Goal: Information Seeking & Learning: Learn about a topic

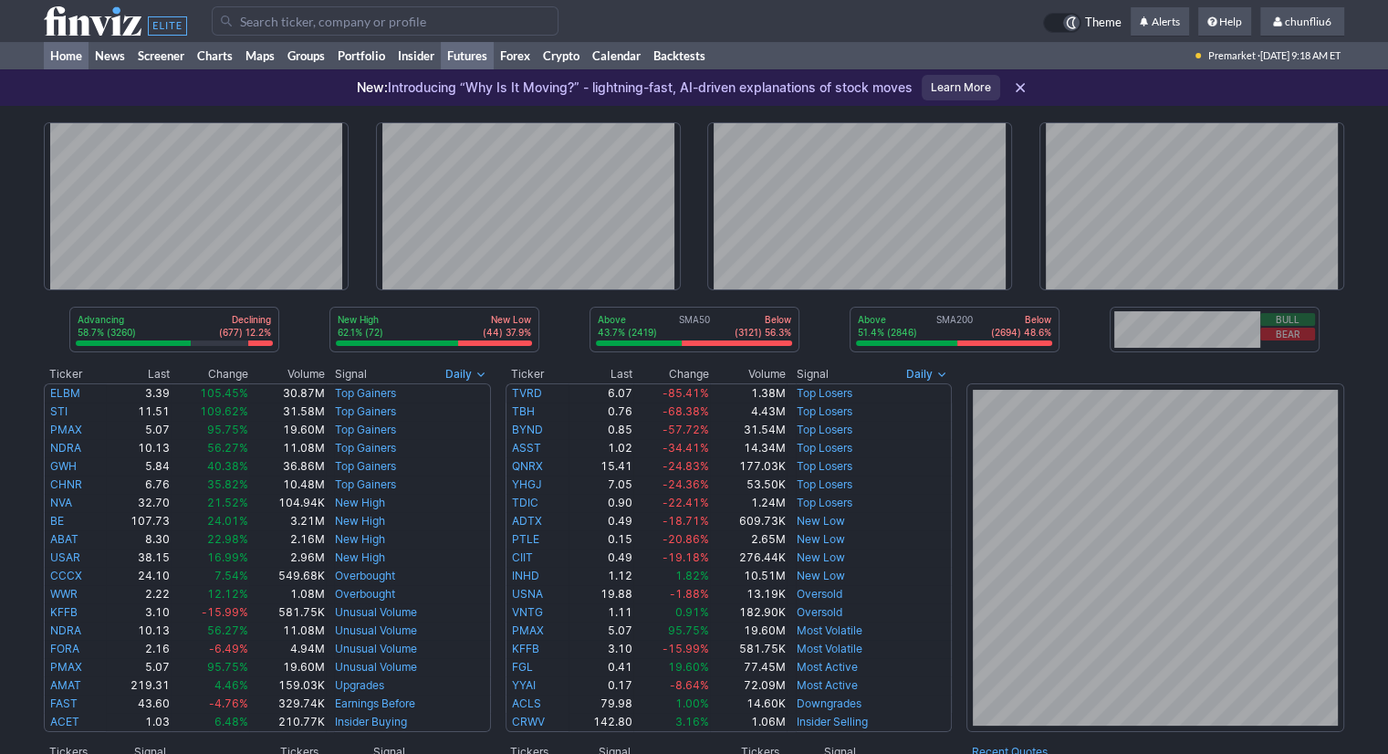
click at [462, 59] on link "Futures" at bounding box center [467, 55] width 53 height 27
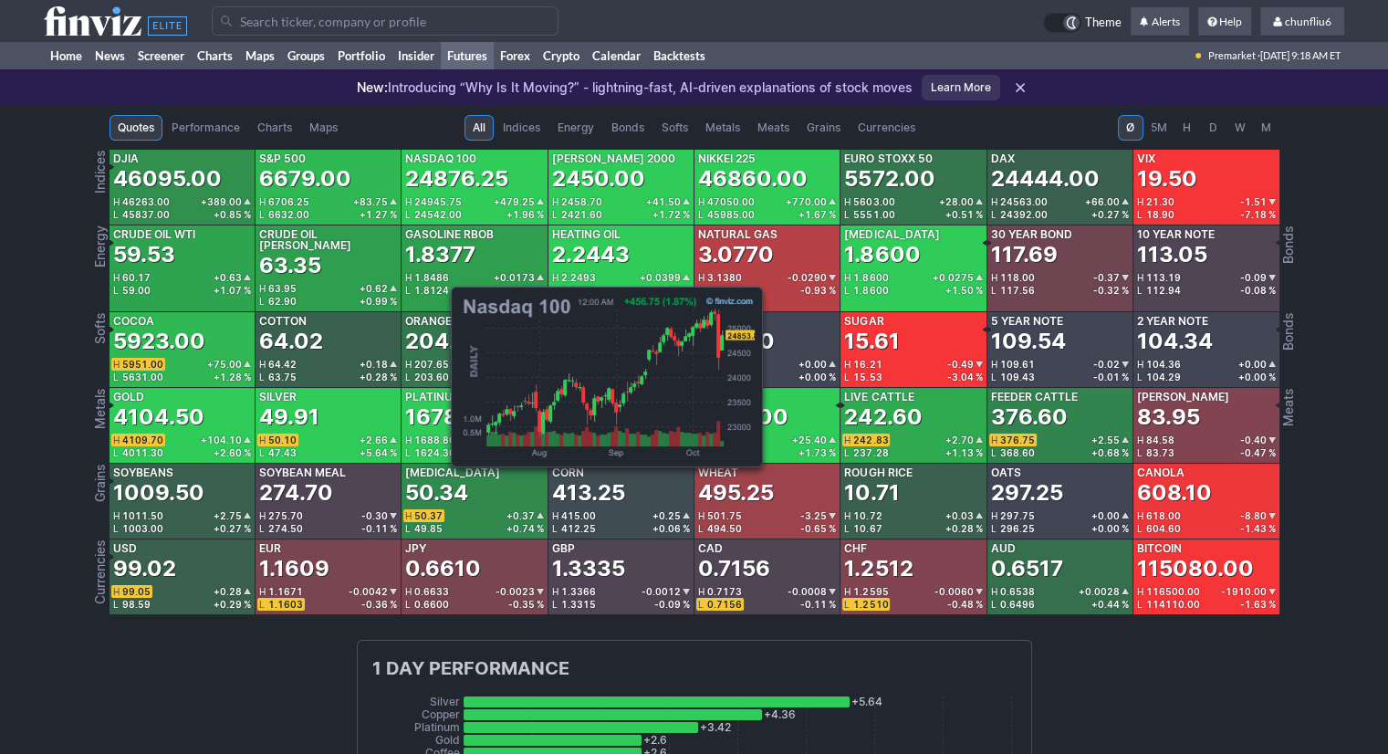
click at [442, 191] on div "24876.25" at bounding box center [456, 178] width 103 height 29
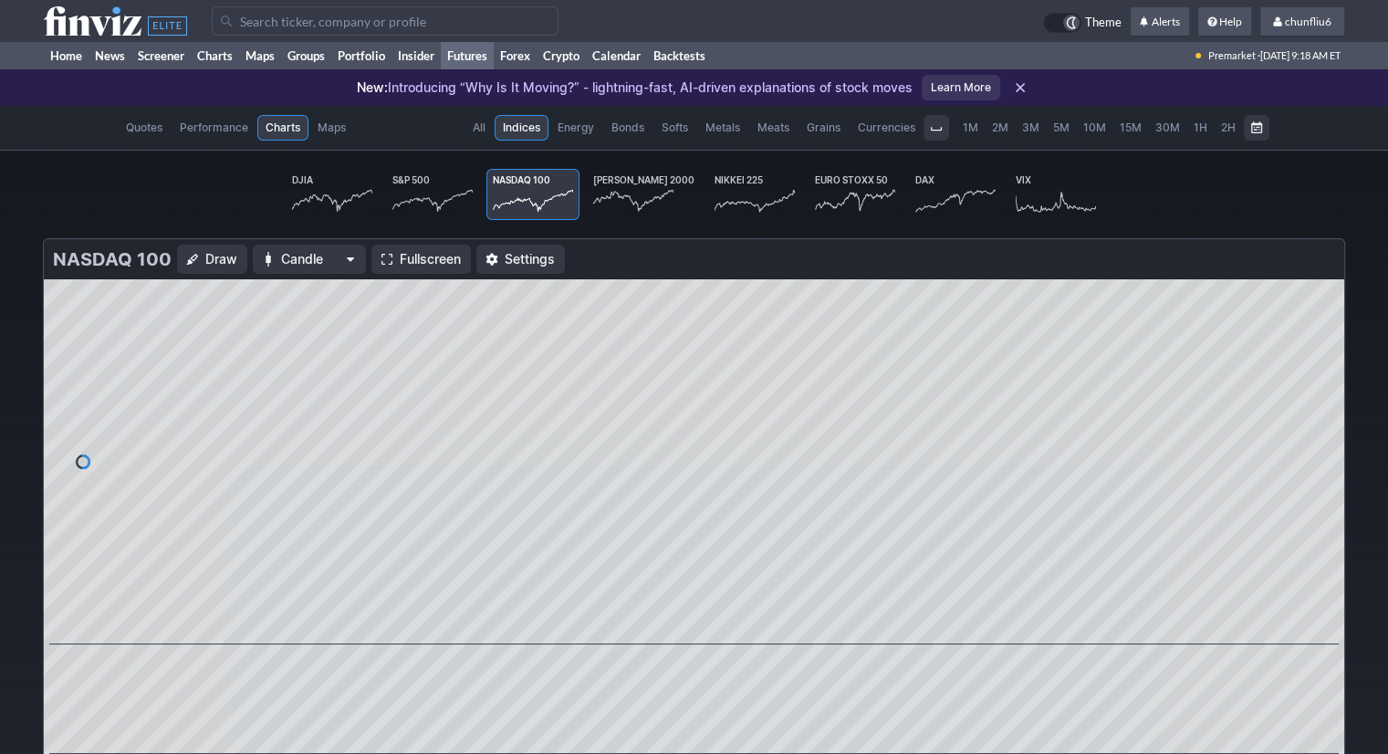
scroll to position [0, 108]
click at [412, 262] on span "Fullscreen" at bounding box center [430, 259] width 61 height 18
click at [1315, 28] on link "chunfliu6" at bounding box center [1303, 21] width 84 height 29
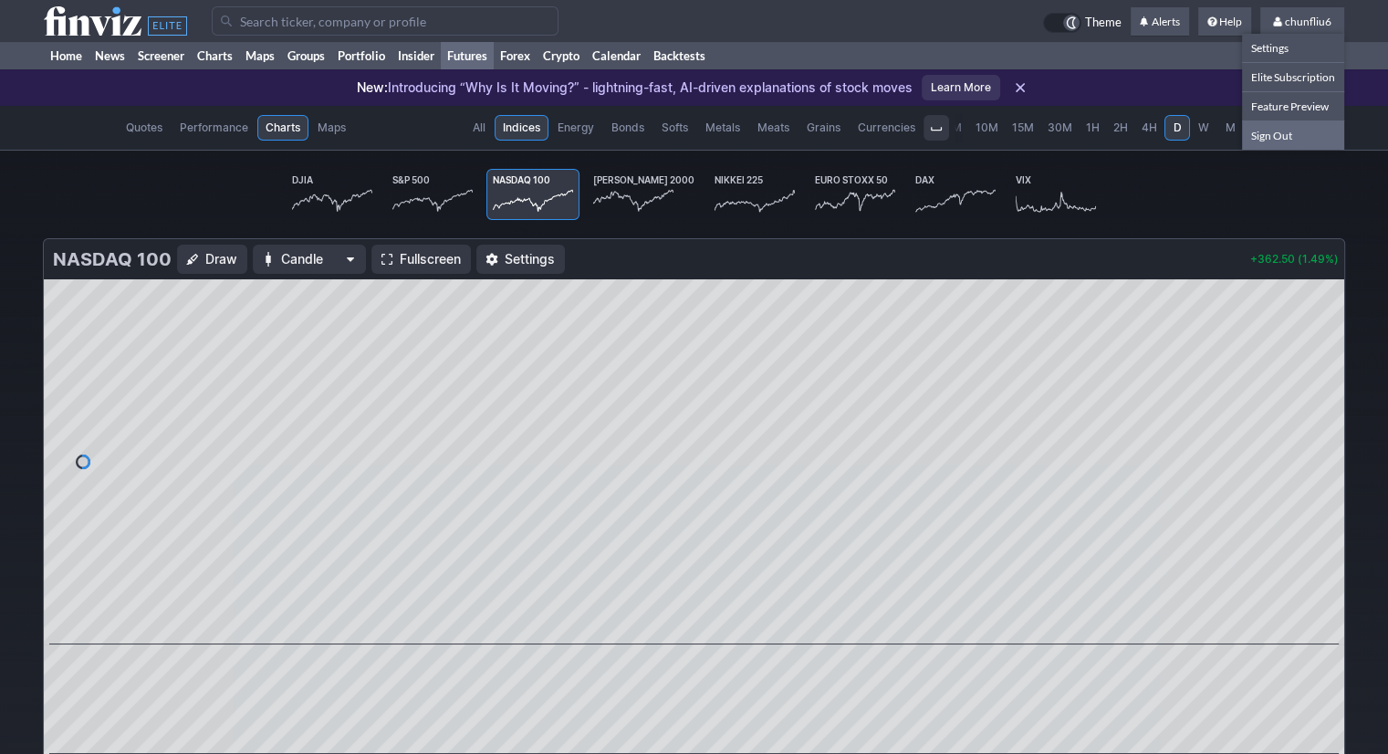
click at [1274, 137] on link "Sign Out" at bounding box center [1293, 134] width 102 height 29
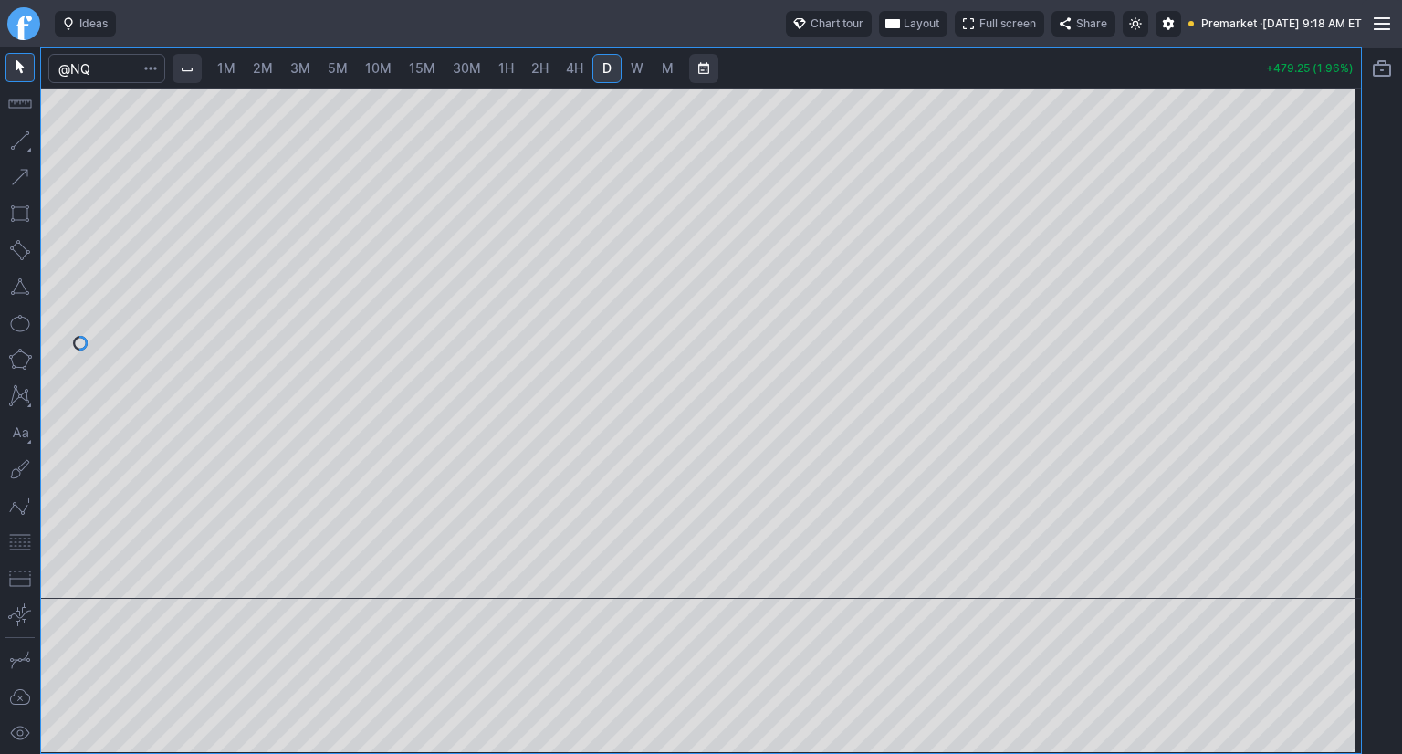
click at [370, 73] on span "10M" at bounding box center [378, 68] width 26 height 16
drag, startPoint x: 1329, startPoint y: 260, endPoint x: 1332, endPoint y: 304, distance: 43.9
click at [1330, 300] on div at bounding box center [1342, 339] width 38 height 466
drag, startPoint x: 1346, startPoint y: 311, endPoint x: 1345, endPoint y: 280, distance: 31.0
click at [1345, 280] on div at bounding box center [1342, 339] width 38 height 466
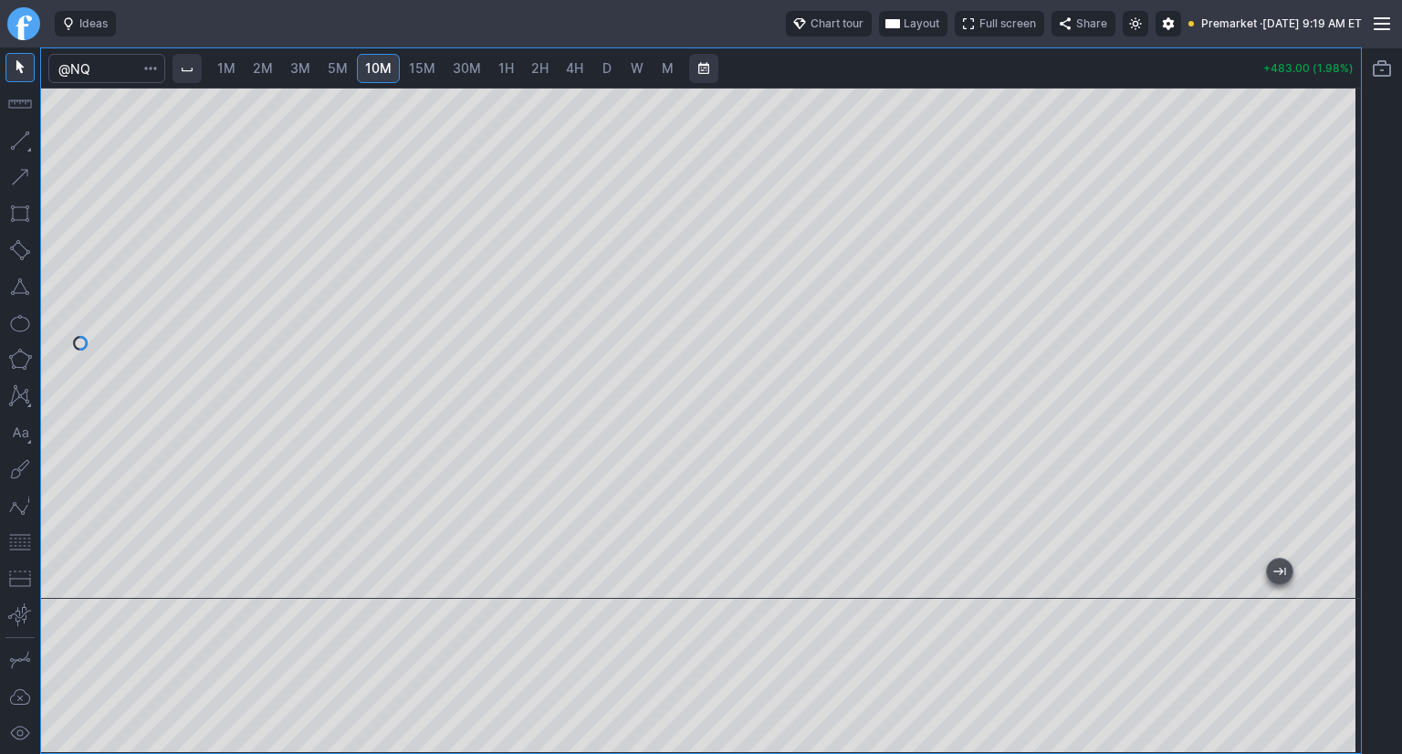
drag, startPoint x: 23, startPoint y: 542, endPoint x: 40, endPoint y: 529, distance: 21.5
click at [26, 540] on button "button" at bounding box center [19, 542] width 29 height 29
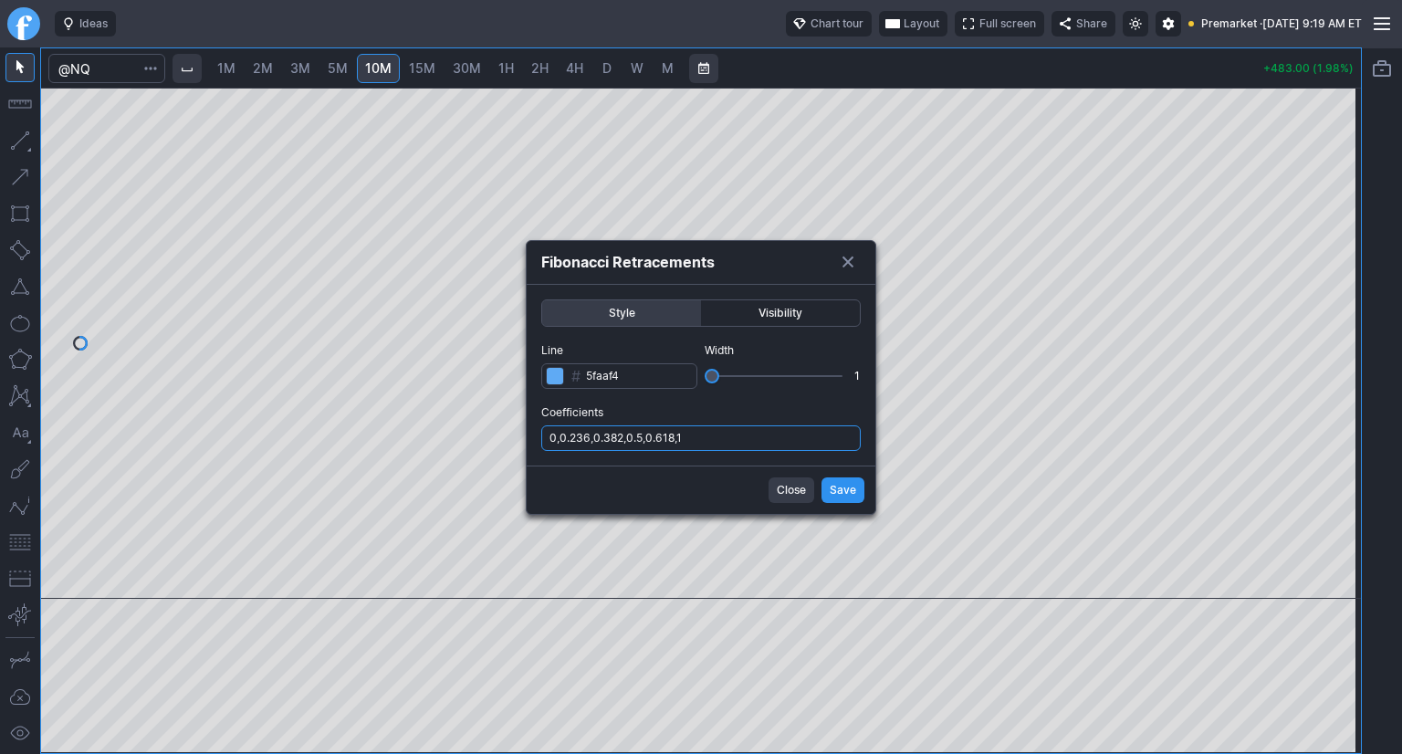
click at [705, 440] on input "0,0.236,0.382,0.5,0.618,1" at bounding box center [700, 438] width 319 height 26
type input "0,0.236,0.382,0.5,0.618,1,.786"
click at [840, 481] on span "Save" at bounding box center [843, 490] width 26 height 18
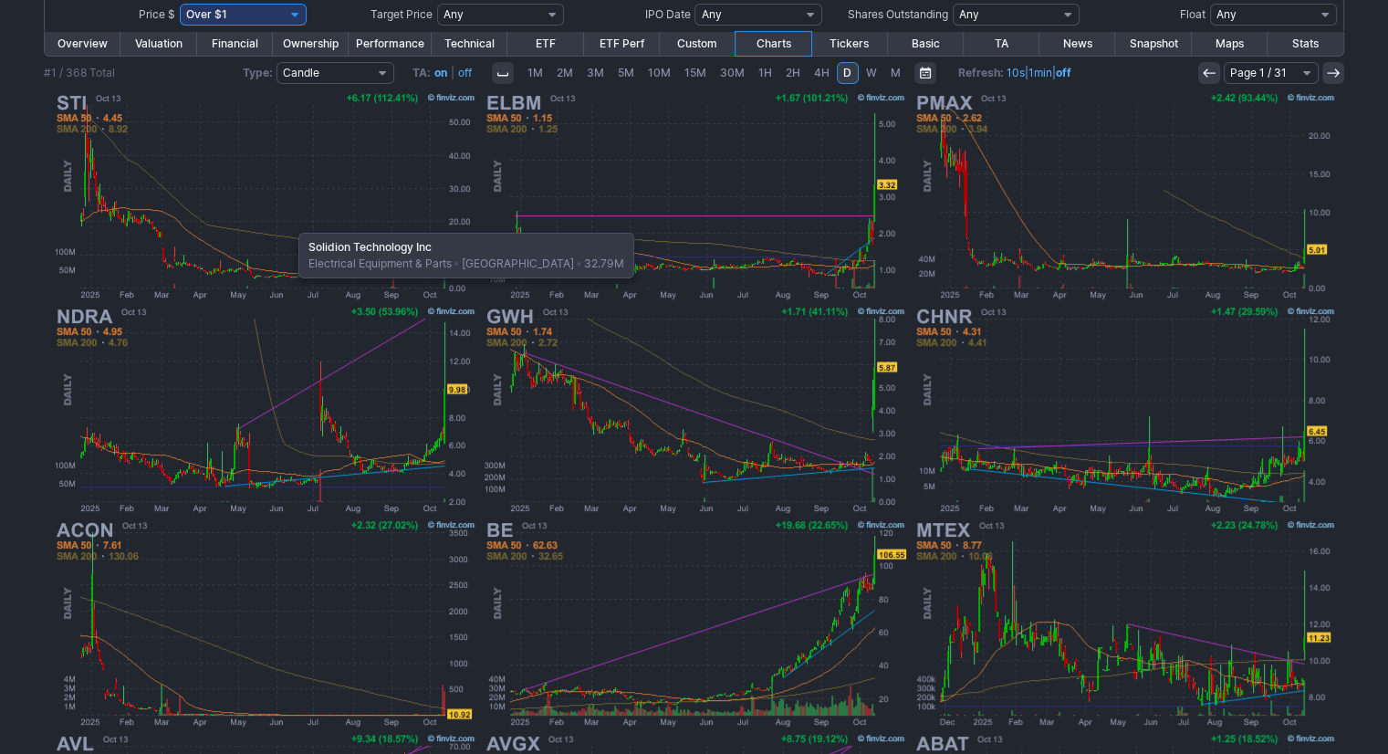
scroll to position [207, 0]
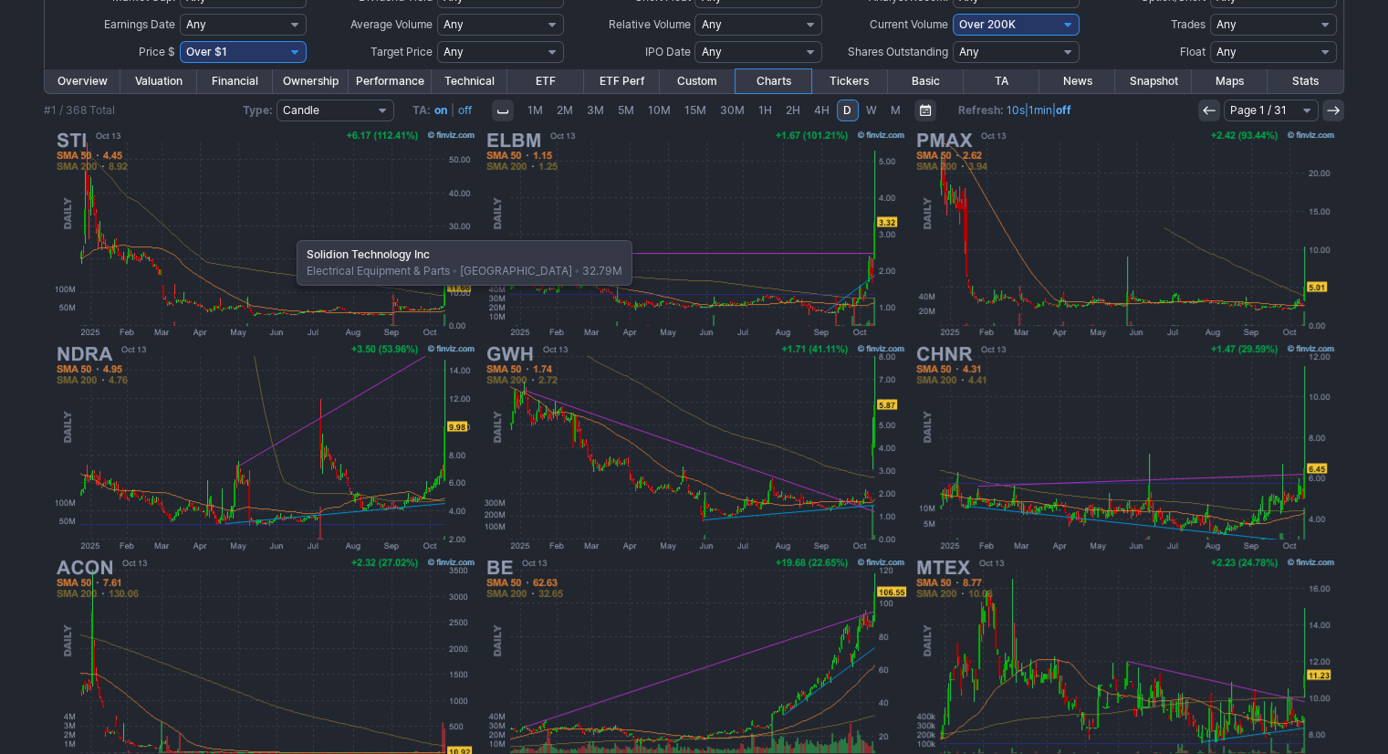
click at [288, 231] on img at bounding box center [264, 234] width 427 height 214
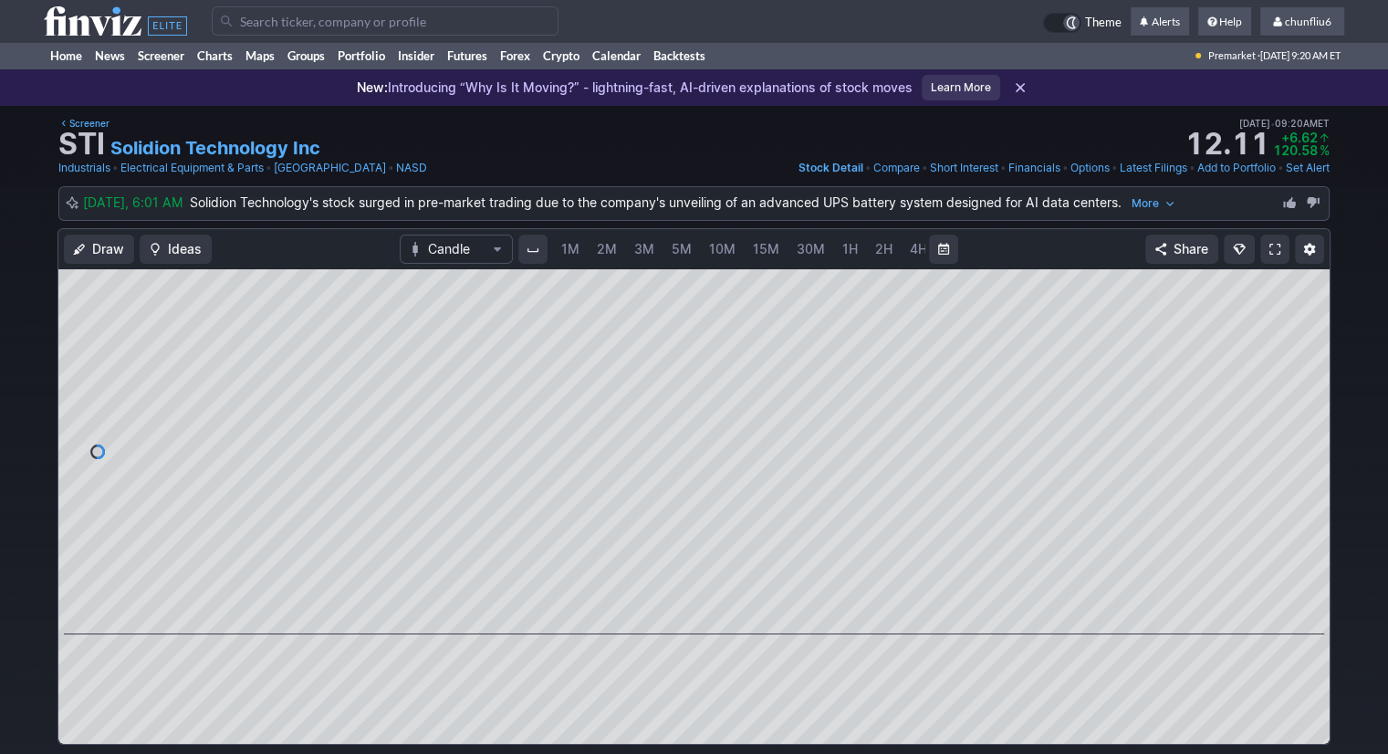
scroll to position [0, 94]
click at [545, 249] on button "Interval" at bounding box center [532, 249] width 29 height 29
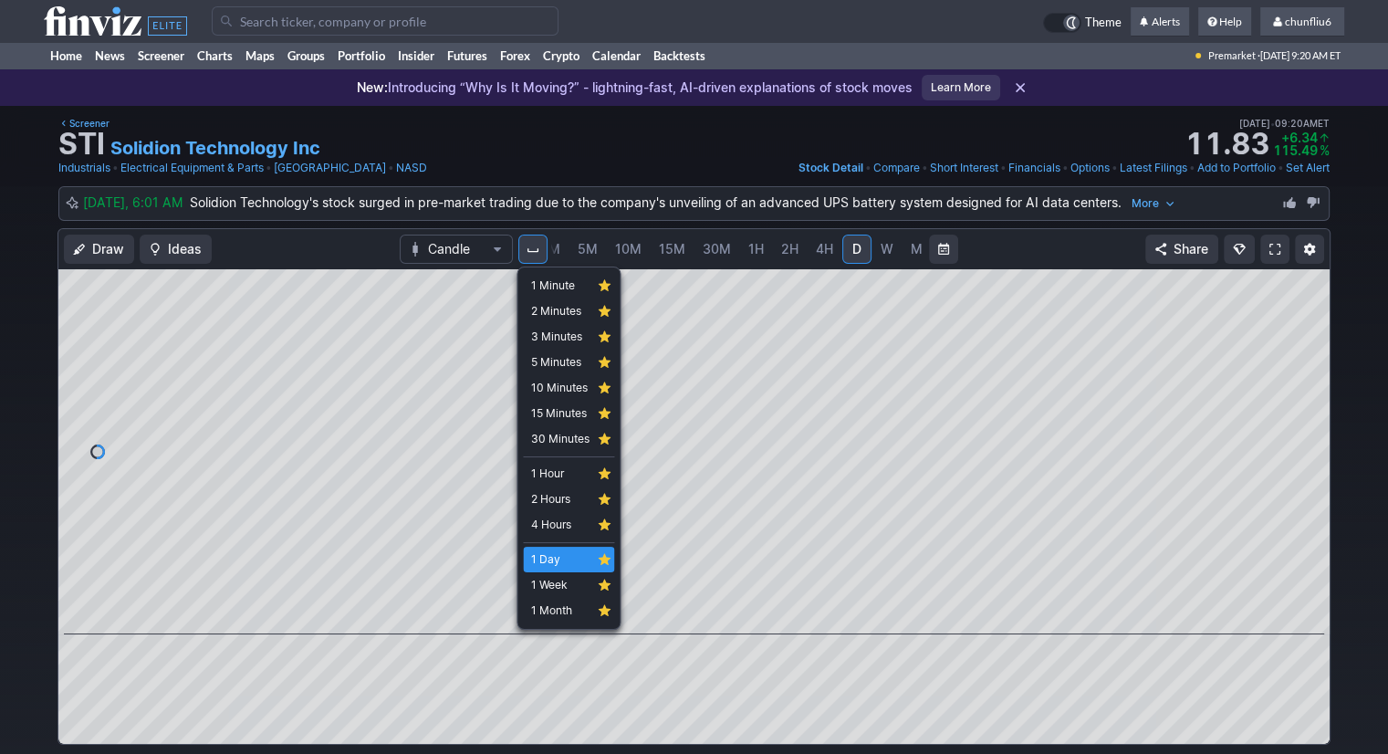
click at [554, 250] on div at bounding box center [694, 377] width 1388 height 754
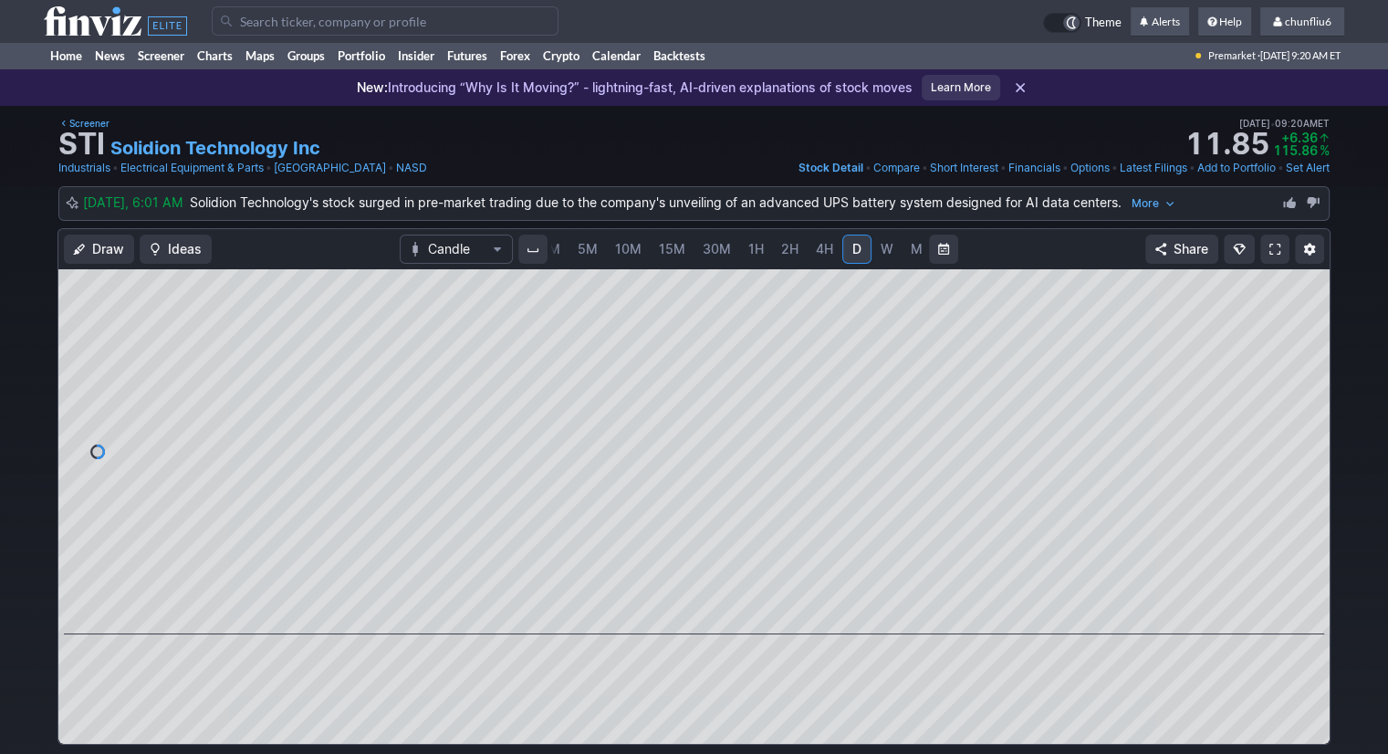
click at [554, 250] on span "3M" at bounding box center [550, 249] width 20 height 16
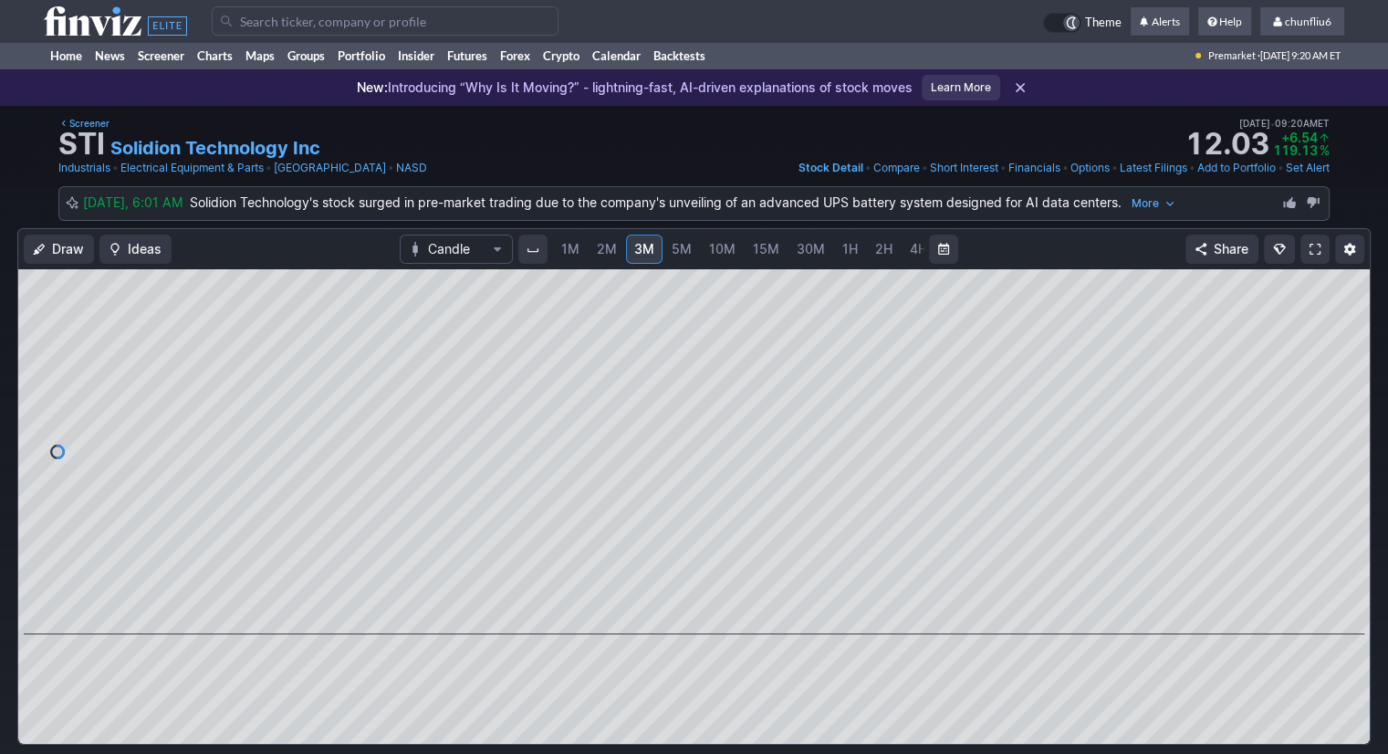
click at [1307, 248] on link at bounding box center [1315, 249] width 29 height 29
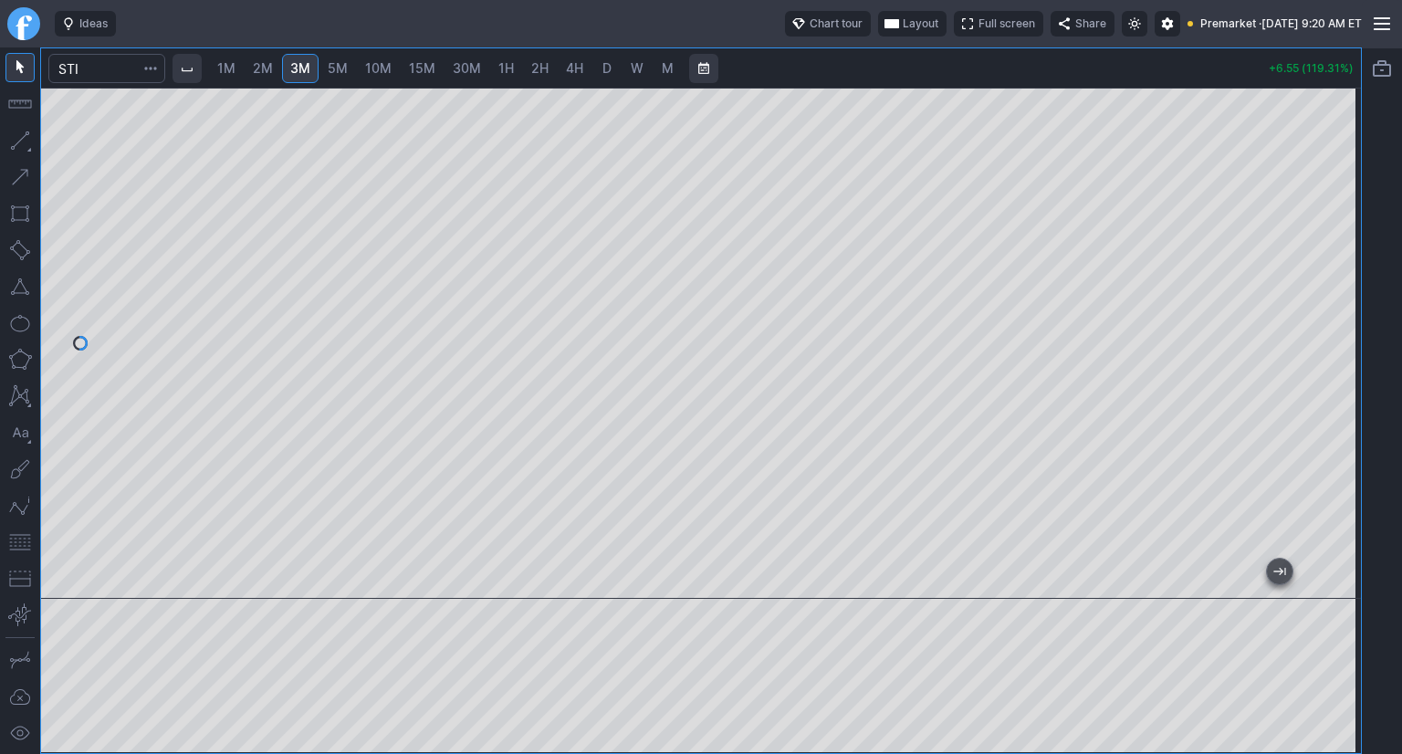
click at [266, 68] on span "2M" at bounding box center [263, 68] width 20 height 16
click at [235, 69] on span "1M" at bounding box center [226, 68] width 18 height 16
click at [1318, 360] on div at bounding box center [701, 343] width 1320 height 511
click at [277, 68] on link "2M" at bounding box center [263, 68] width 37 height 29
drag, startPoint x: 1341, startPoint y: 269, endPoint x: 1324, endPoint y: 370, distance: 101.7
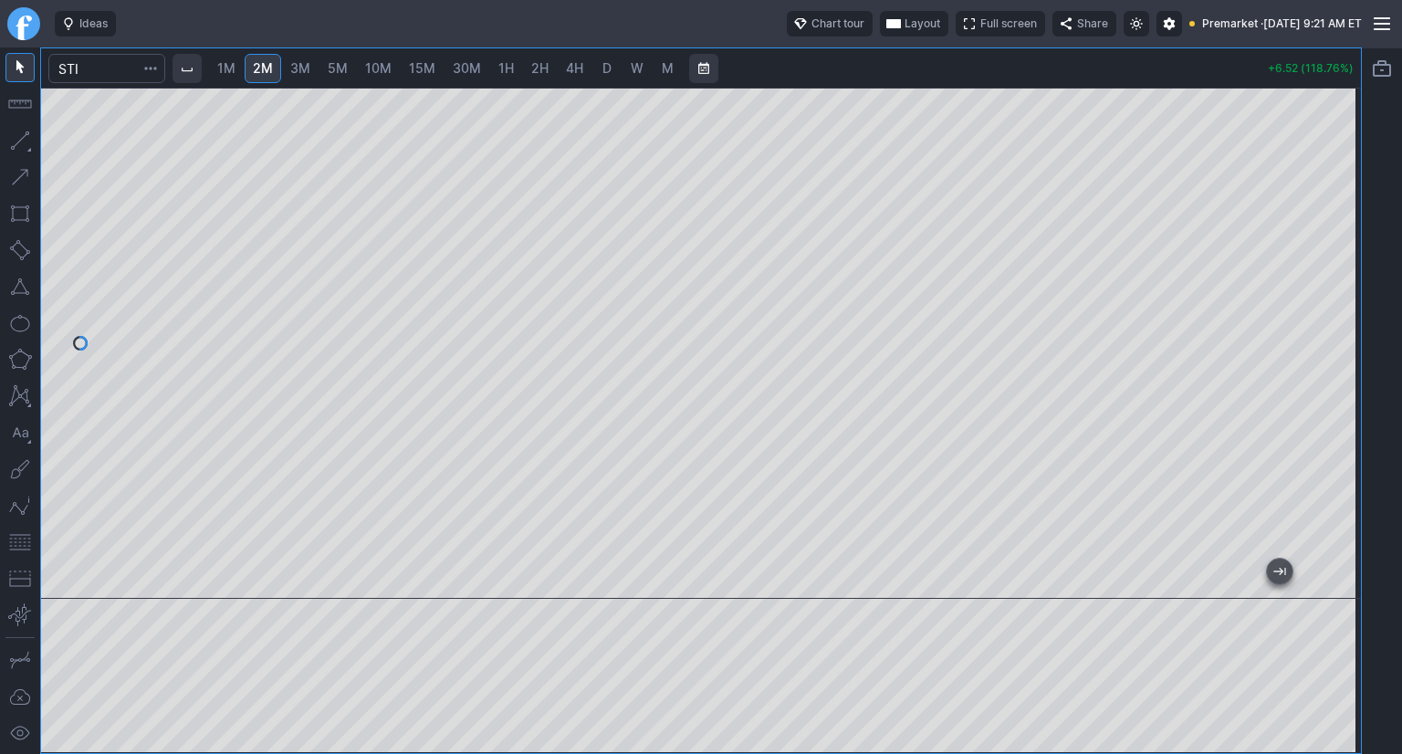
click at [1333, 370] on div at bounding box center [1342, 339] width 38 height 466
click at [19, 545] on button "button" at bounding box center [19, 542] width 29 height 29
click at [1183, 85] on div "1M 2M 3M 5M 10M 15M 30M 1H 2H 4H D W M +6.45 (117.49%)" at bounding box center [701, 400] width 1320 height 705
drag, startPoint x: 1340, startPoint y: 140, endPoint x: 1332, endPoint y: 217, distance: 78.0
click at [1333, 216] on div at bounding box center [1342, 339] width 38 height 466
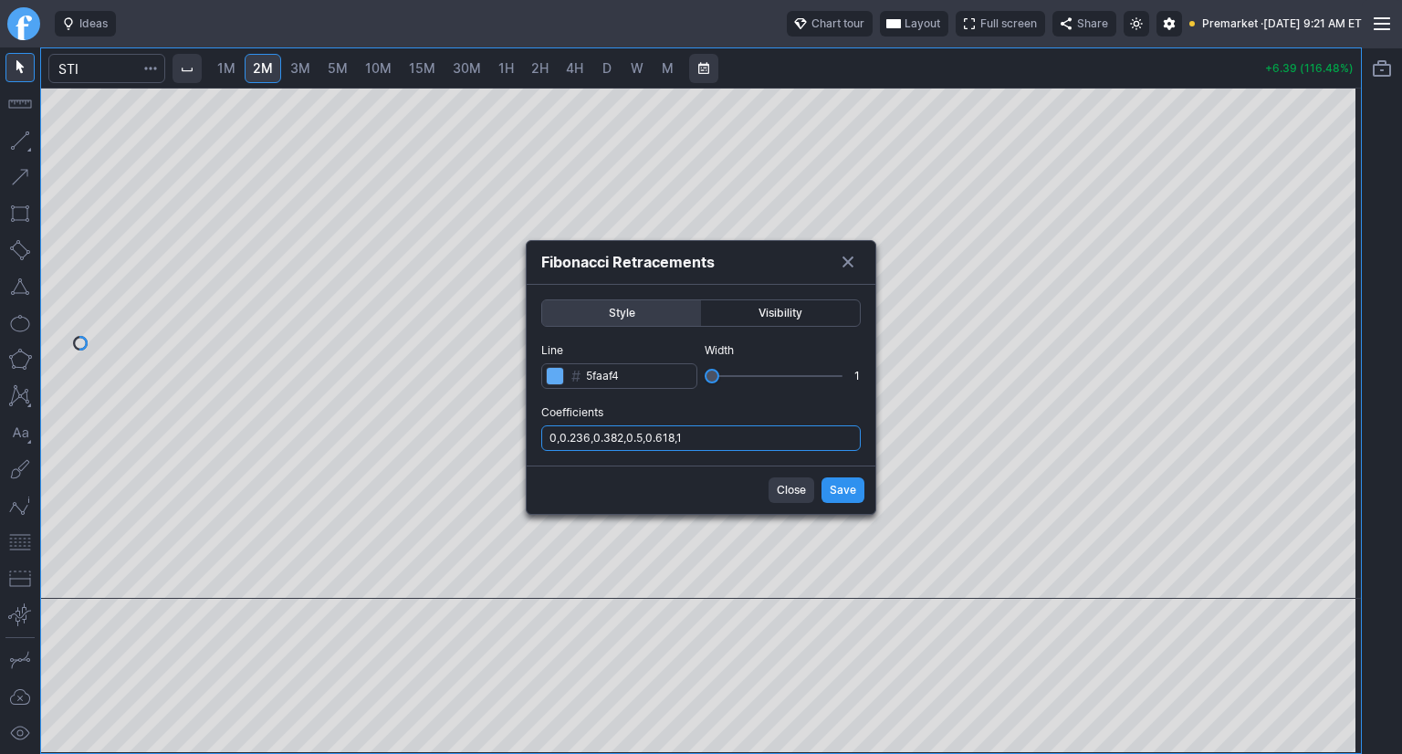
click at [726, 448] on input "0,0.236,0.382,0.5,0.618,1" at bounding box center [700, 438] width 319 height 26
type input "0,0.236,0.382,0.5,0.618,1,.786"
click at [830, 486] on button "Save" at bounding box center [842, 490] width 43 height 26
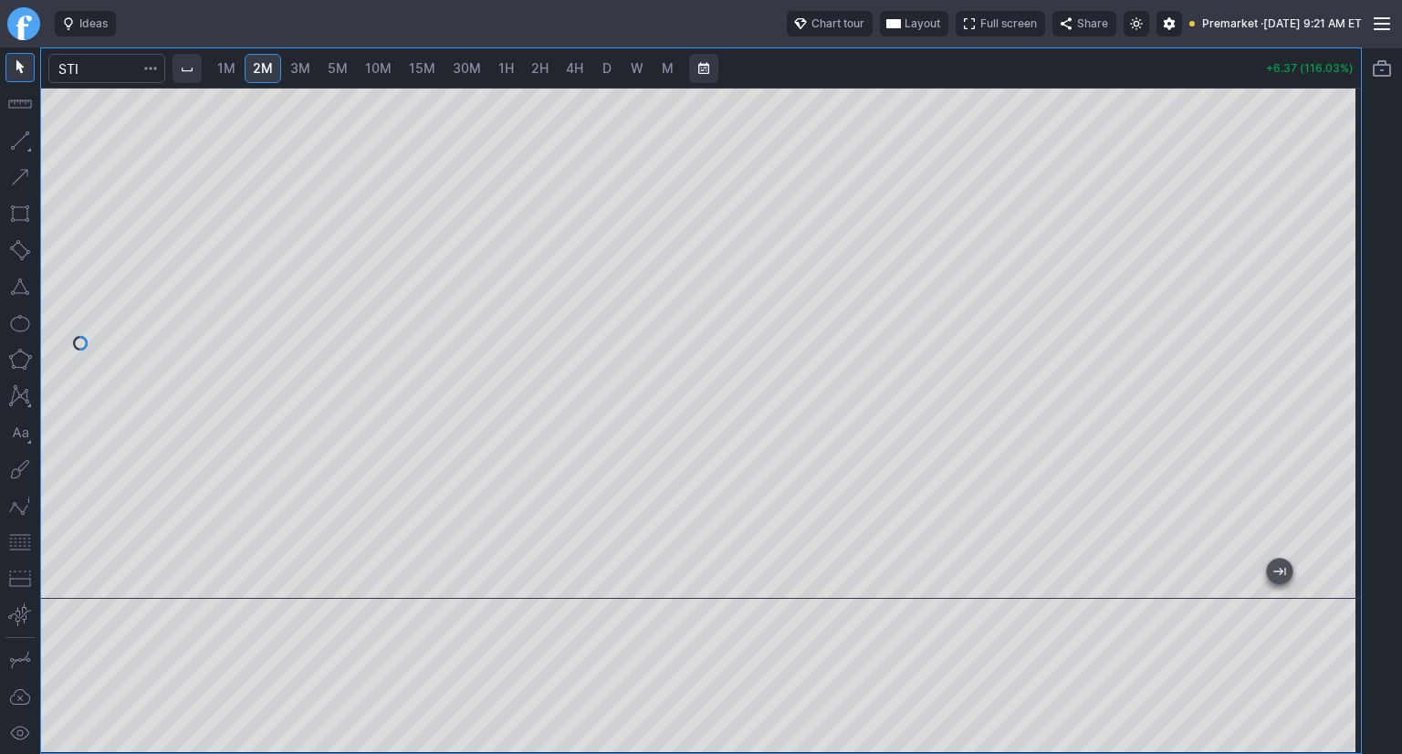
click at [905, 22] on span "Layout" at bounding box center [923, 24] width 36 height 18
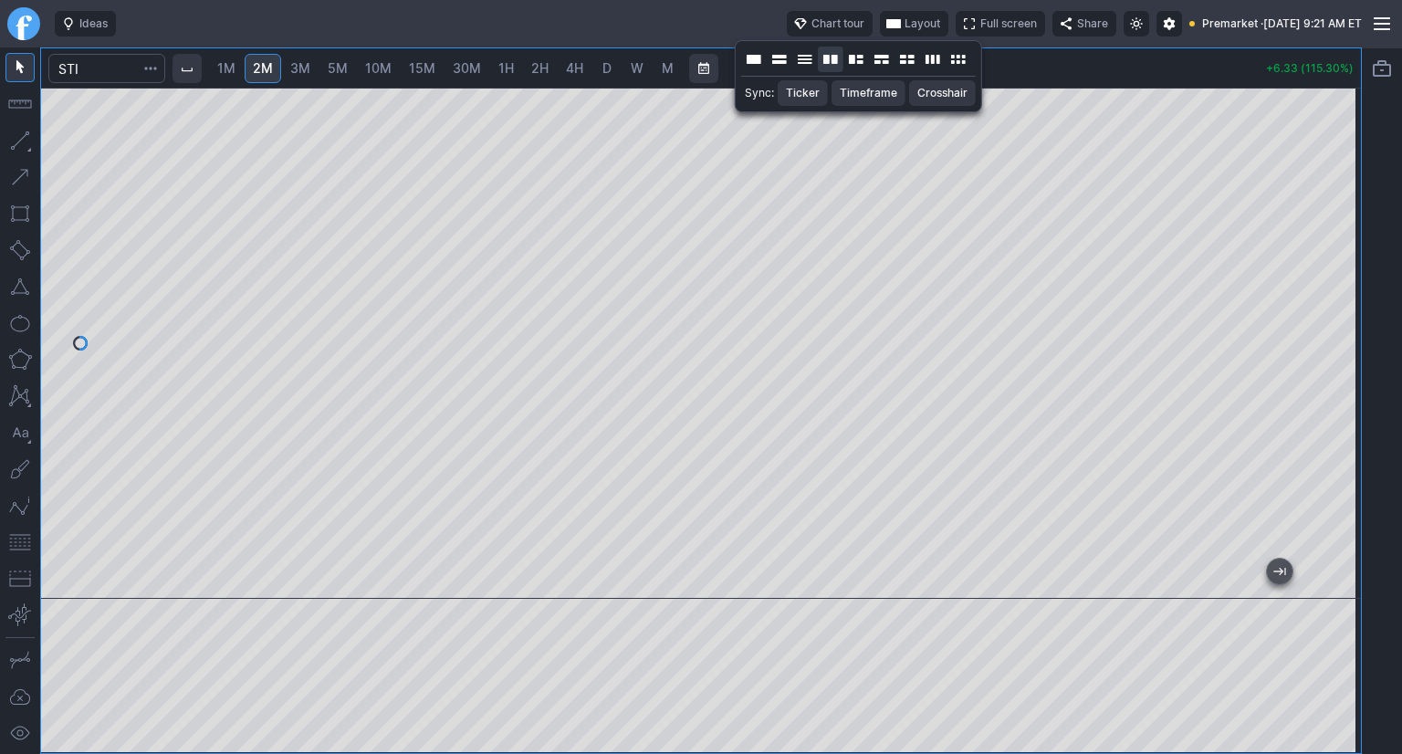
click at [836, 63] on button "Layout" at bounding box center [831, 60] width 26 height 26
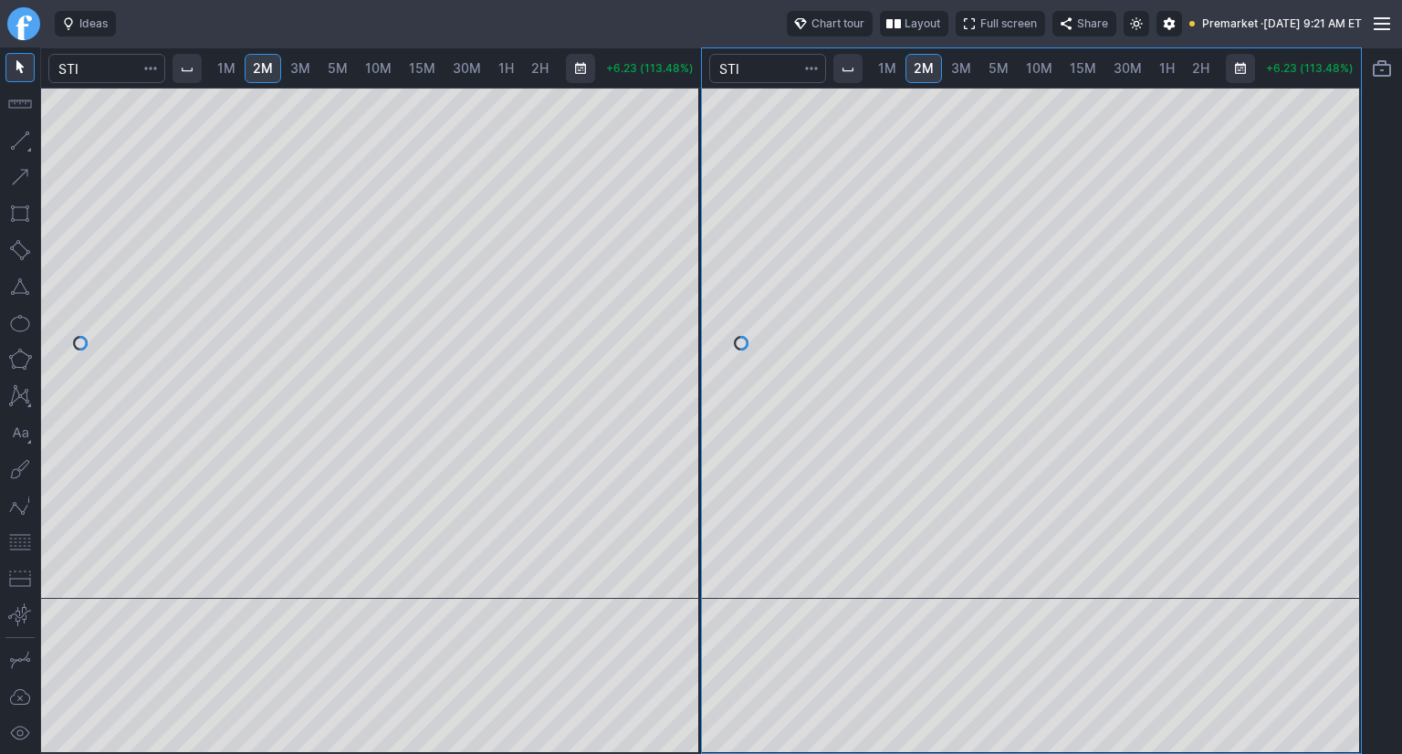
drag, startPoint x: 1343, startPoint y: 213, endPoint x: 1324, endPoint y: 300, distance: 89.5
click at [1329, 300] on div at bounding box center [1342, 339] width 38 height 466
drag, startPoint x: 1344, startPoint y: 217, endPoint x: 1344, endPoint y: 309, distance: 92.2
click at [1344, 309] on div at bounding box center [1342, 339] width 38 height 466
click at [1042, 69] on span "10M" at bounding box center [1039, 68] width 26 height 16
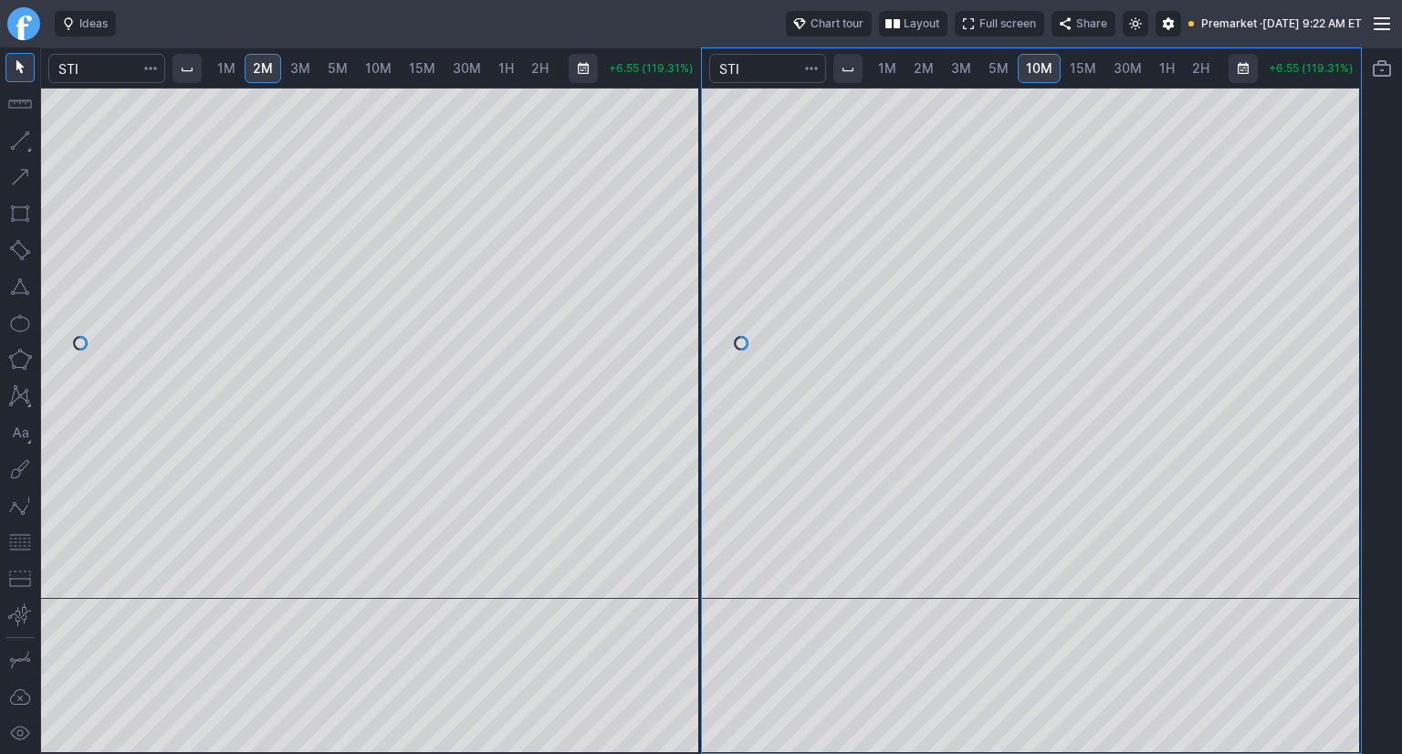
click at [1084, 72] on span "15M" at bounding box center [1083, 68] width 26 height 16
click at [1129, 72] on span "1H" at bounding box center [1137, 68] width 16 height 16
click at [1150, 72] on span "D" at bounding box center [1154, 68] width 9 height 16
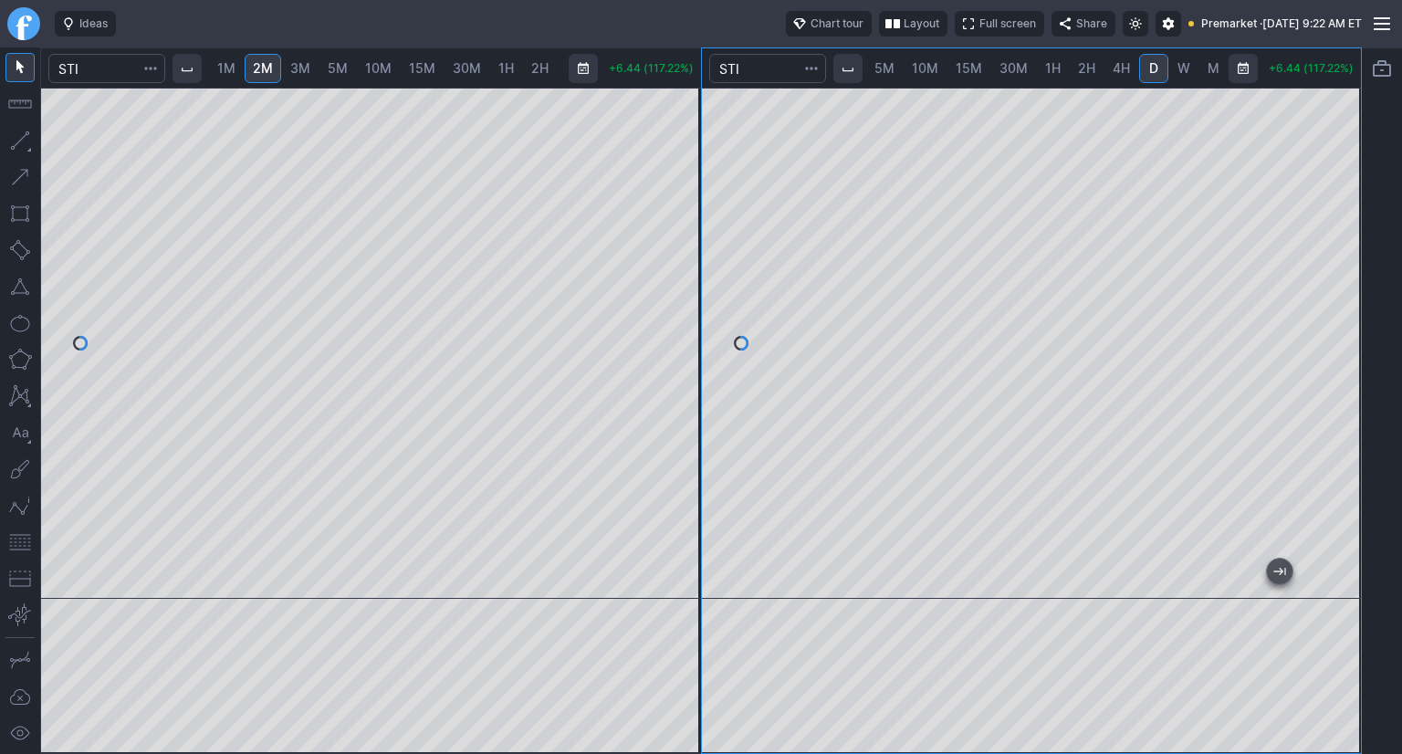
scroll to position [0, 113]
click at [1322, 267] on div at bounding box center [1032, 343] width 660 height 511
click at [13, 545] on button "button" at bounding box center [19, 542] width 29 height 29
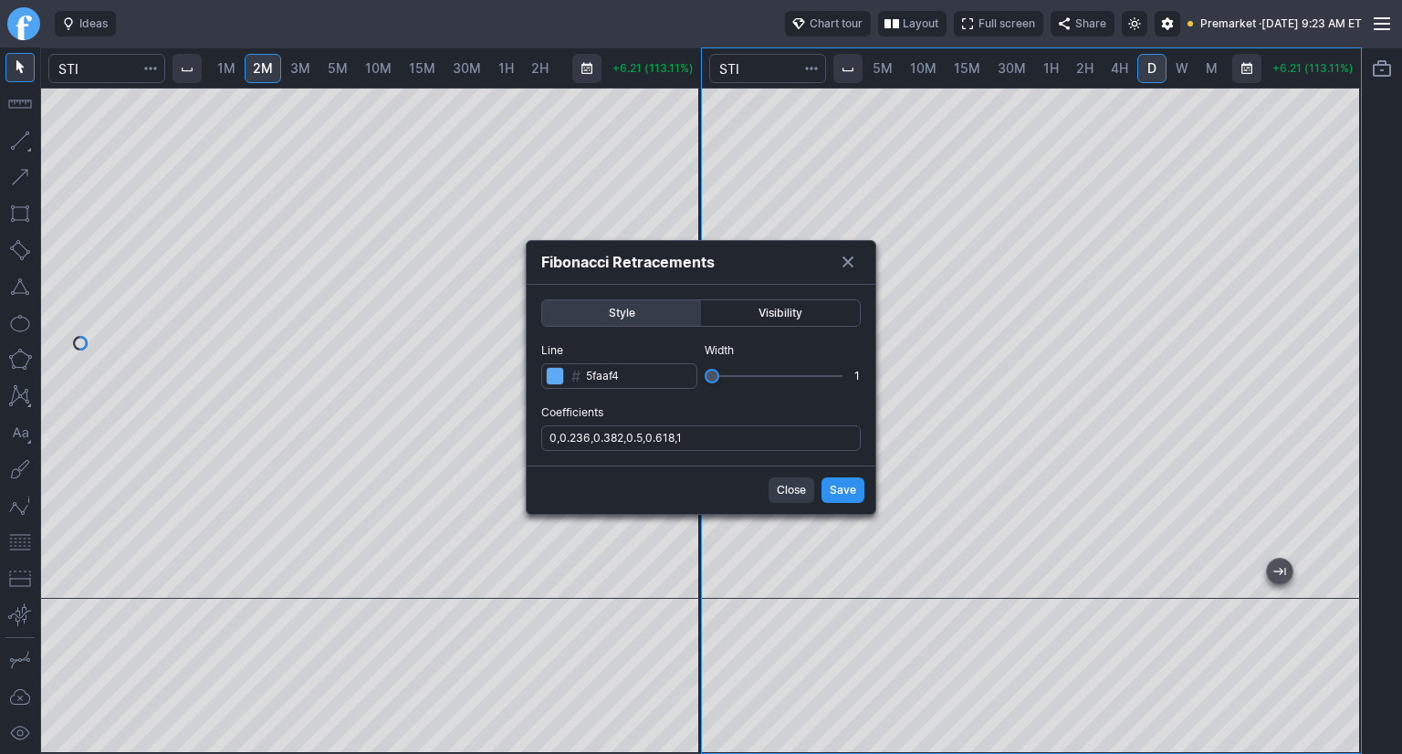
scroll to position [0, 110]
click at [723, 435] on input "0,0.236,0.382,0.5,0.618,1" at bounding box center [700, 438] width 319 height 26
type input "0,0.236,0.382,0.5,0.618,1,.786"
click at [841, 490] on span "Save" at bounding box center [843, 490] width 26 height 18
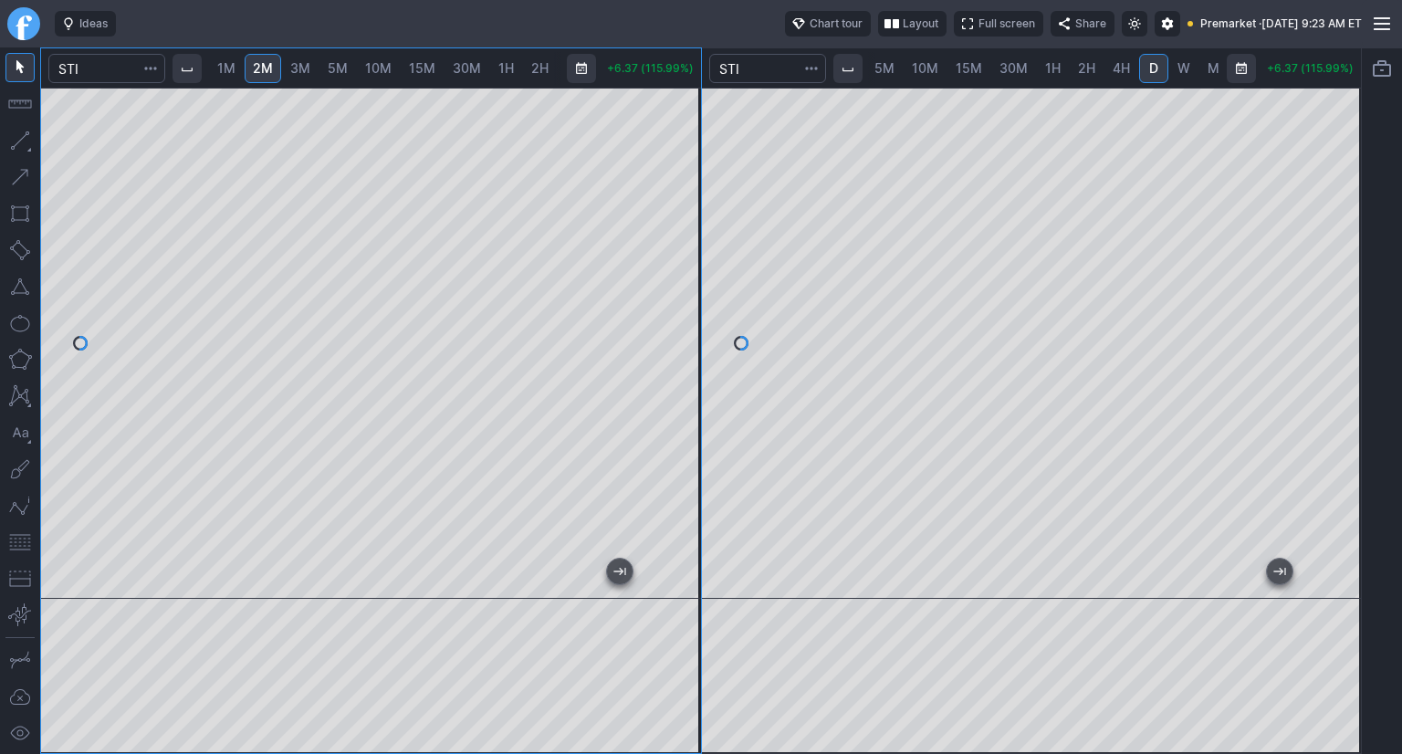
scroll to position [0, 111]
drag, startPoint x: 697, startPoint y: 206, endPoint x: 690, endPoint y: 162, distance: 44.4
click at [690, 162] on div at bounding box center [682, 339] width 38 height 466
click at [19, 544] on button "button" at bounding box center [19, 542] width 29 height 29
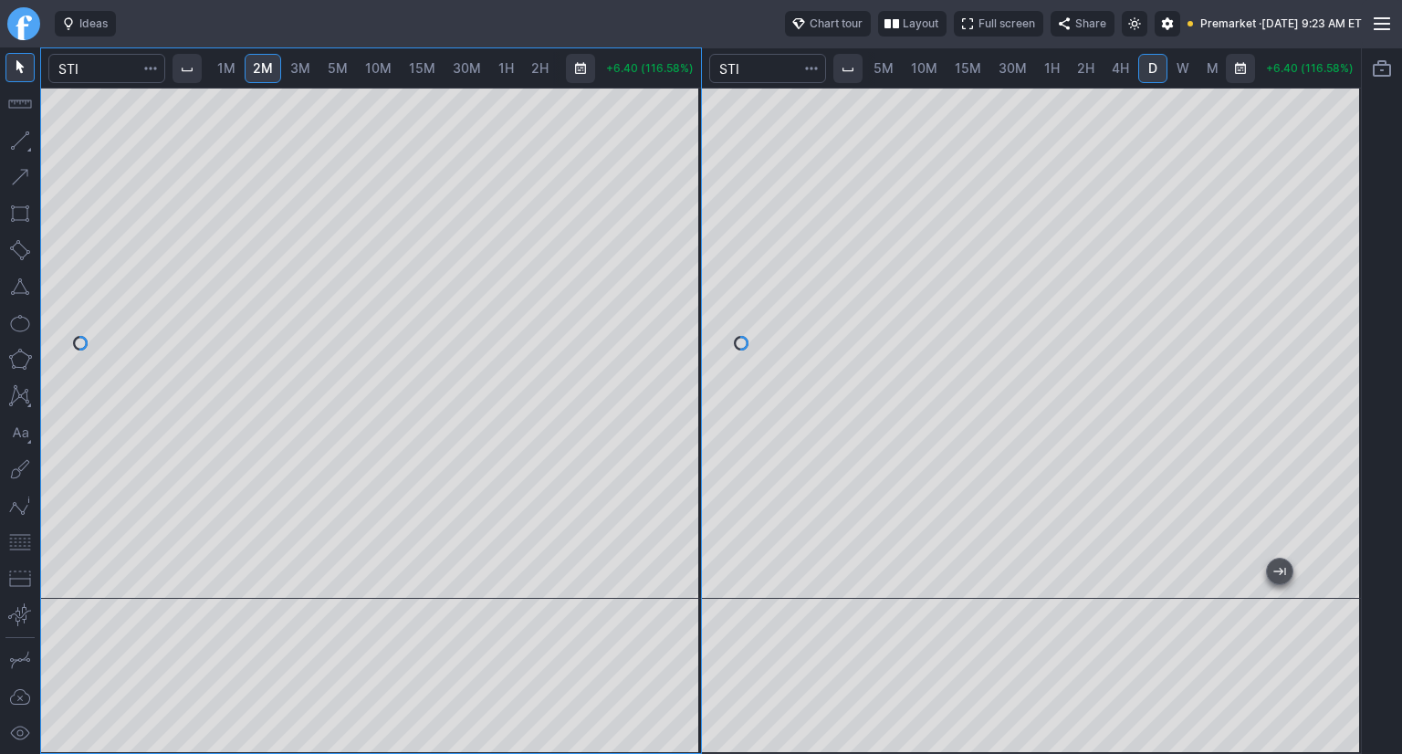
scroll to position [0, 116]
drag, startPoint x: 690, startPoint y: 183, endPoint x: 690, endPoint y: 205, distance: 21.9
click at [690, 205] on div at bounding box center [682, 339] width 38 height 466
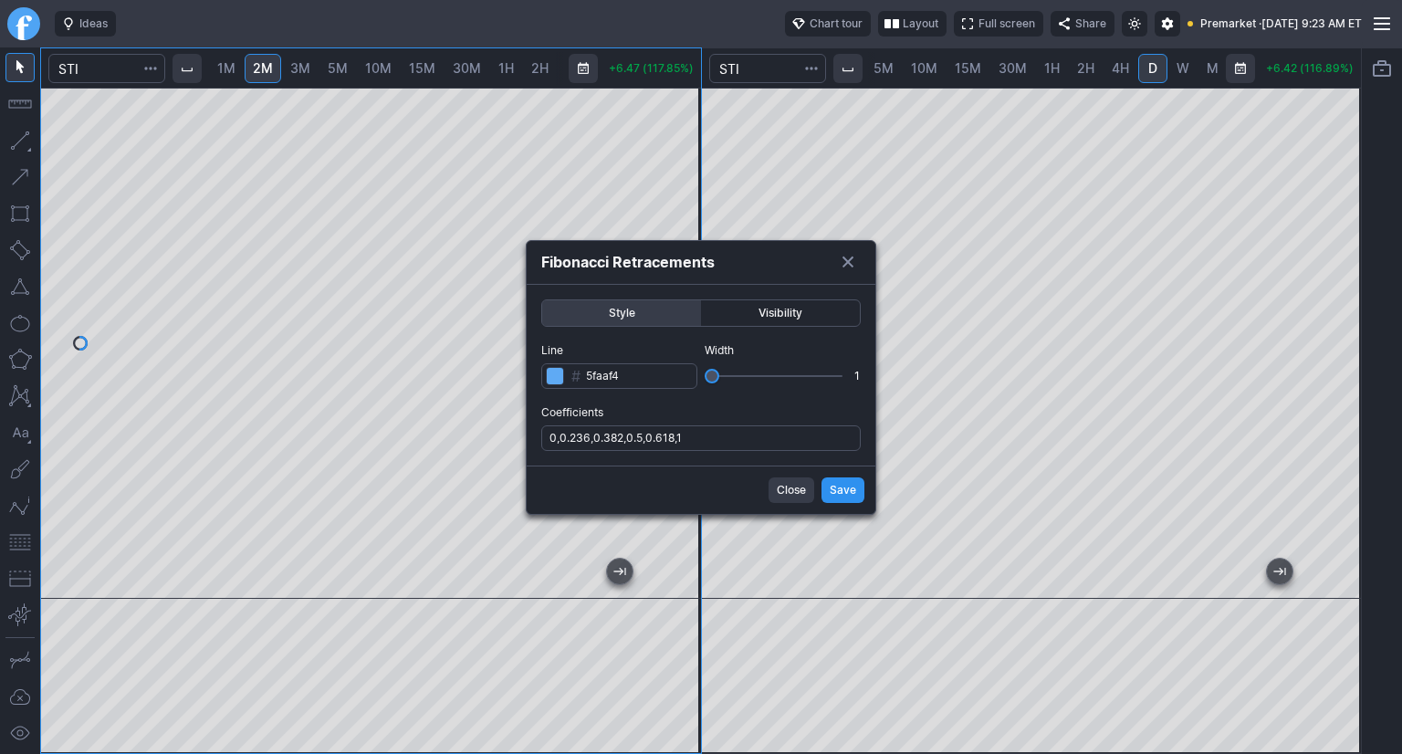
scroll to position [0, 113]
click at [712, 435] on input "0,0.236,0.382,0.5,0.618,1" at bounding box center [700, 438] width 319 height 26
type input "0,0.236,0.382,0.5,0.618,1,.786"
click at [834, 490] on span "Save" at bounding box center [843, 490] width 26 height 18
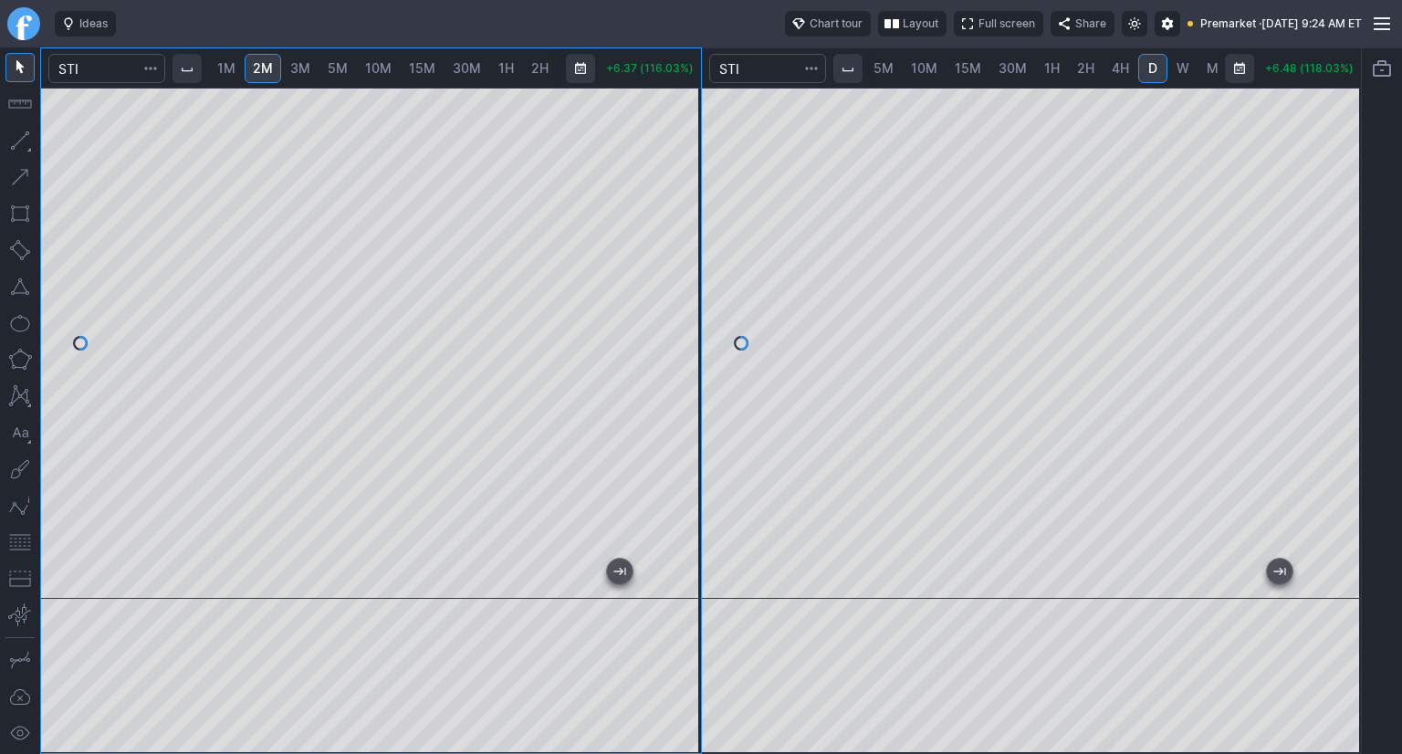
scroll to position [0, 116]
click at [681, 261] on div at bounding box center [682, 339] width 38 height 466
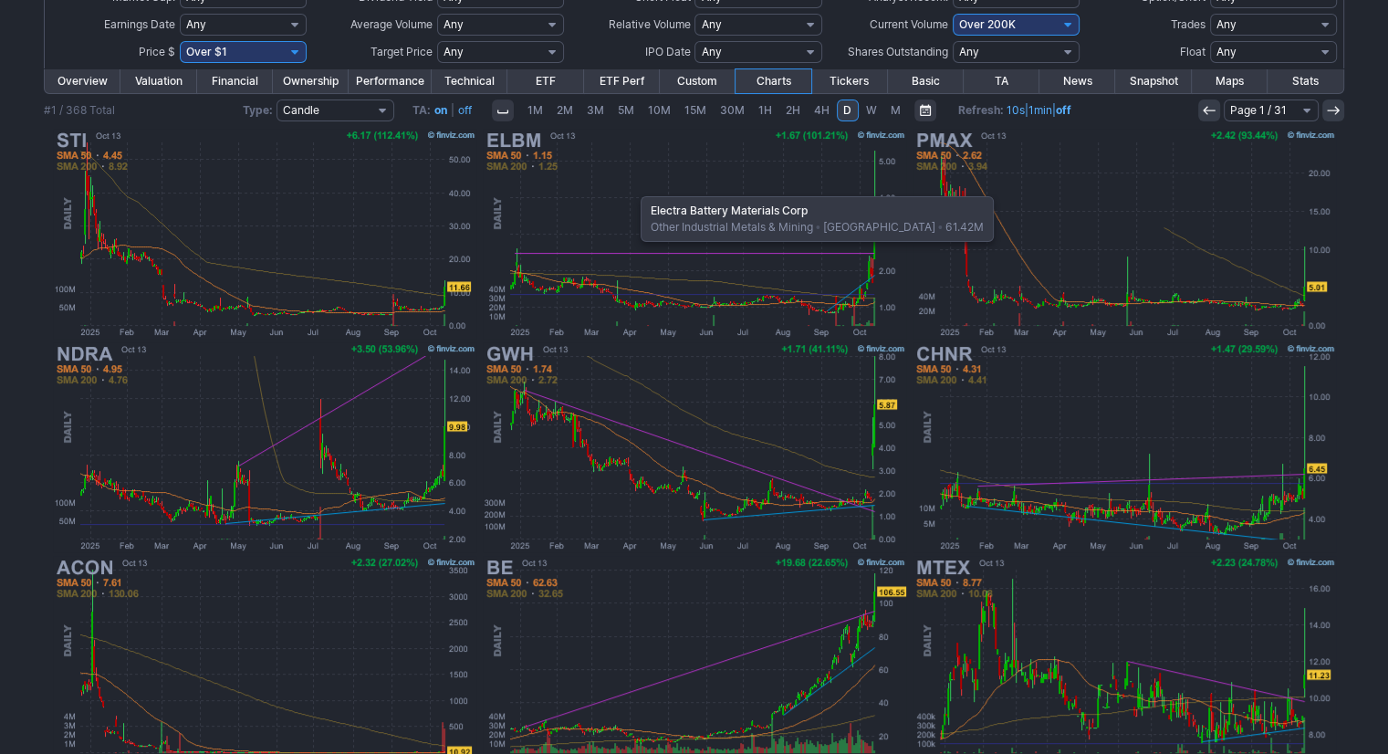
click at [632, 187] on img at bounding box center [694, 234] width 427 height 214
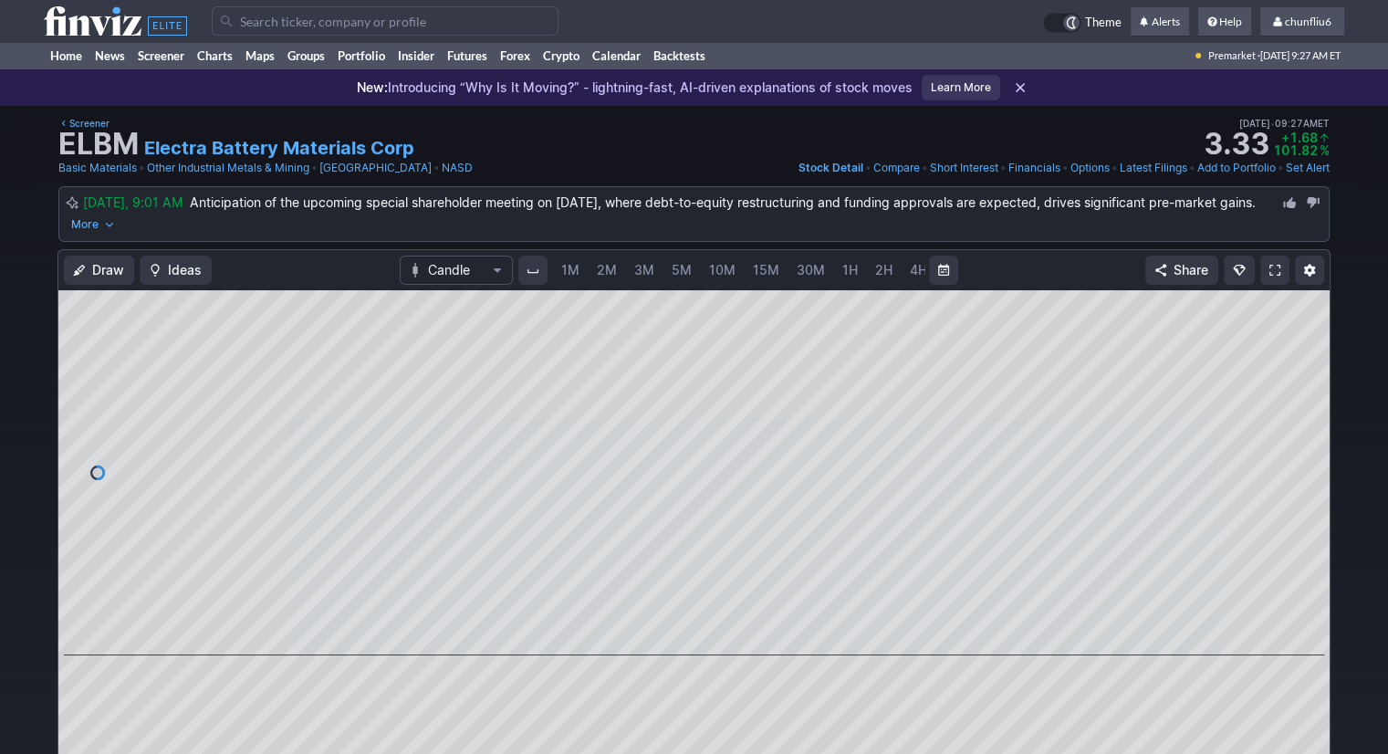
scroll to position [0, 94]
click at [1273, 267] on span at bounding box center [1275, 270] width 11 height 15
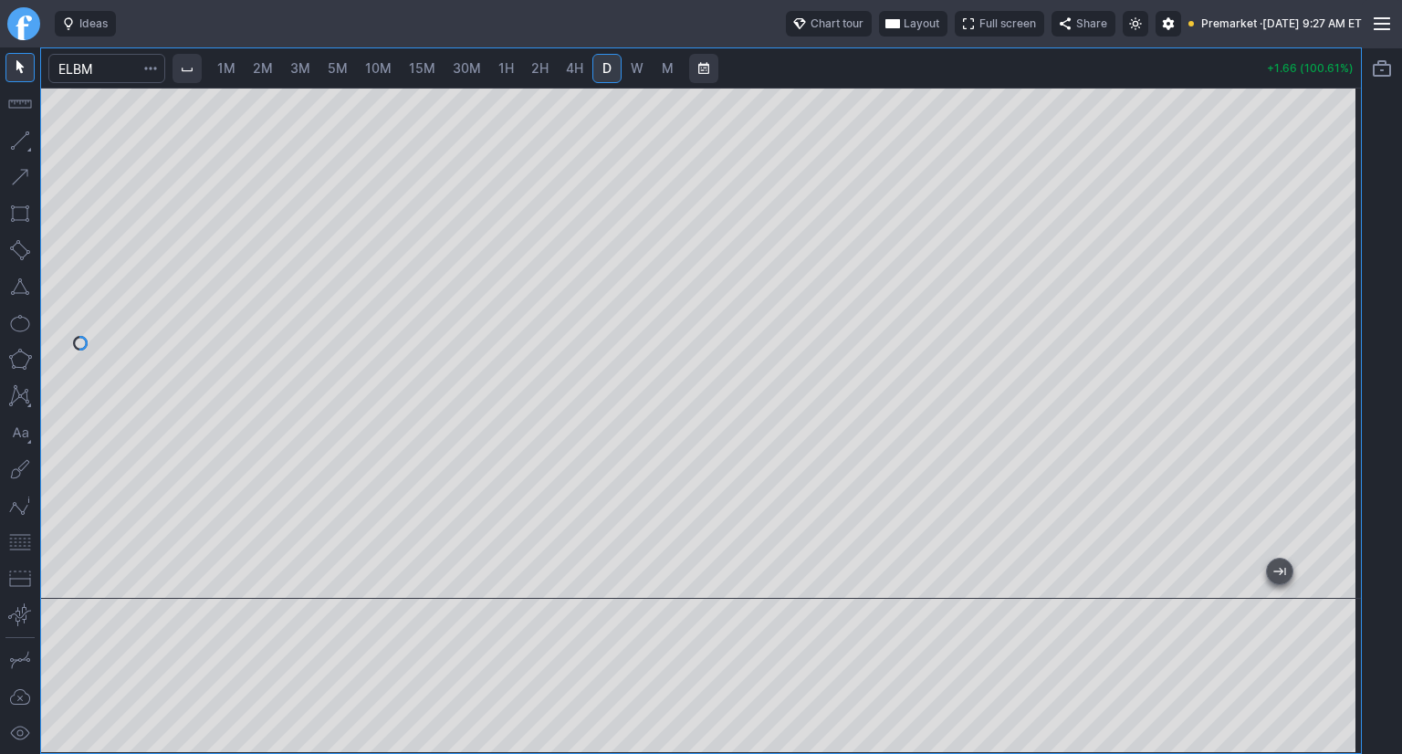
click at [234, 70] on span "1M" at bounding box center [226, 68] width 18 height 16
click at [13, 545] on button "button" at bounding box center [19, 542] width 29 height 29
drag, startPoint x: 1333, startPoint y: 275, endPoint x: 1330, endPoint y: 350, distance: 75.8
click at [1330, 350] on div at bounding box center [1342, 339] width 38 height 466
drag, startPoint x: 1344, startPoint y: 301, endPoint x: 1348, endPoint y: 258, distance: 43.1
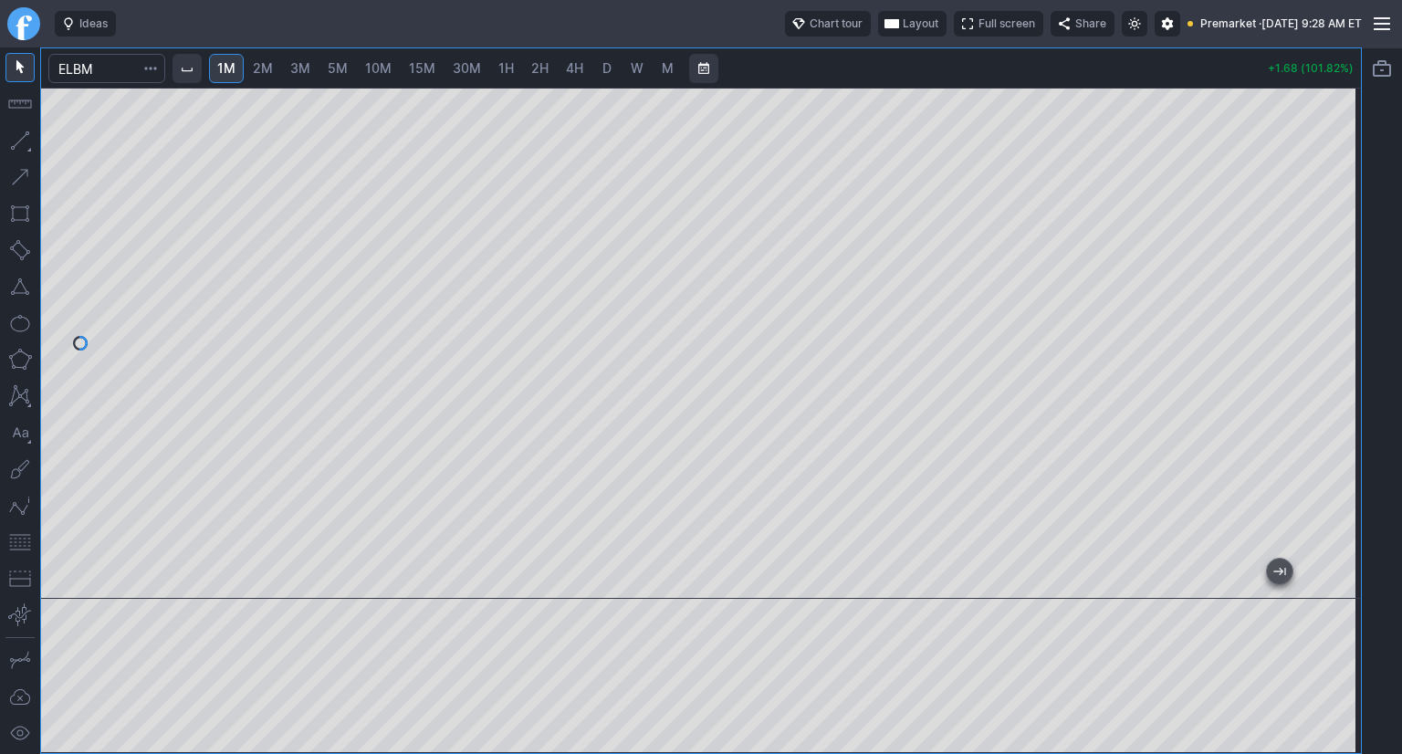
click at [1348, 258] on div at bounding box center [1342, 339] width 38 height 466
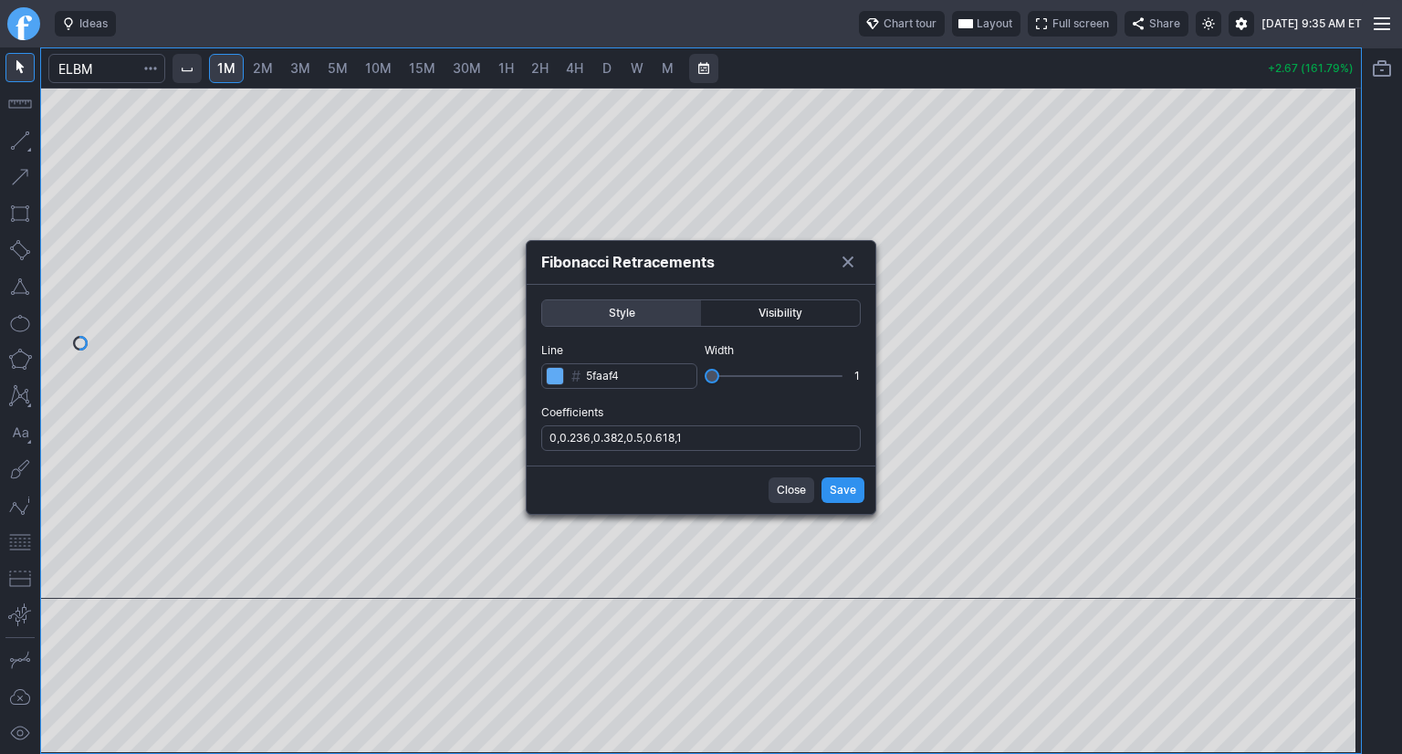
click at [745, 424] on label "Coefficients 0,0.236,0.382,0.5,0.618,1" at bounding box center [700, 426] width 319 height 47
click at [745, 425] on input "0,0.236,0.382,0.5,0.618,1" at bounding box center [700, 438] width 319 height 26
click at [763, 442] on input "0,0.236,0.382,0.5,0.618,1" at bounding box center [700, 438] width 319 height 26
type input "0,0.236,0.382,0.5,0.618,1,.786"
click at [847, 491] on span "Save" at bounding box center [843, 490] width 26 height 18
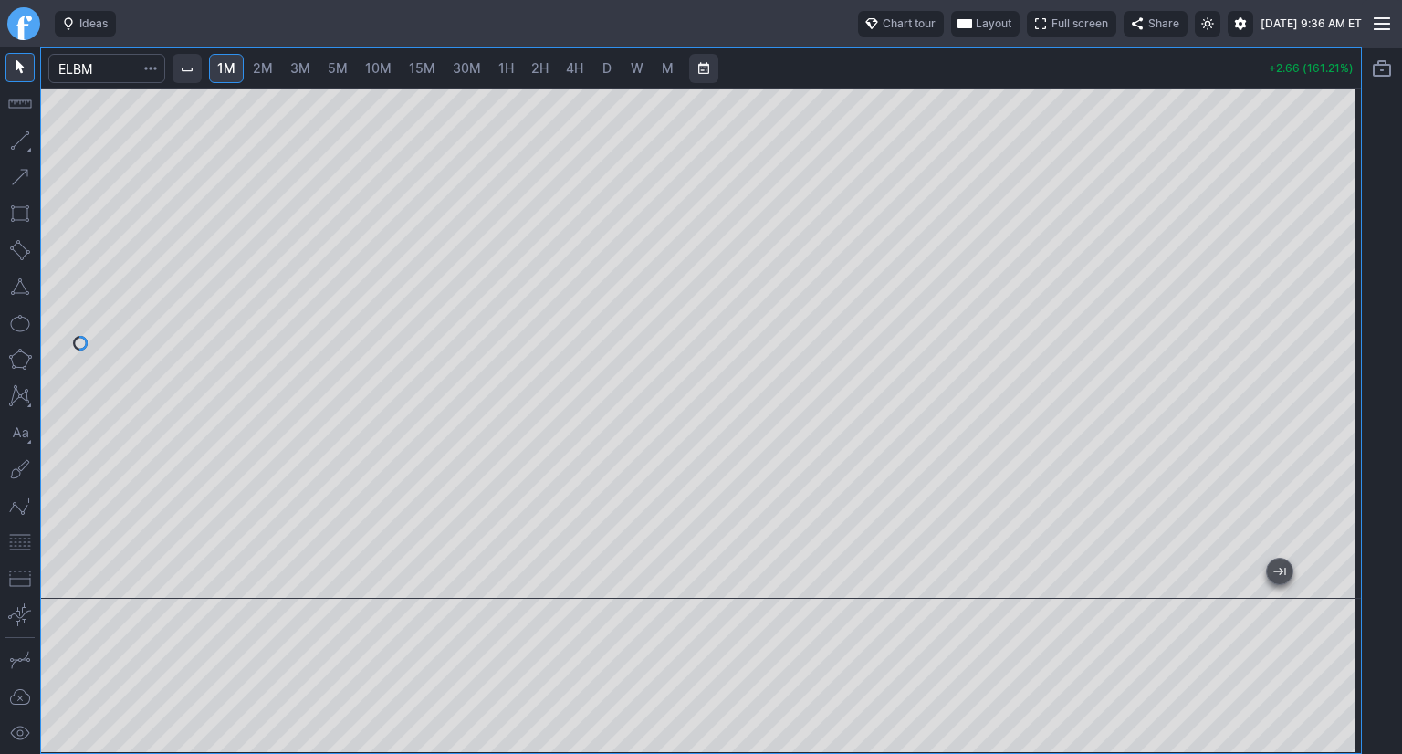
click at [20, 541] on button "button" at bounding box center [19, 542] width 29 height 29
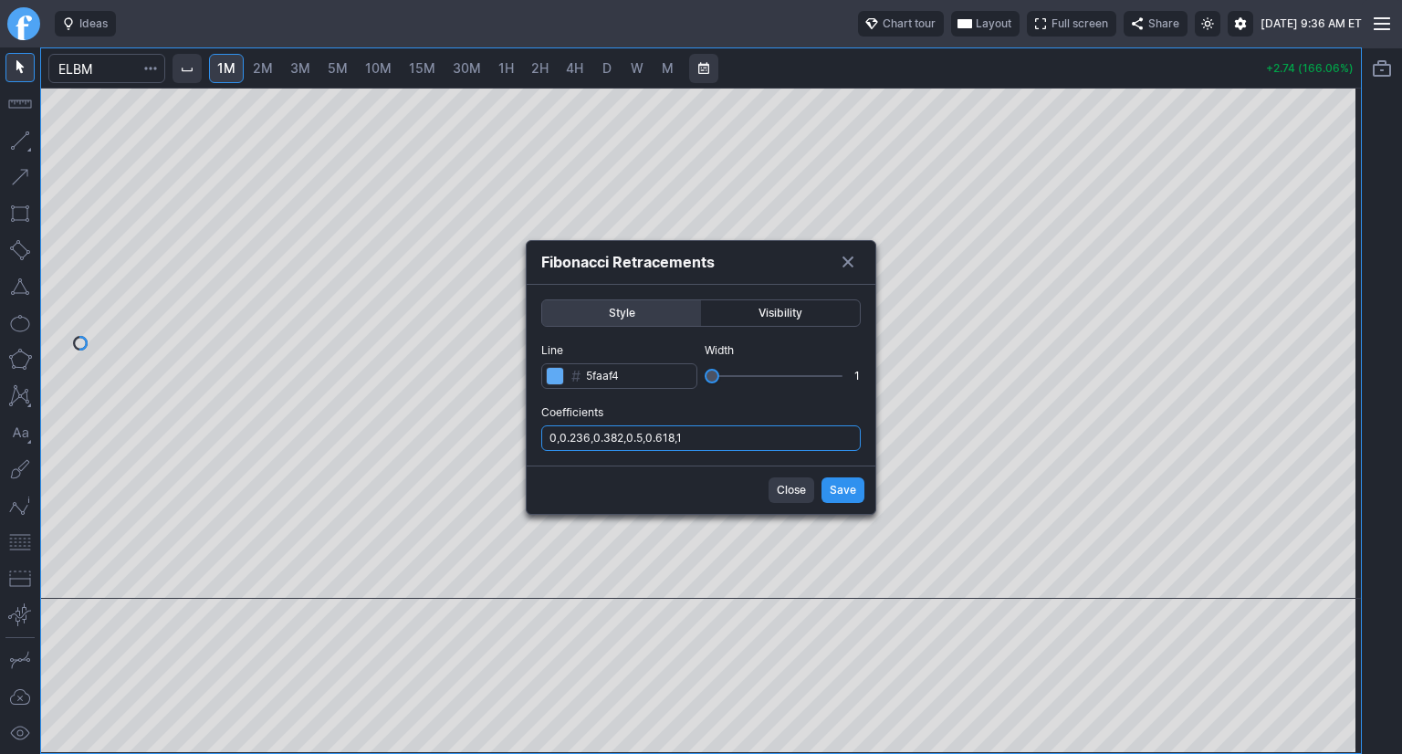
click at [781, 439] on input "0,0.236,0.382,0.5,0.618,1" at bounding box center [700, 438] width 319 height 26
type input "0,0.236,0.382,0.5,0.618,1,.786"
click at [832, 484] on span "Save" at bounding box center [843, 490] width 26 height 18
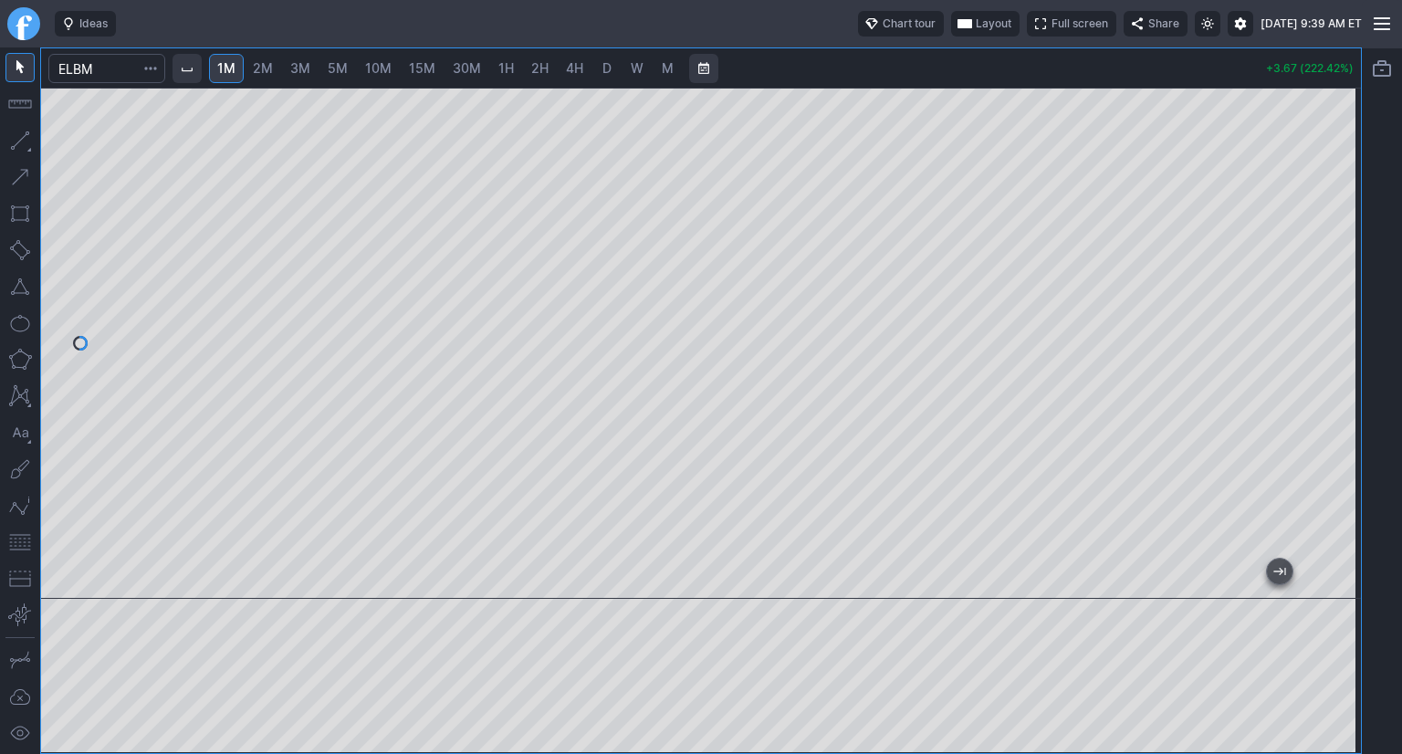
drag, startPoint x: 1340, startPoint y: 216, endPoint x: 1340, endPoint y: 231, distance: 14.6
click at [1340, 231] on div at bounding box center [1342, 339] width 38 height 466
click at [1316, 382] on div at bounding box center [701, 343] width 1320 height 511
drag, startPoint x: 1338, startPoint y: 440, endPoint x: 1334, endPoint y: 403, distance: 37.7
click at [1334, 403] on div at bounding box center [1342, 339] width 38 height 466
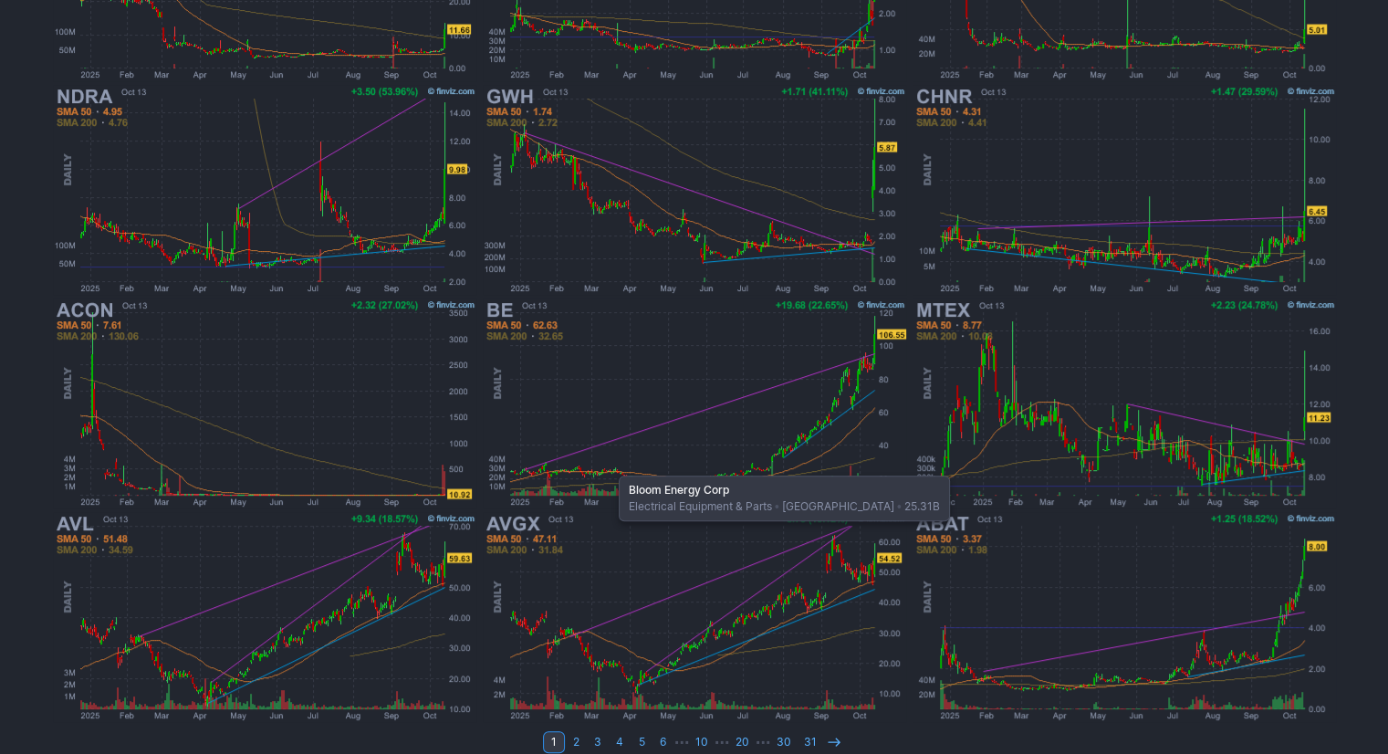
scroll to position [481, 0]
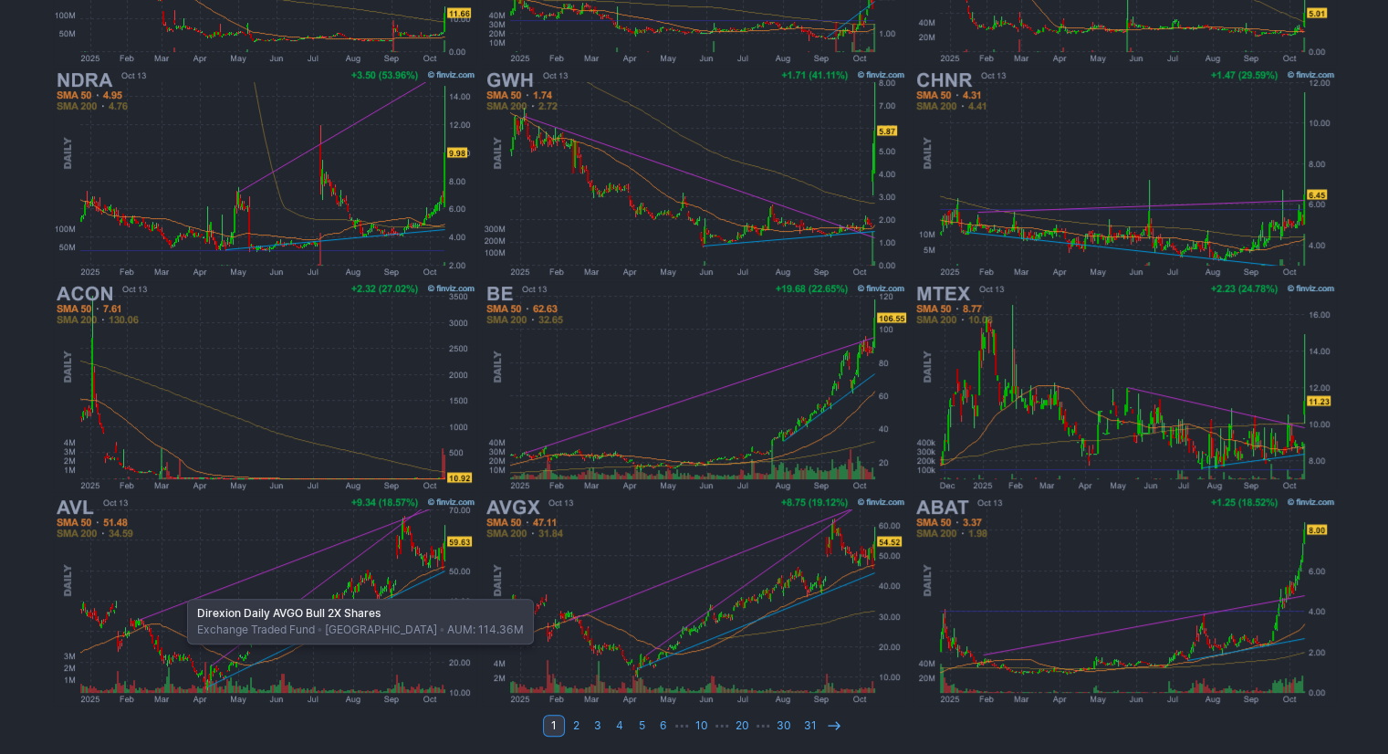
click at [178, 590] on img at bounding box center [264, 601] width 427 height 214
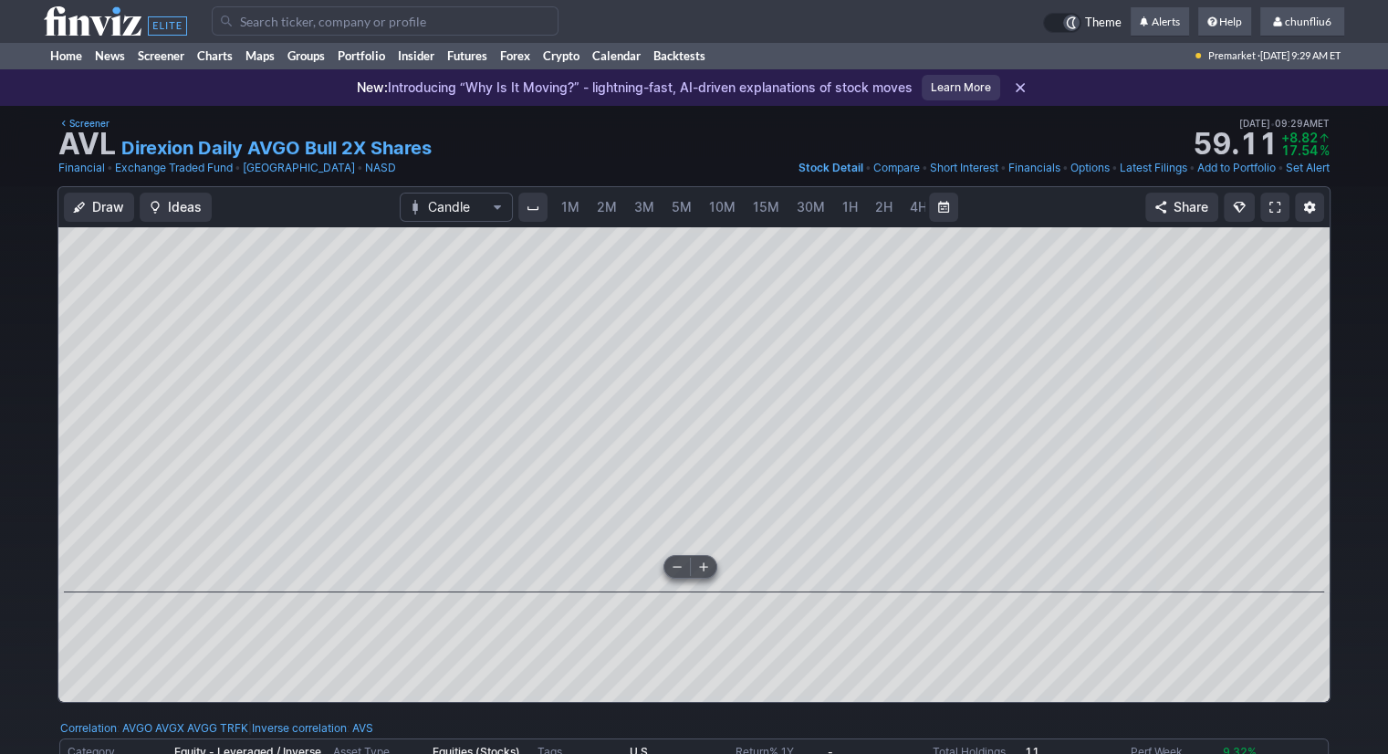
scroll to position [0, 94]
click at [582, 205] on span "5M" at bounding box center [588, 207] width 20 height 16
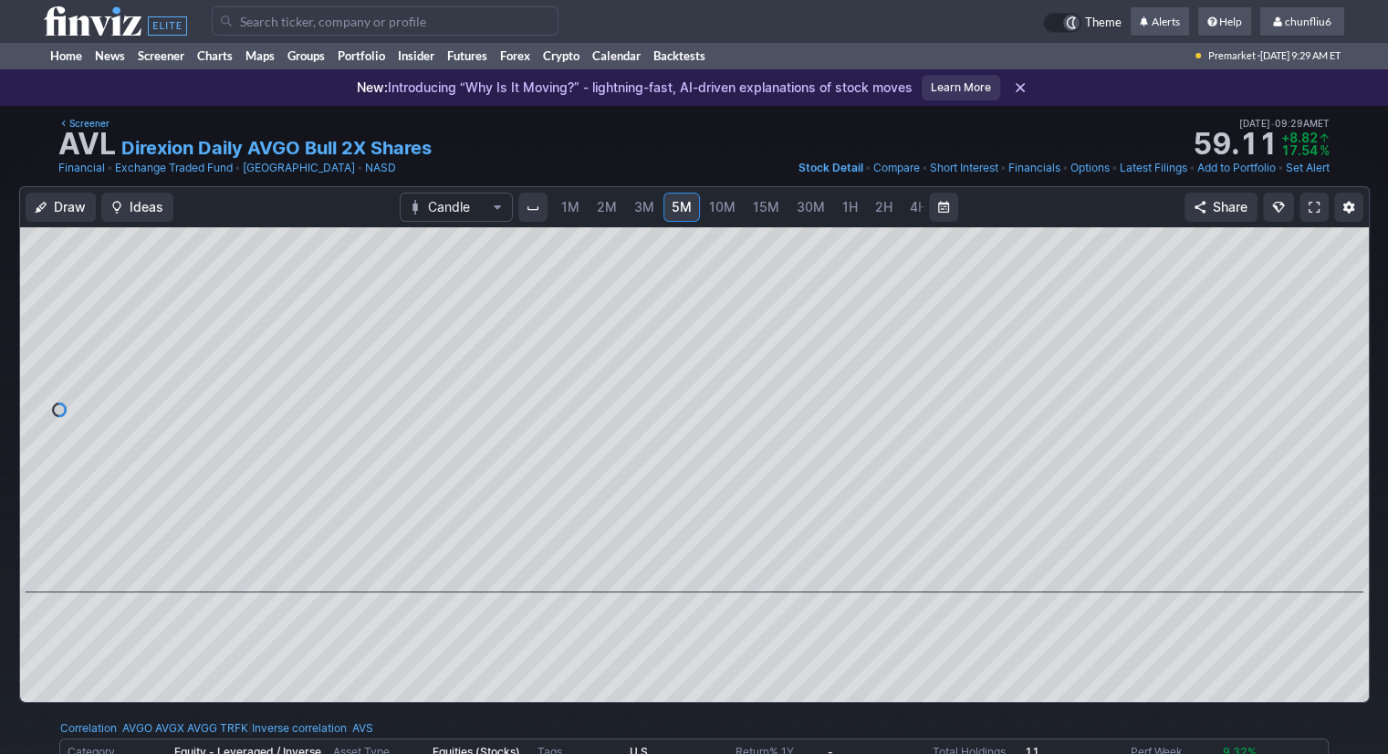
click at [575, 209] on span "1M" at bounding box center [570, 207] width 18 height 16
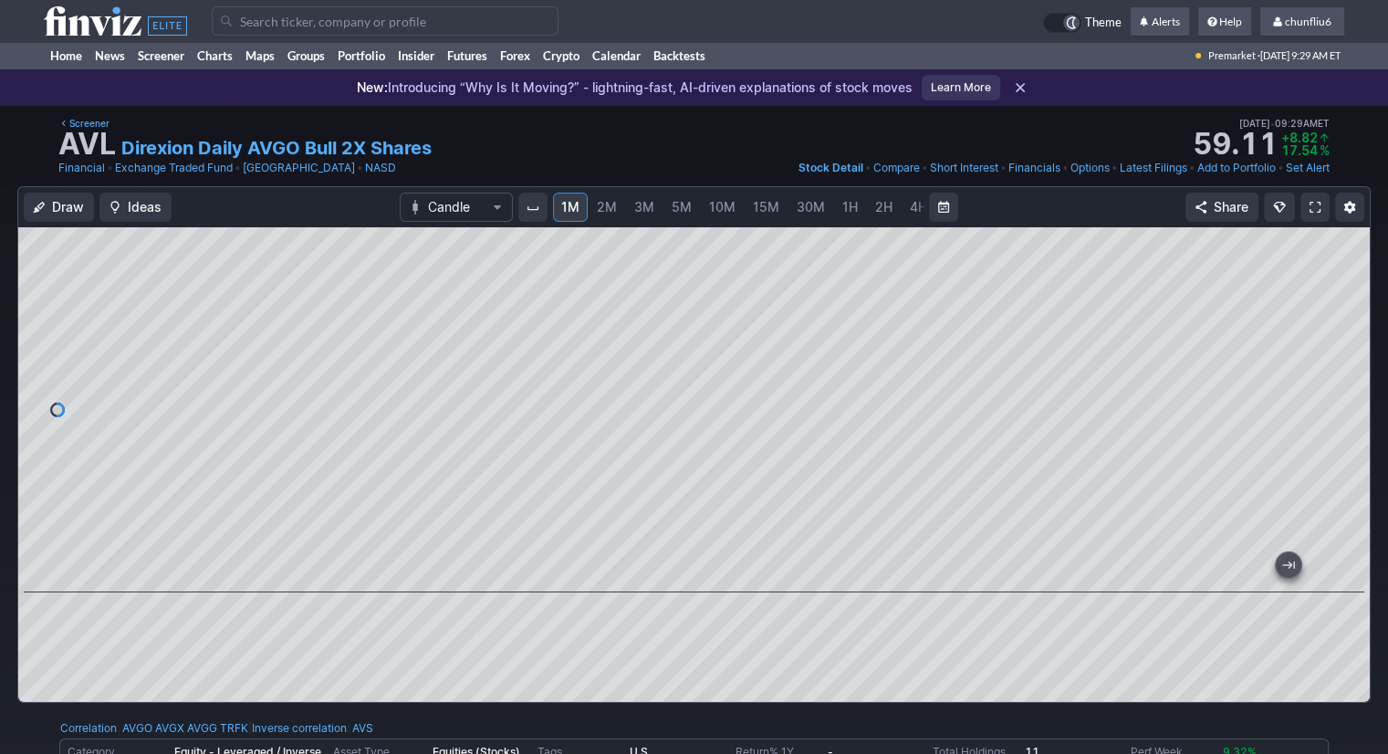
drag, startPoint x: 1352, startPoint y: 329, endPoint x: 1342, endPoint y: 393, distance: 65.6
click at [1342, 393] on div at bounding box center [1351, 405] width 38 height 319
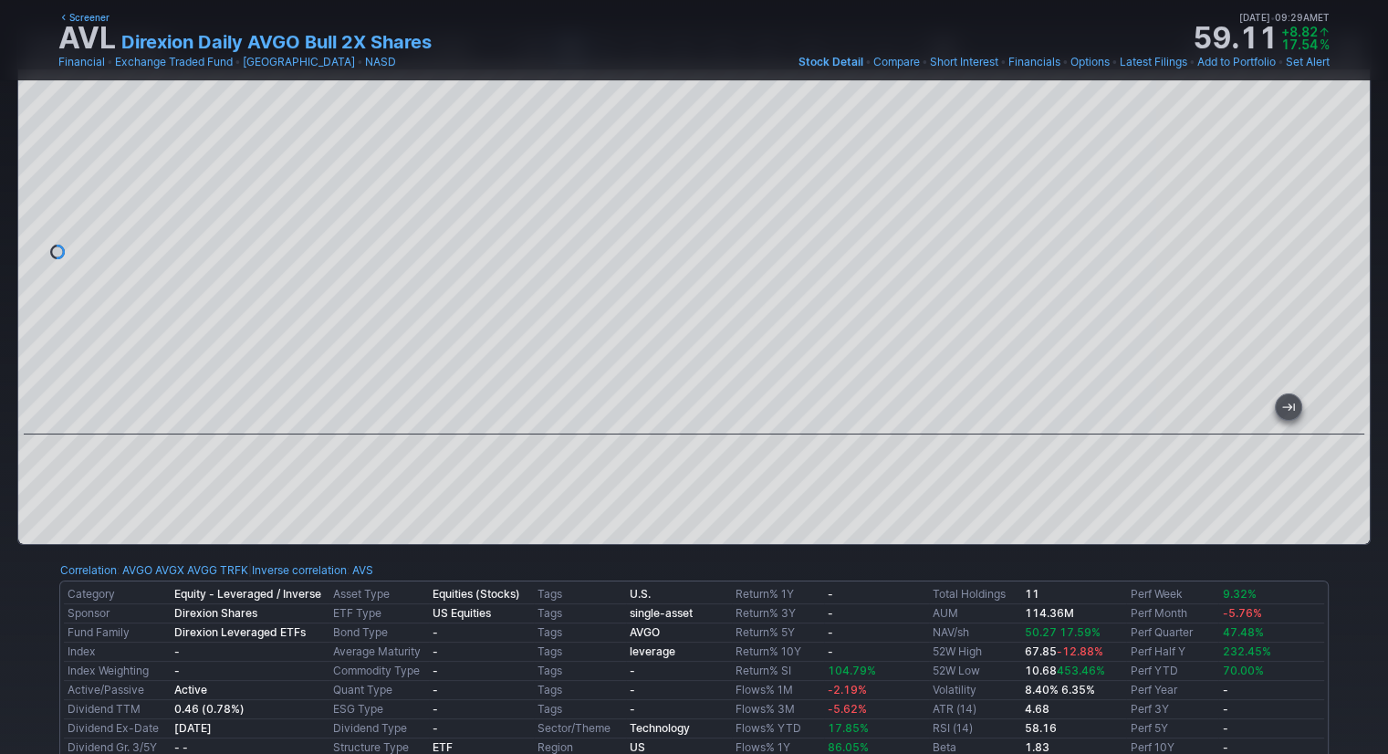
scroll to position [91, 0]
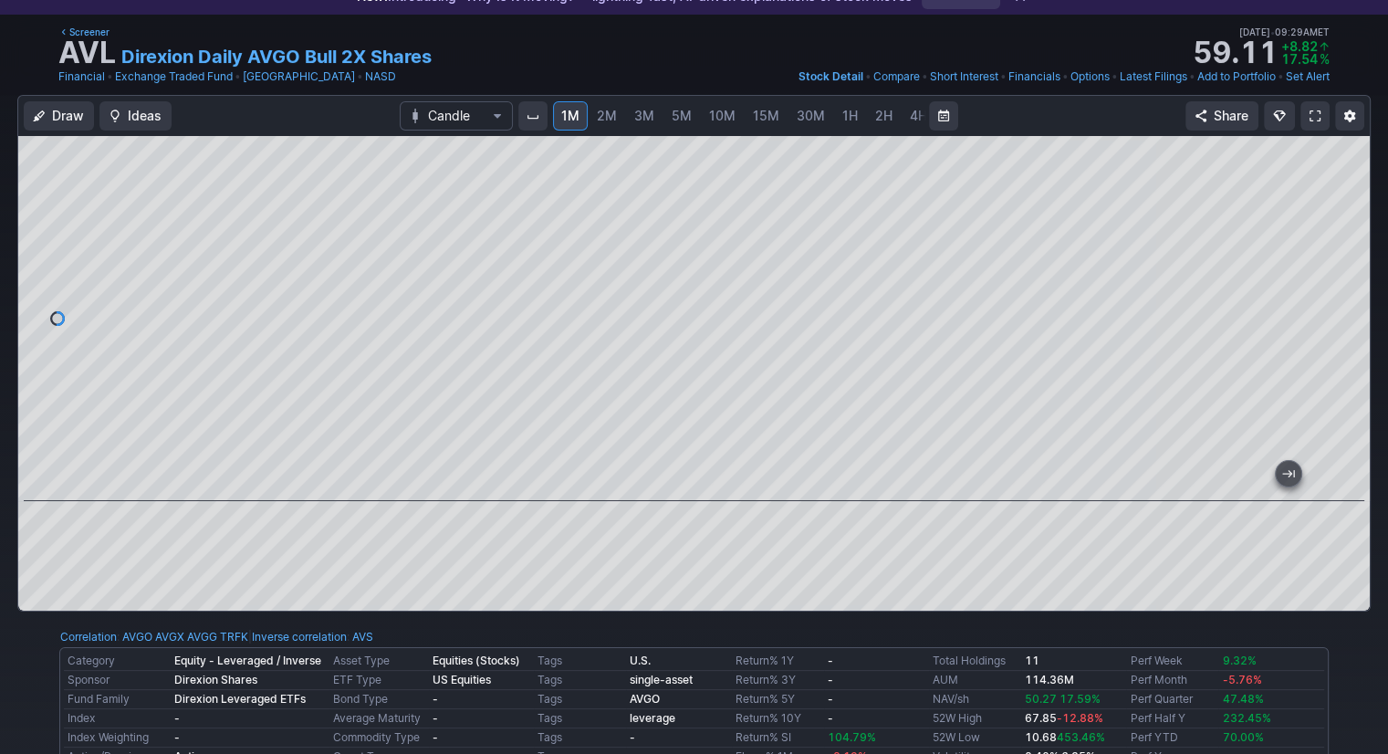
click at [1318, 119] on span at bounding box center [1315, 116] width 11 height 15
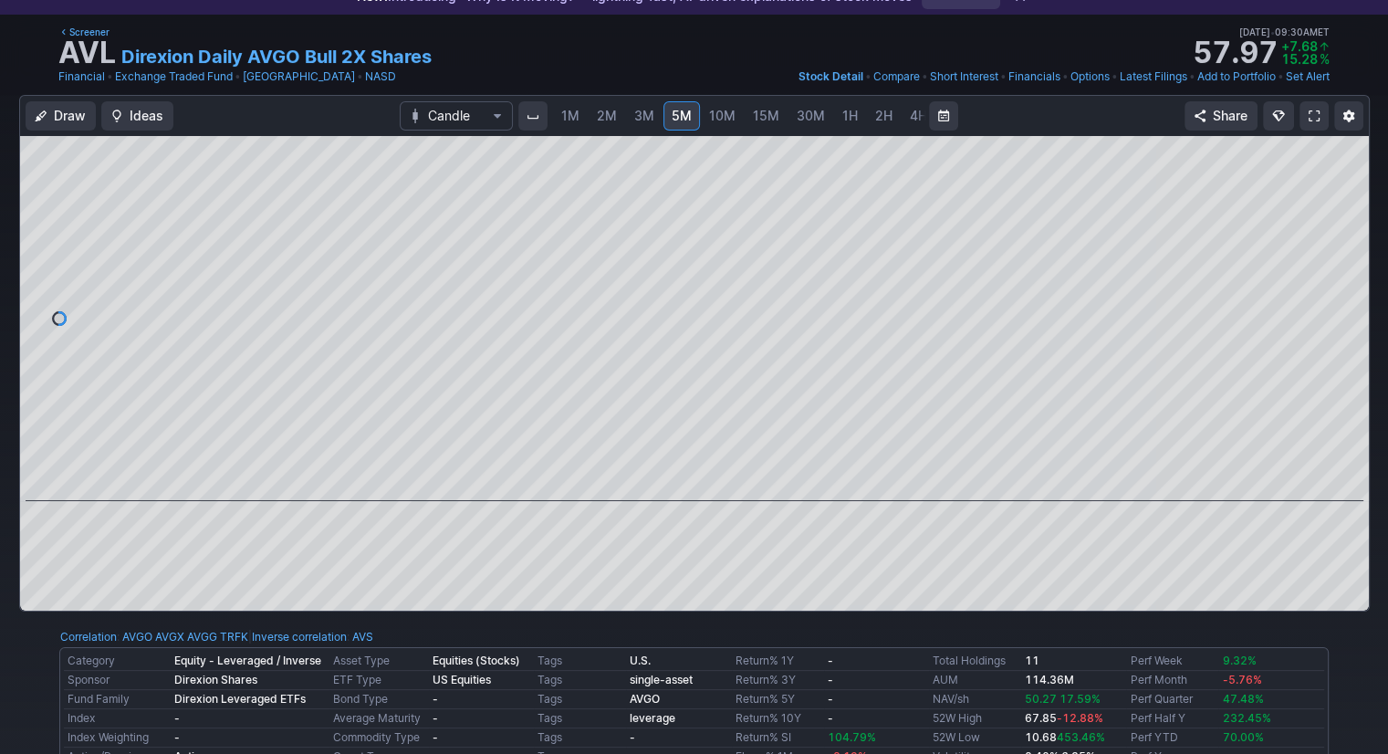
scroll to position [0, 94]
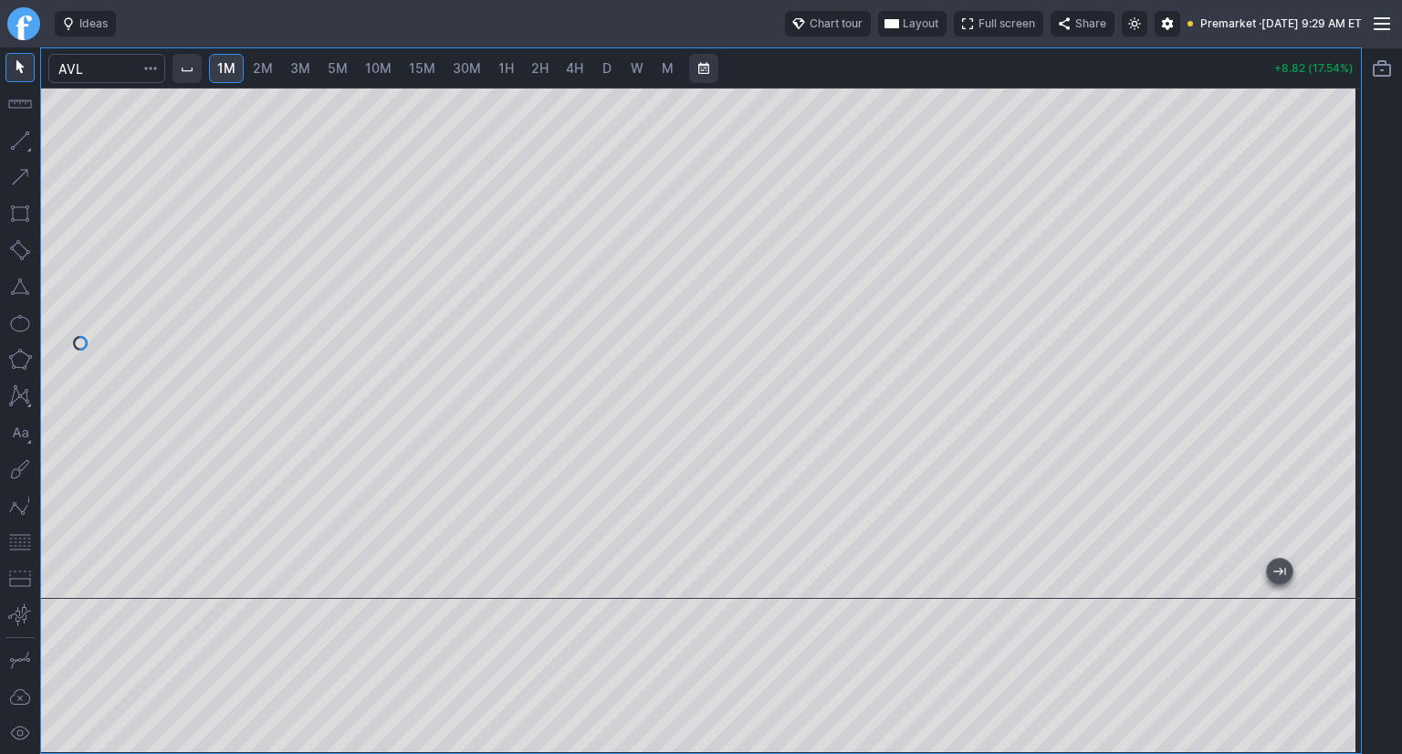
drag, startPoint x: 1344, startPoint y: 213, endPoint x: 1338, endPoint y: 295, distance: 82.3
click at [1338, 295] on div at bounding box center [1342, 339] width 38 height 466
click at [23, 542] on button "button" at bounding box center [19, 542] width 29 height 29
drag, startPoint x: 1342, startPoint y: 190, endPoint x: 1340, endPoint y: 243, distance: 53.0
click at [1340, 243] on div at bounding box center [1342, 339] width 38 height 466
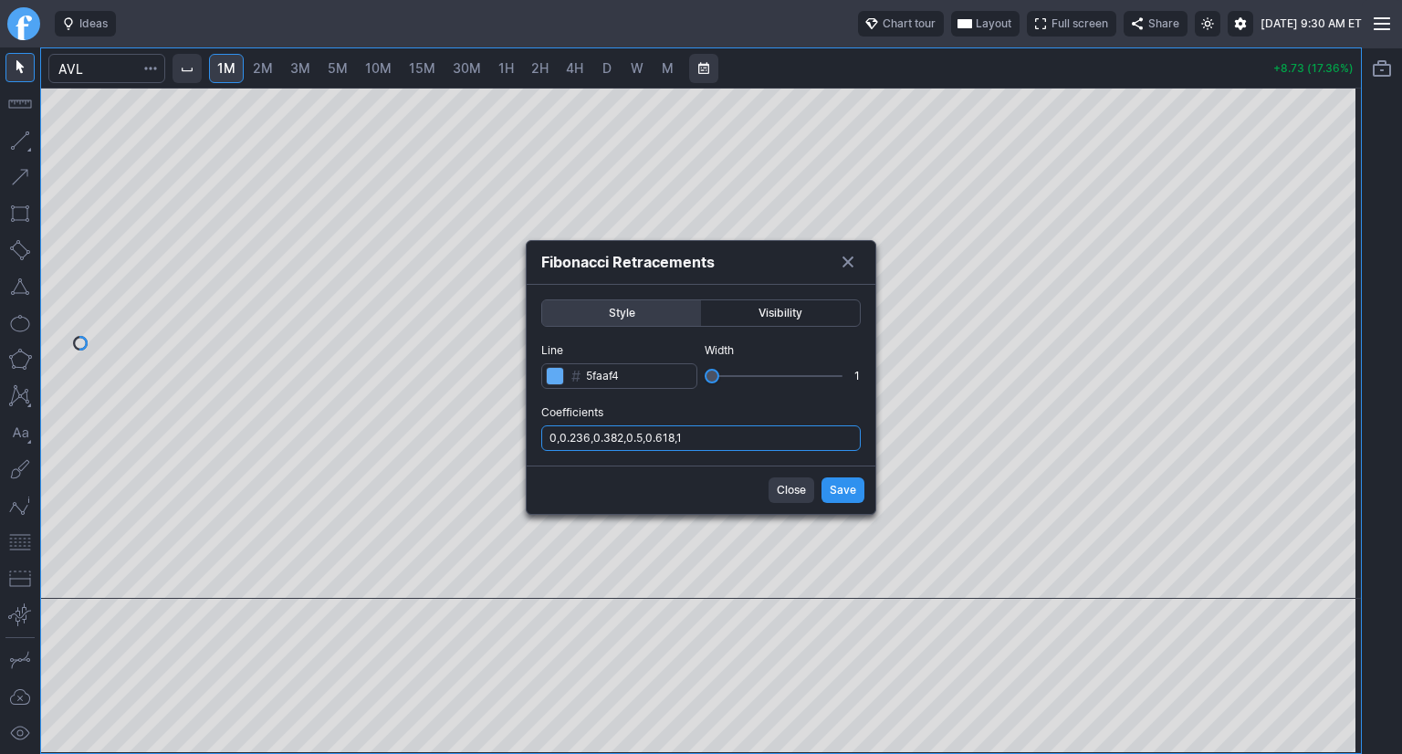
click at [741, 441] on input "0,0.236,0.382,0.5,0.618,1" at bounding box center [700, 438] width 319 height 26
type input "0,0.236,0.382,0.5,0.618,1,.786"
click at [820, 481] on div "Close Save" at bounding box center [701, 490] width 349 height 48
drag, startPoint x: 850, startPoint y: 497, endPoint x: 880, endPoint y: 483, distance: 33.5
click at [854, 496] on span "Save" at bounding box center [843, 490] width 26 height 18
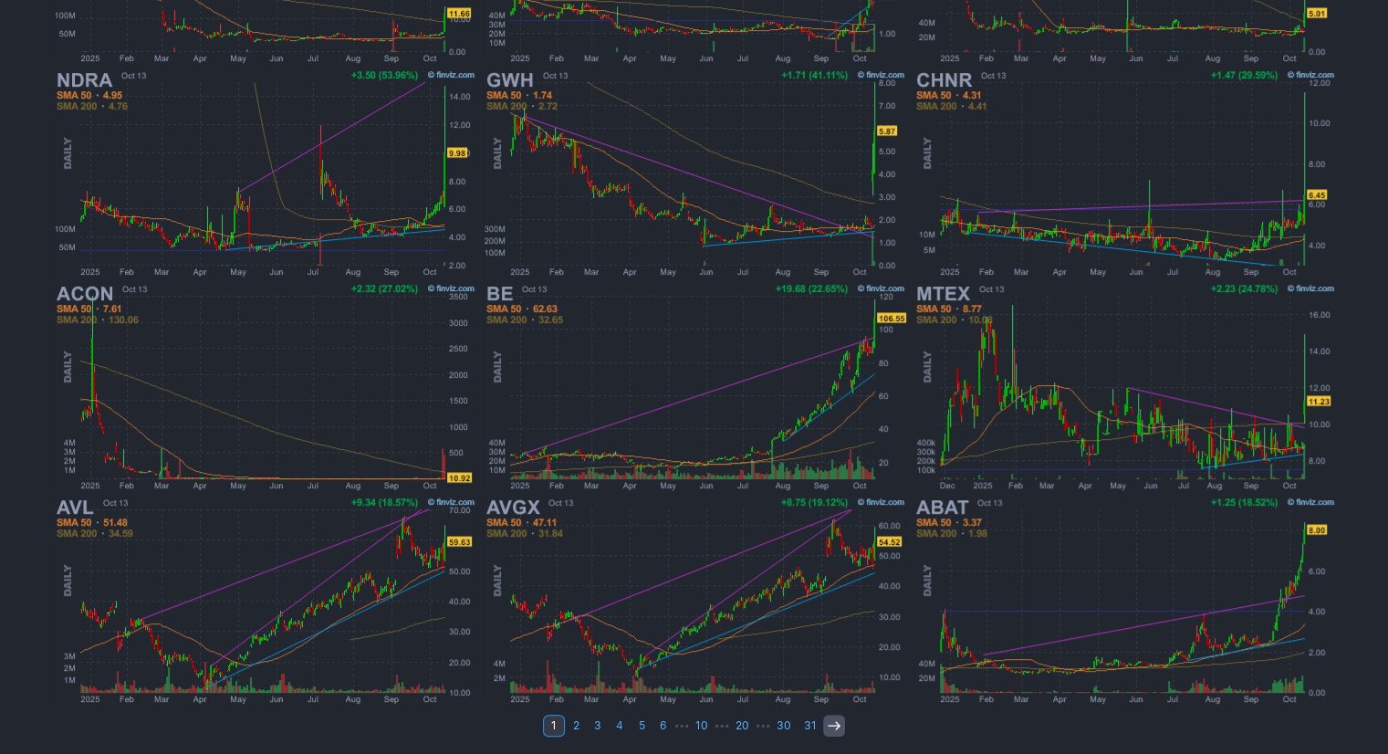
click at [828, 724] on icon at bounding box center [834, 725] width 15 height 15
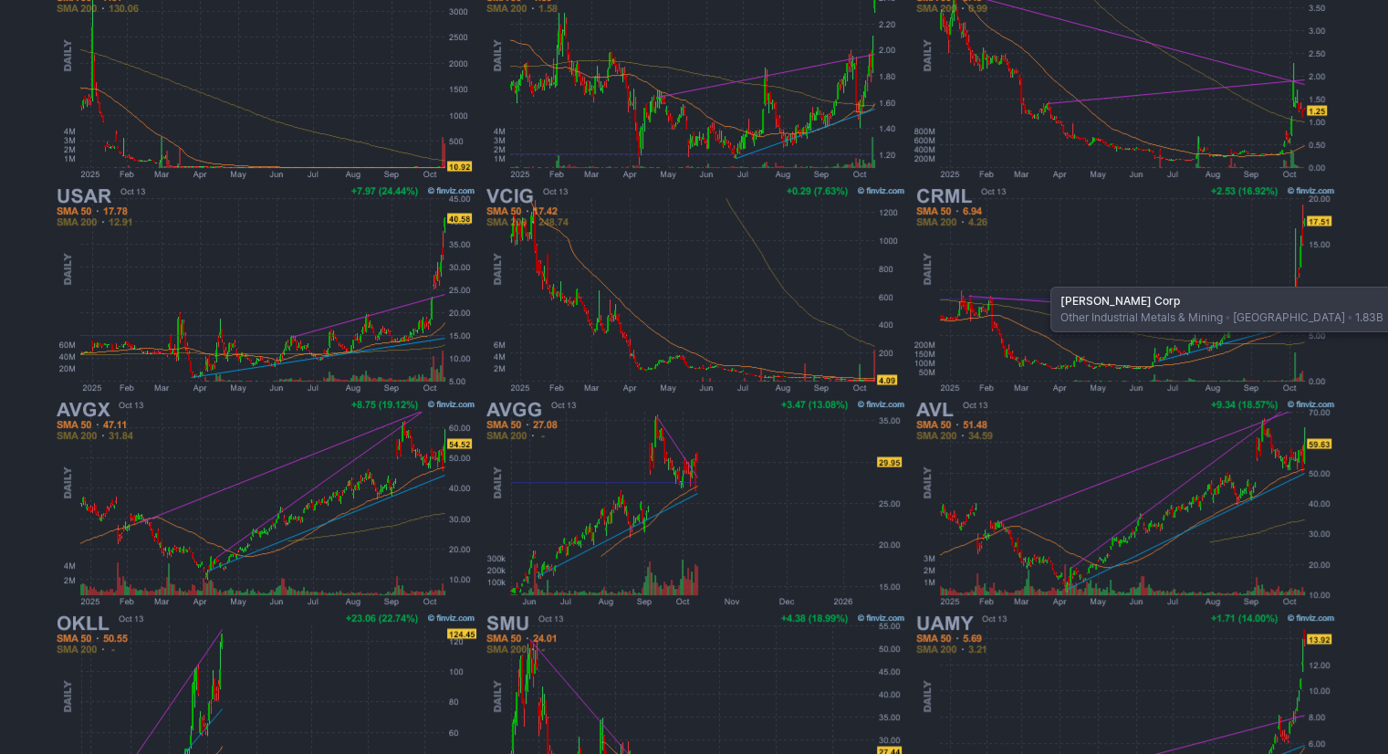
scroll to position [481, 0]
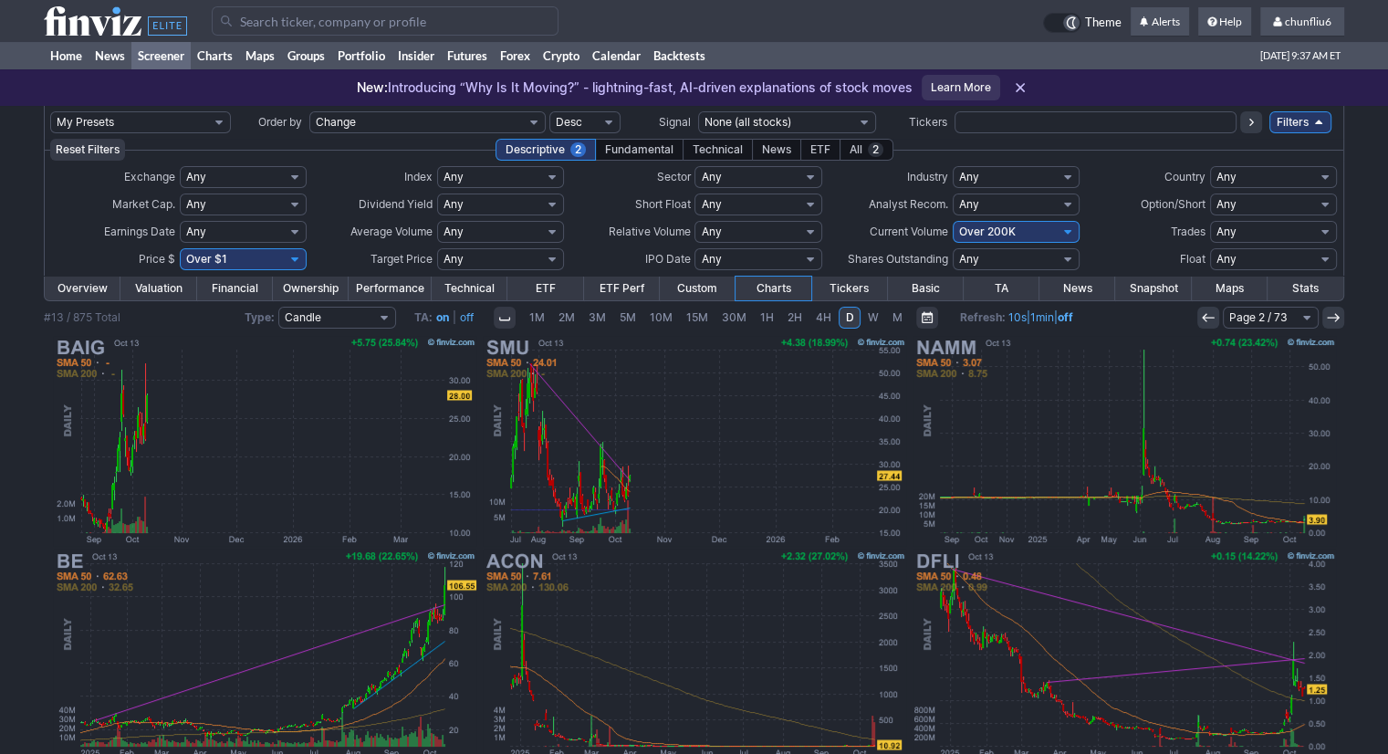
click at [990, 235] on select "Any Under 50K Under 100K Under 500K Under 750K Under 1M Over 0 Over 50K Over 10…" at bounding box center [1016, 232] width 127 height 22
select select "o300"
click at [953, 221] on select "Any Under 50K Under 100K Under 500K Under 750K Under 1M Over 0 Over 50K Over 10…" at bounding box center [1016, 232] width 127 height 22
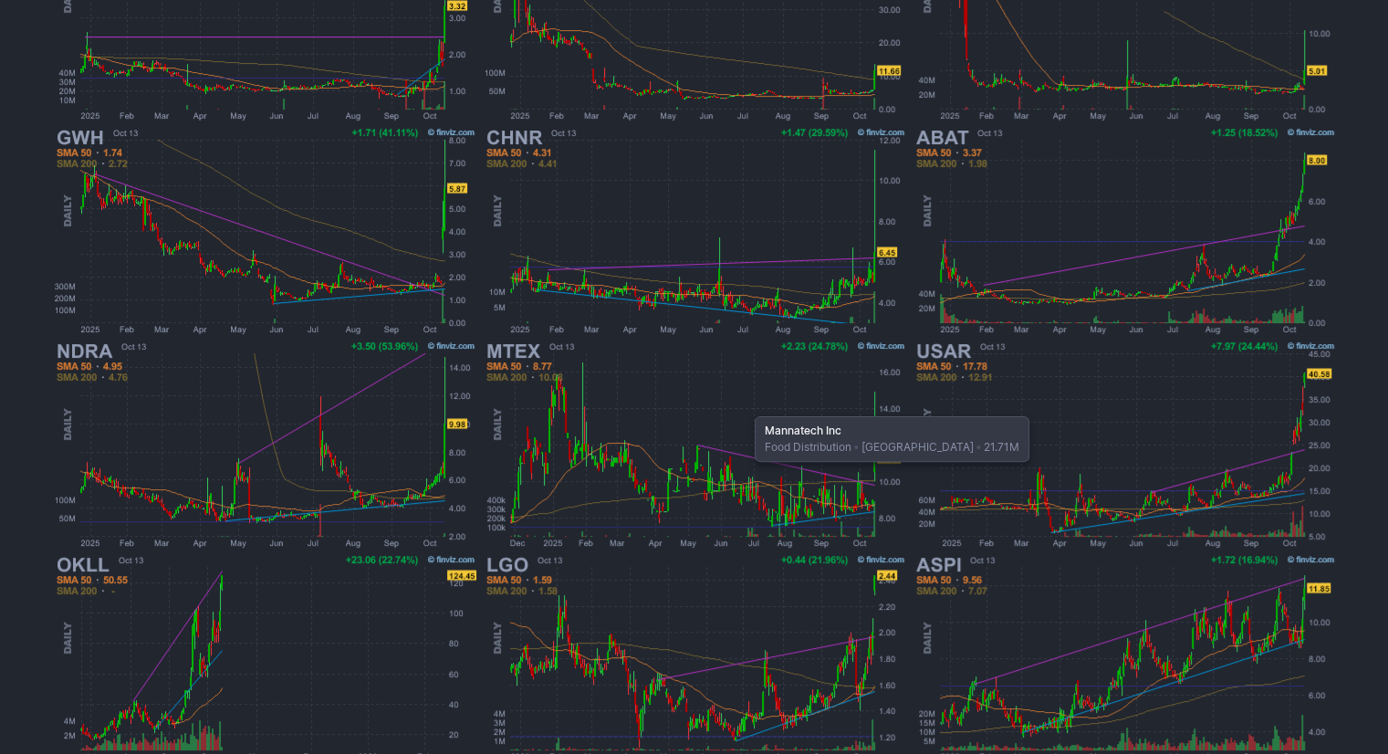
scroll to position [481, 0]
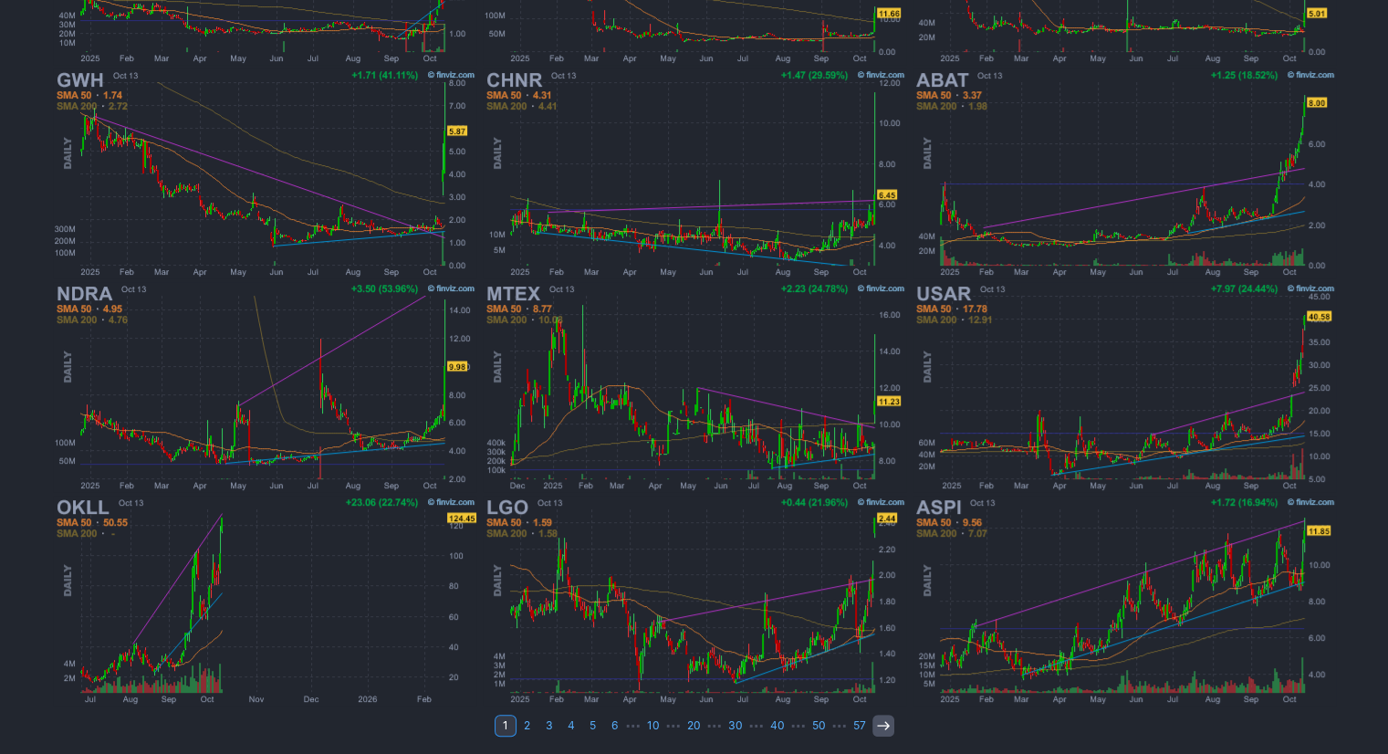
click at [876, 727] on icon at bounding box center [883, 725] width 15 height 15
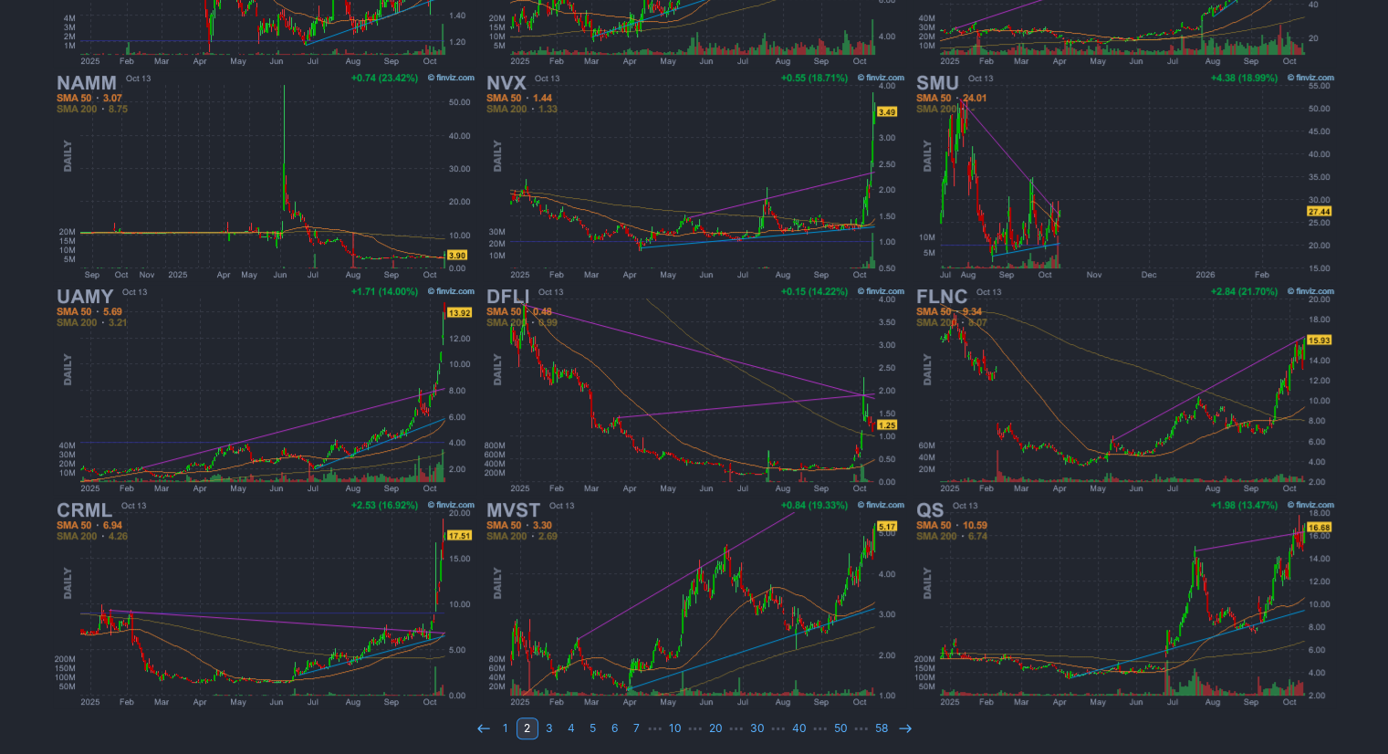
scroll to position [481, 0]
click at [894, 728] on link at bounding box center [905, 726] width 22 height 22
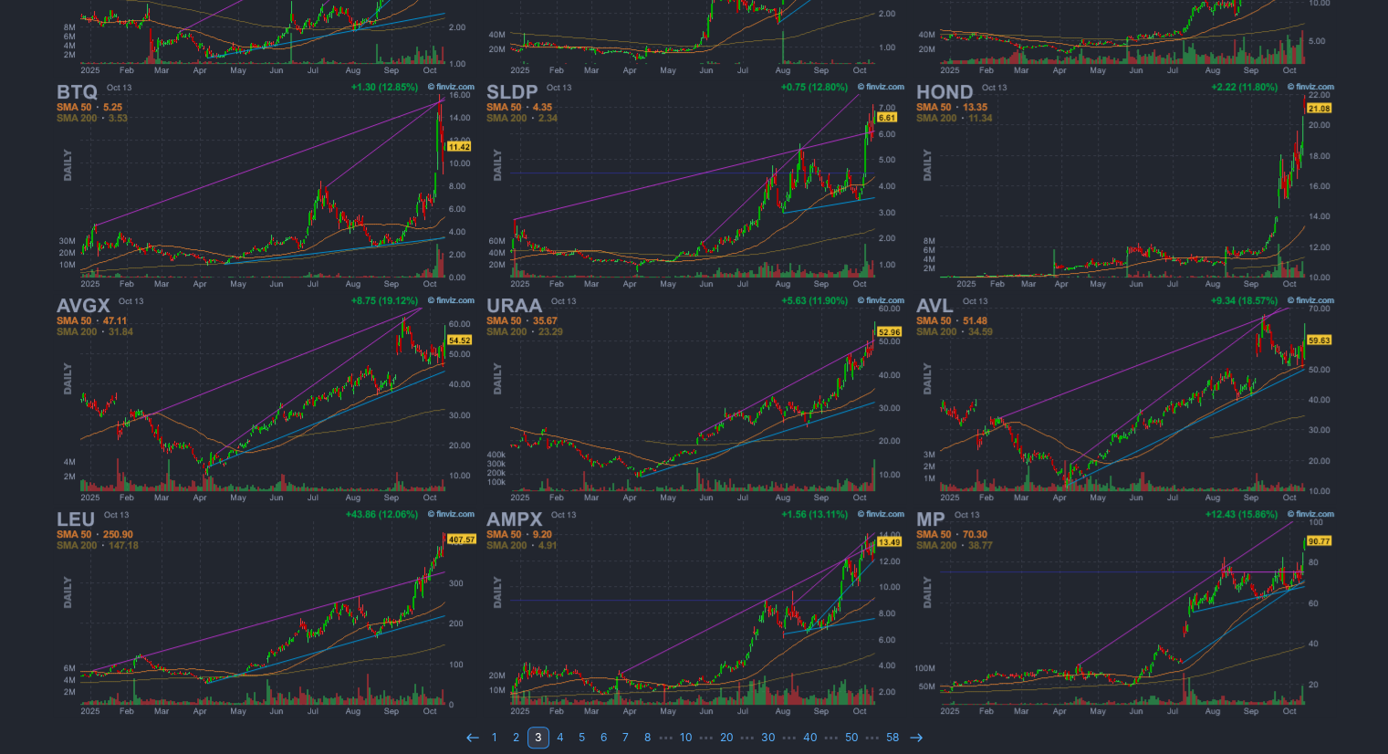
scroll to position [481, 0]
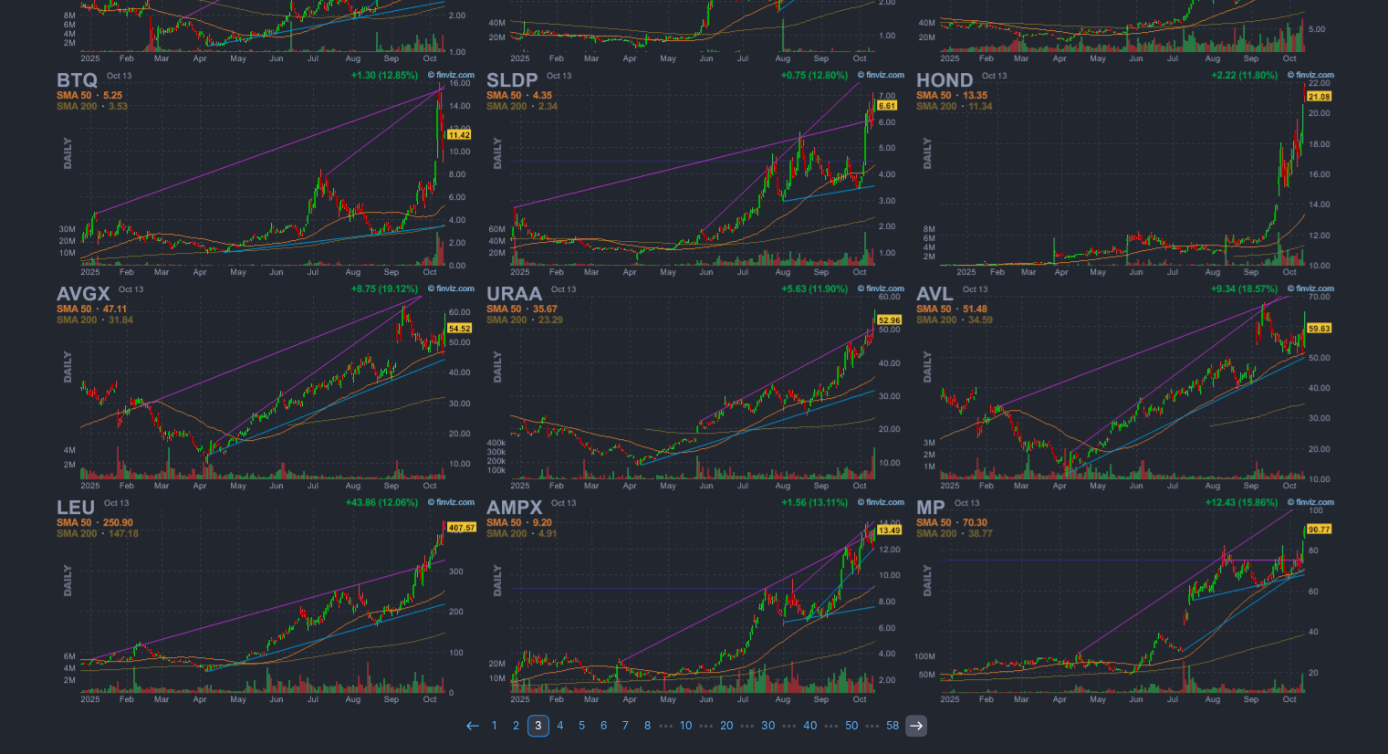
click at [911, 719] on icon at bounding box center [916, 725] width 15 height 15
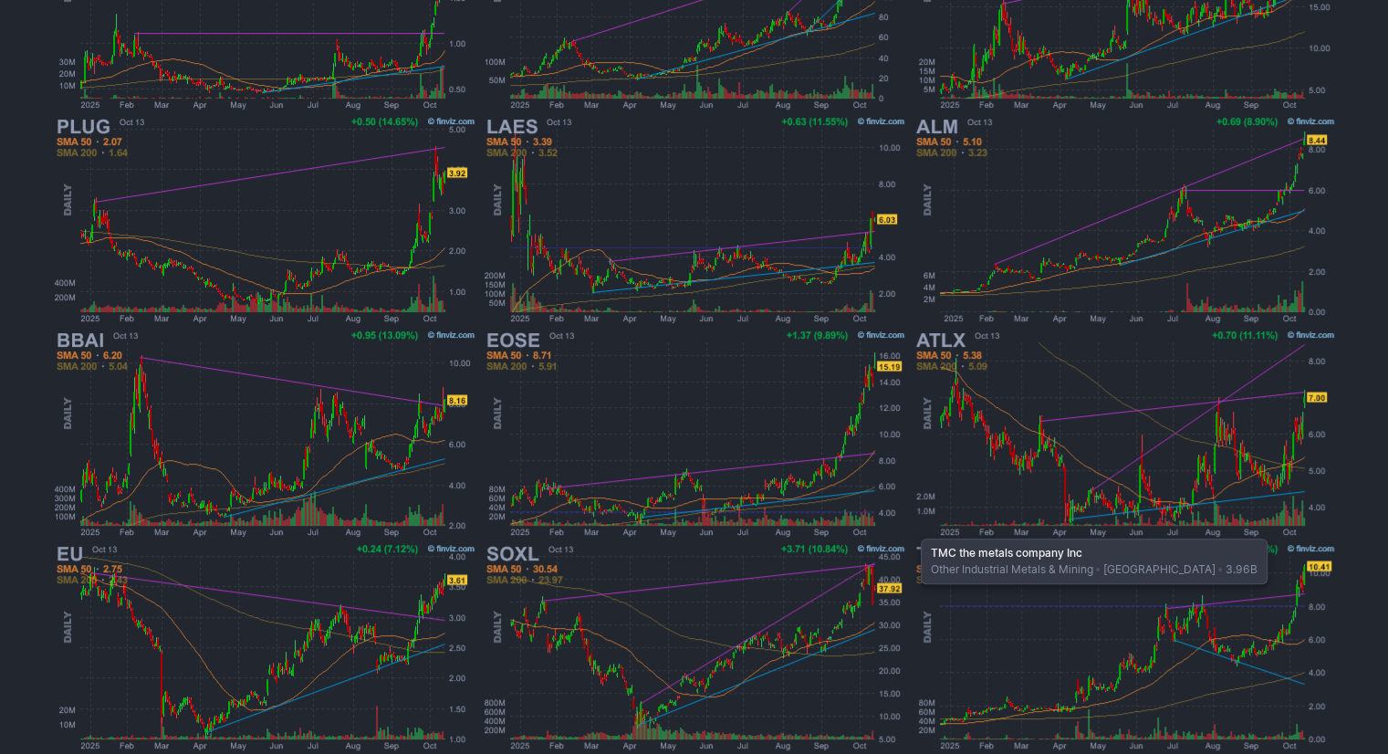
scroll to position [481, 0]
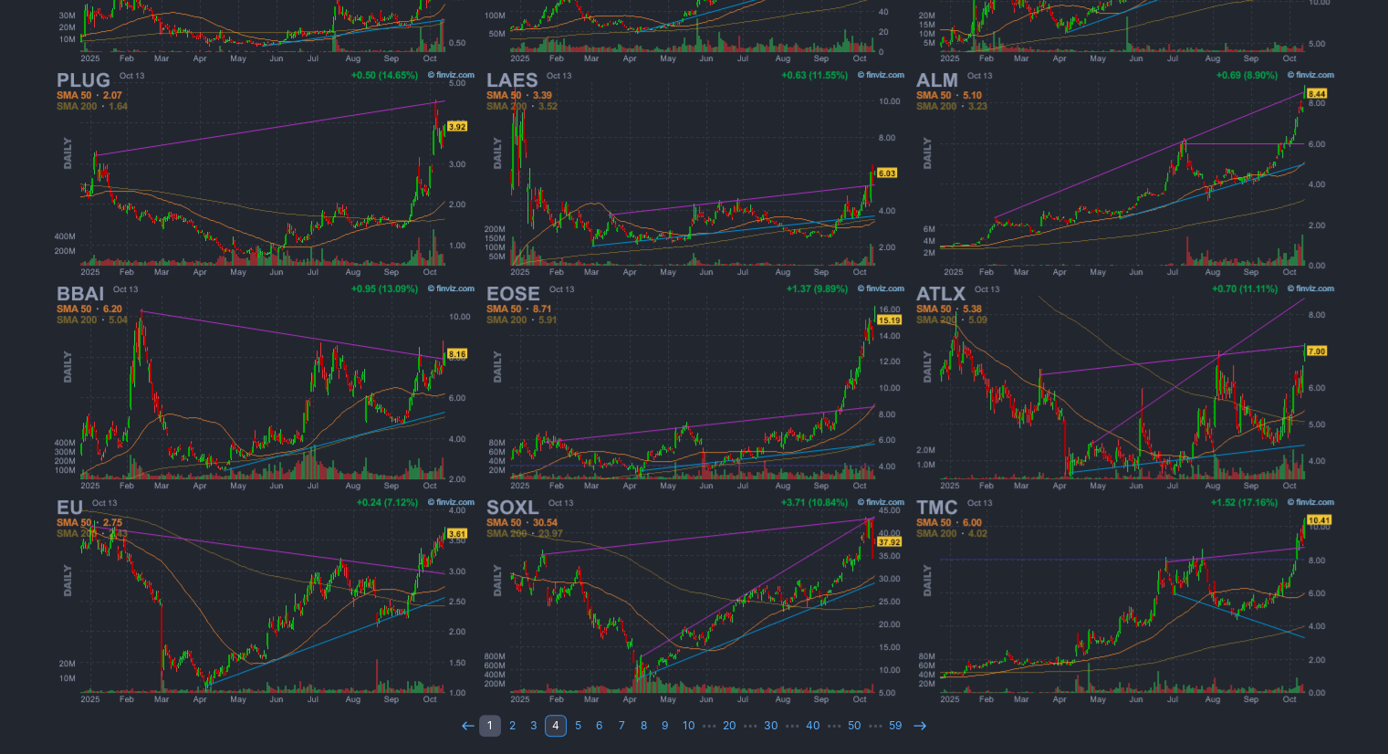
click at [500, 718] on link "1" at bounding box center [490, 726] width 22 height 22
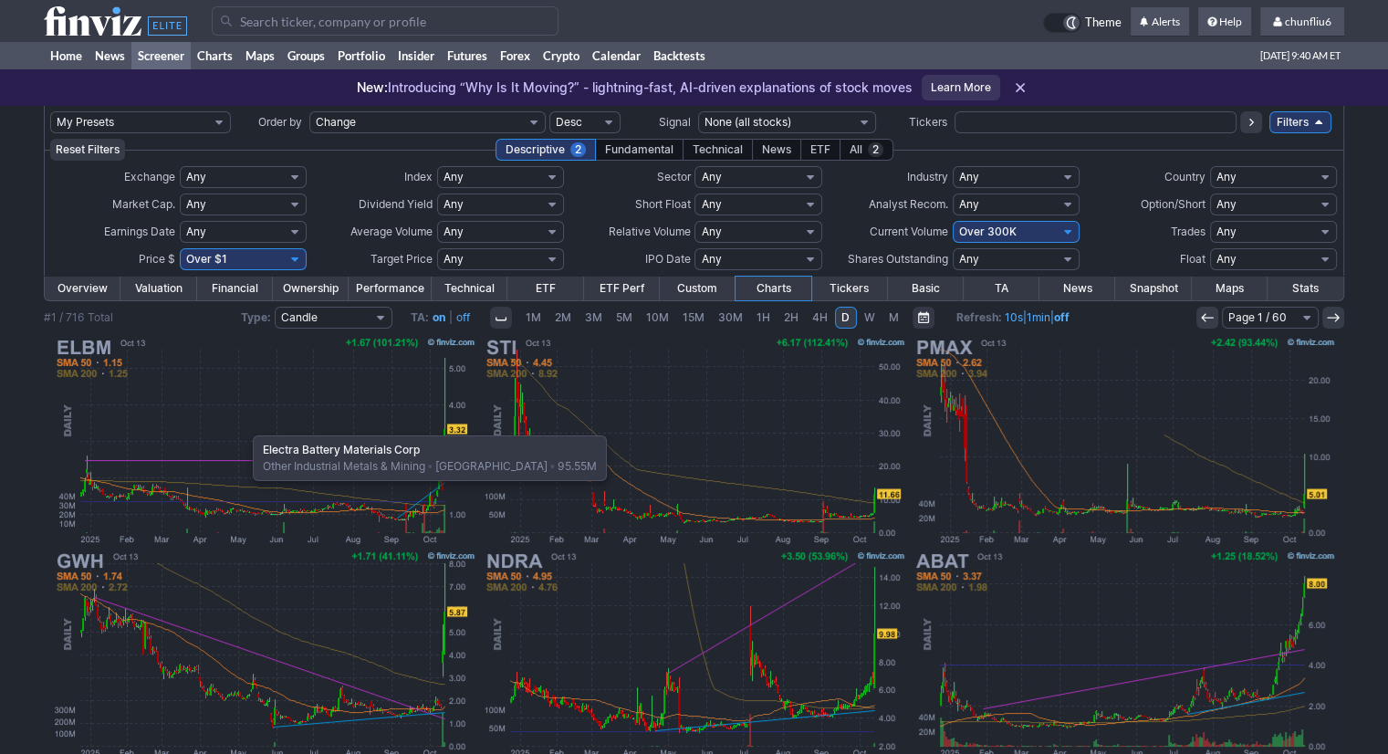
click at [244, 426] on img at bounding box center [264, 441] width 427 height 214
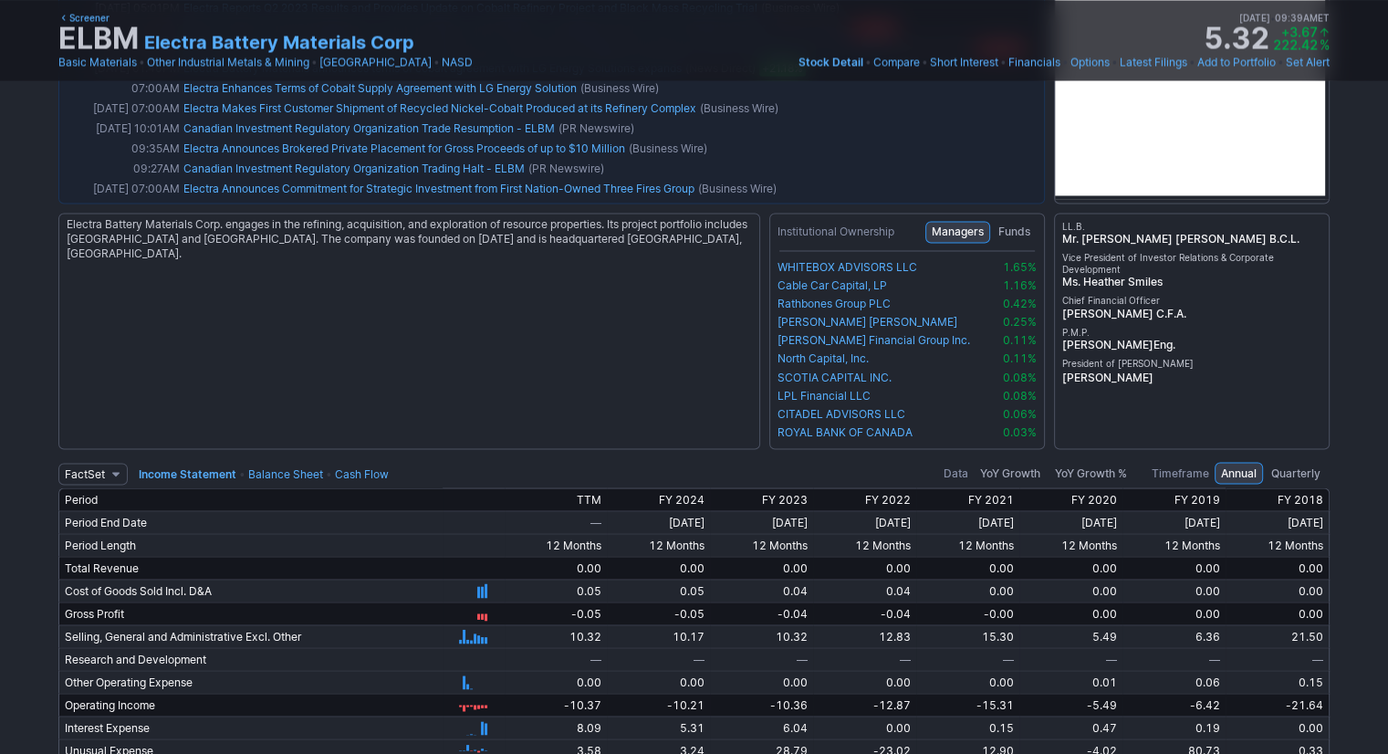
scroll to position [3103, 0]
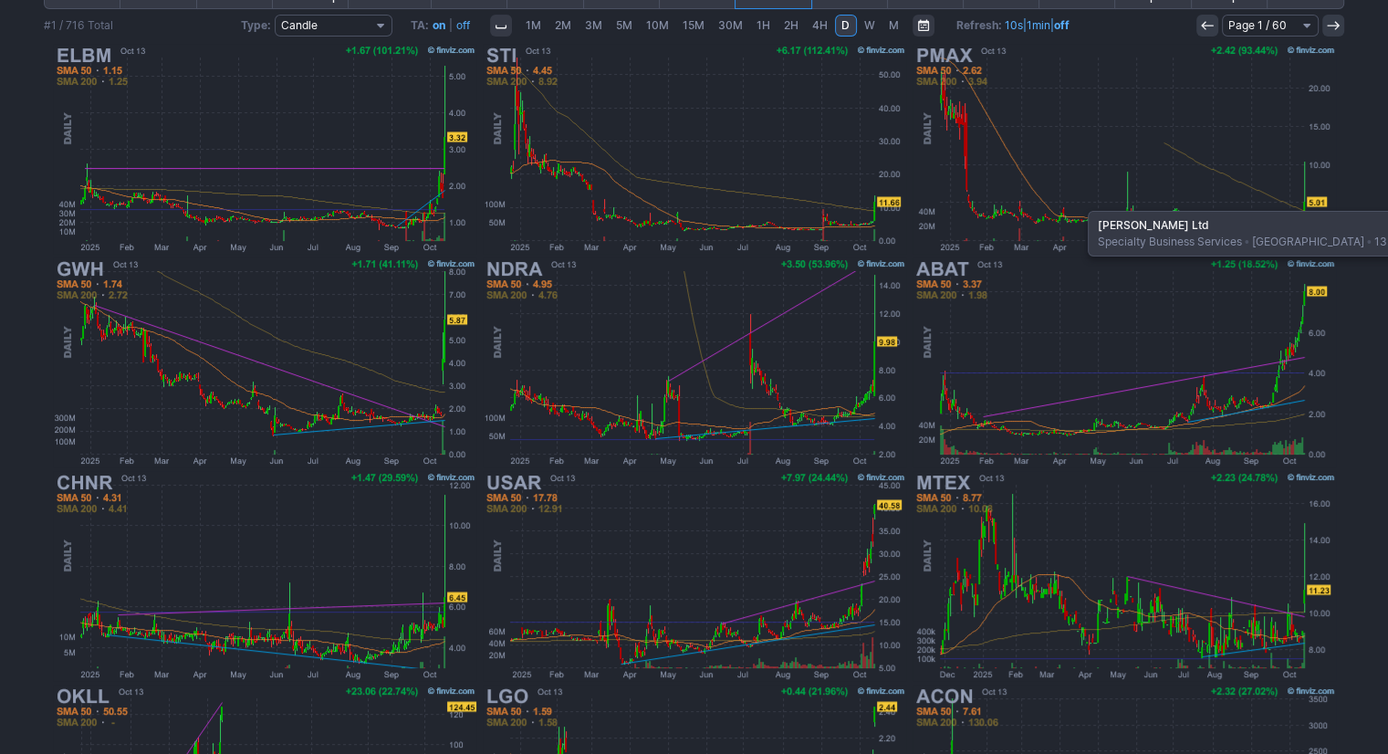
scroll to position [298, 0]
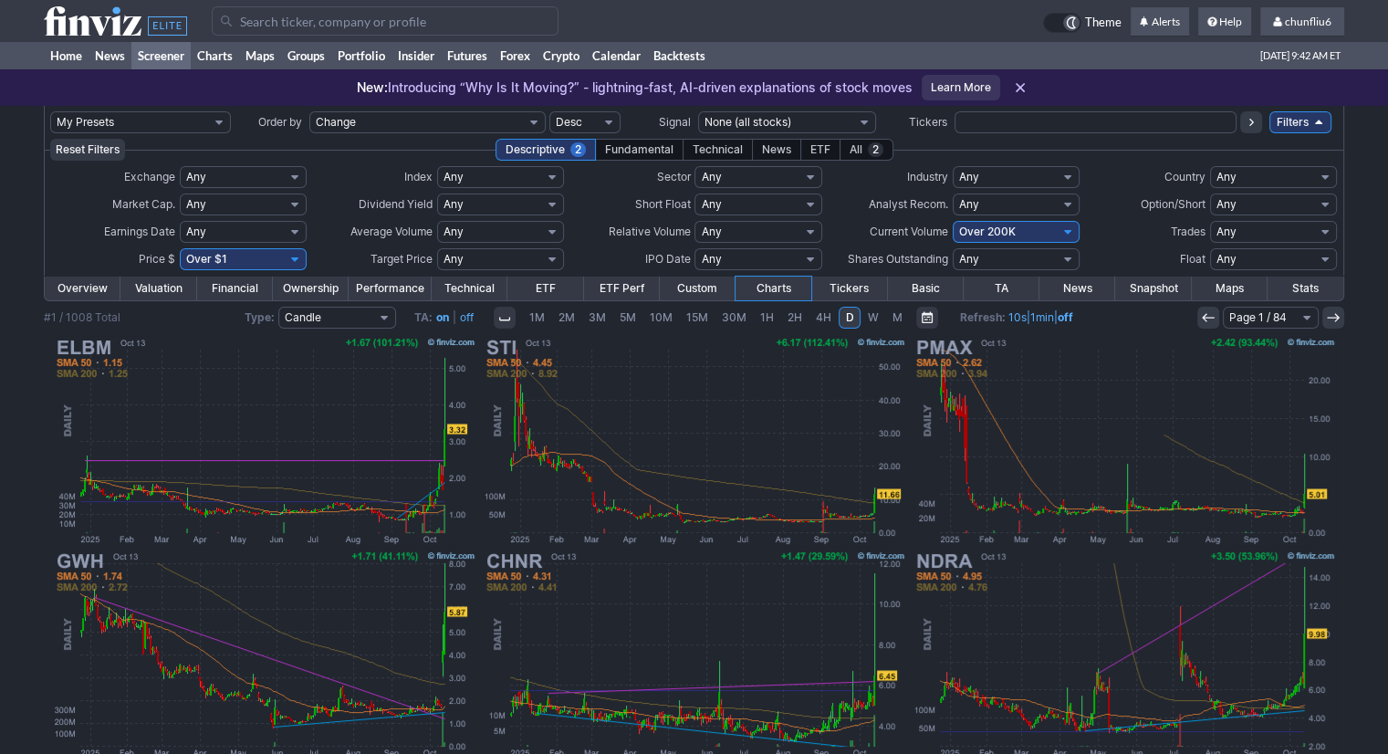
click at [267, 26] on input "Search" at bounding box center [385, 20] width 347 height 29
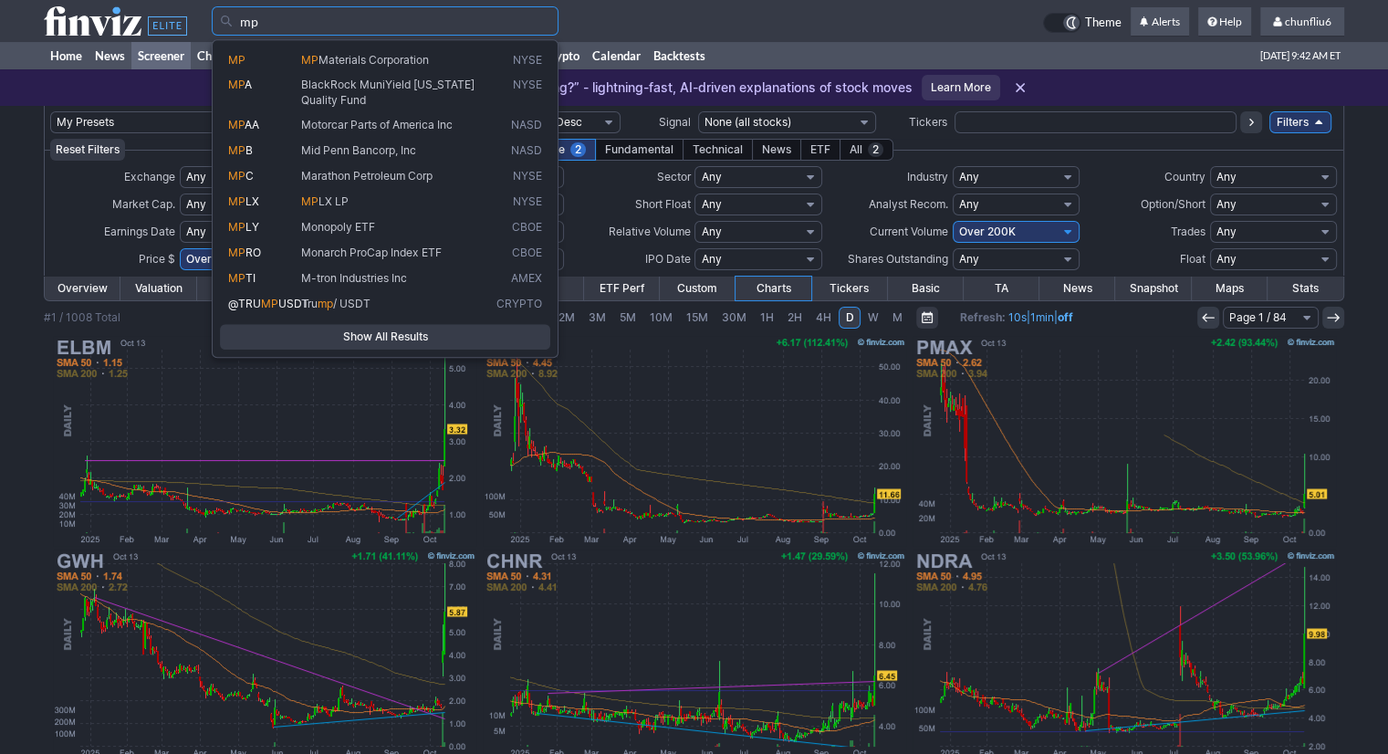
type input "mp"
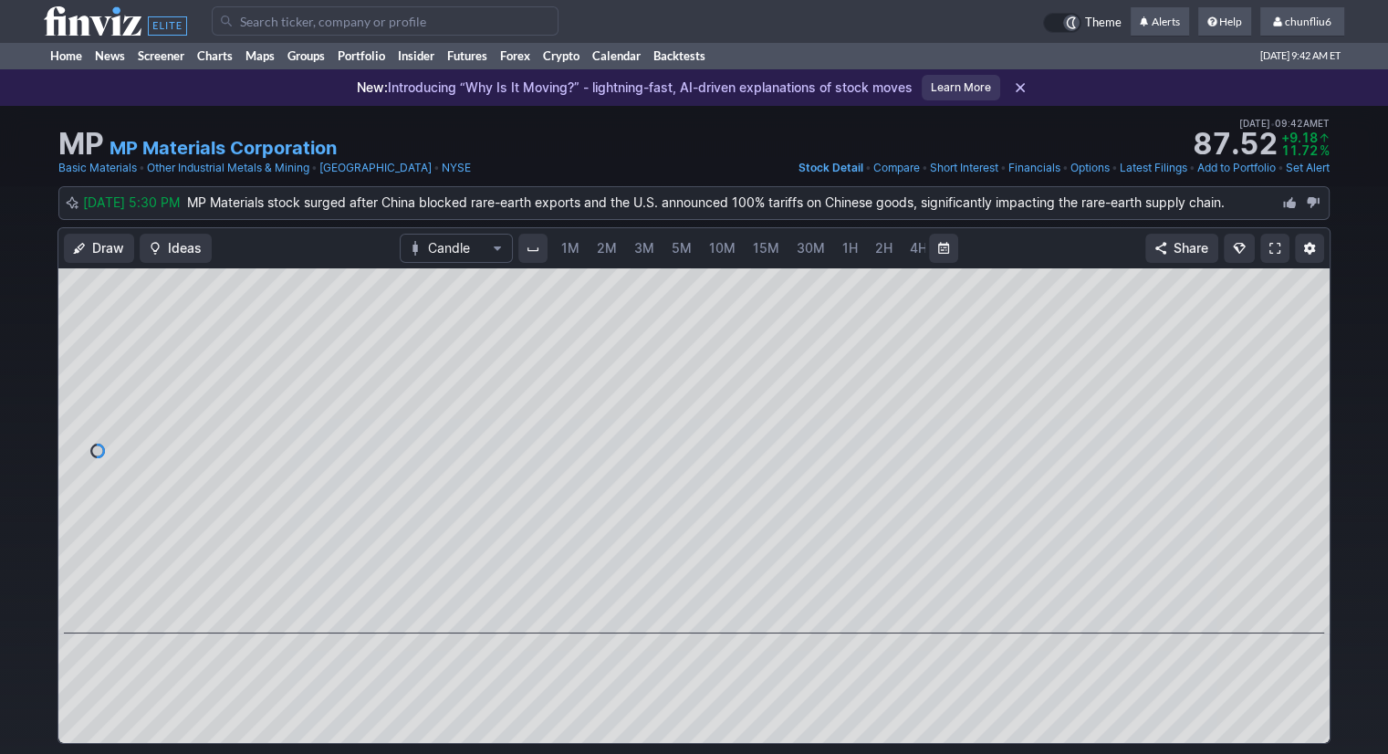
scroll to position [0, 94]
click at [578, 246] on span "5M" at bounding box center [588, 248] width 20 height 16
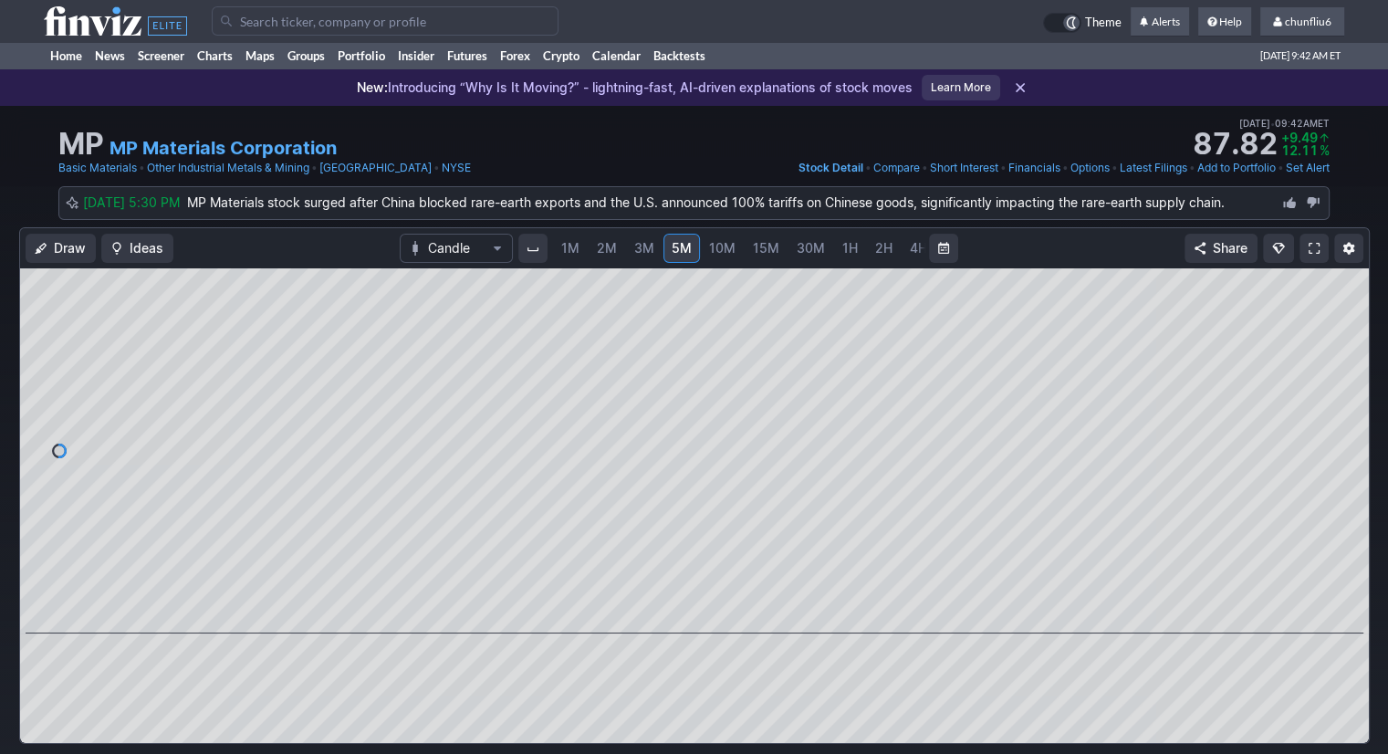
click at [602, 249] on span "2M" at bounding box center [607, 248] width 20 height 16
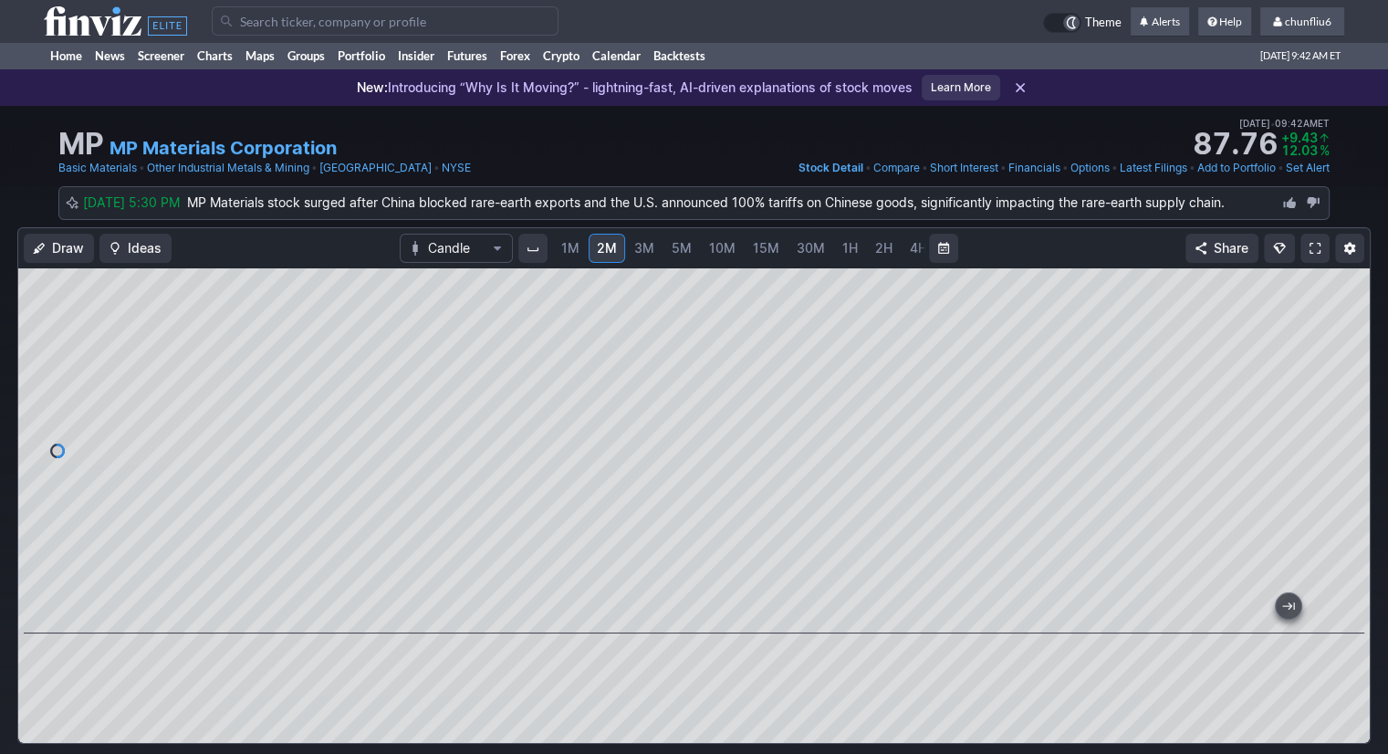
drag, startPoint x: 1341, startPoint y: 413, endPoint x: 1331, endPoint y: 461, distance: 49.4
click at [1332, 461] on div at bounding box center [1351, 446] width 38 height 319
drag, startPoint x: 1349, startPoint y: 413, endPoint x: 1353, endPoint y: 394, distance: 18.6
click at [1353, 394] on div at bounding box center [1351, 446] width 38 height 319
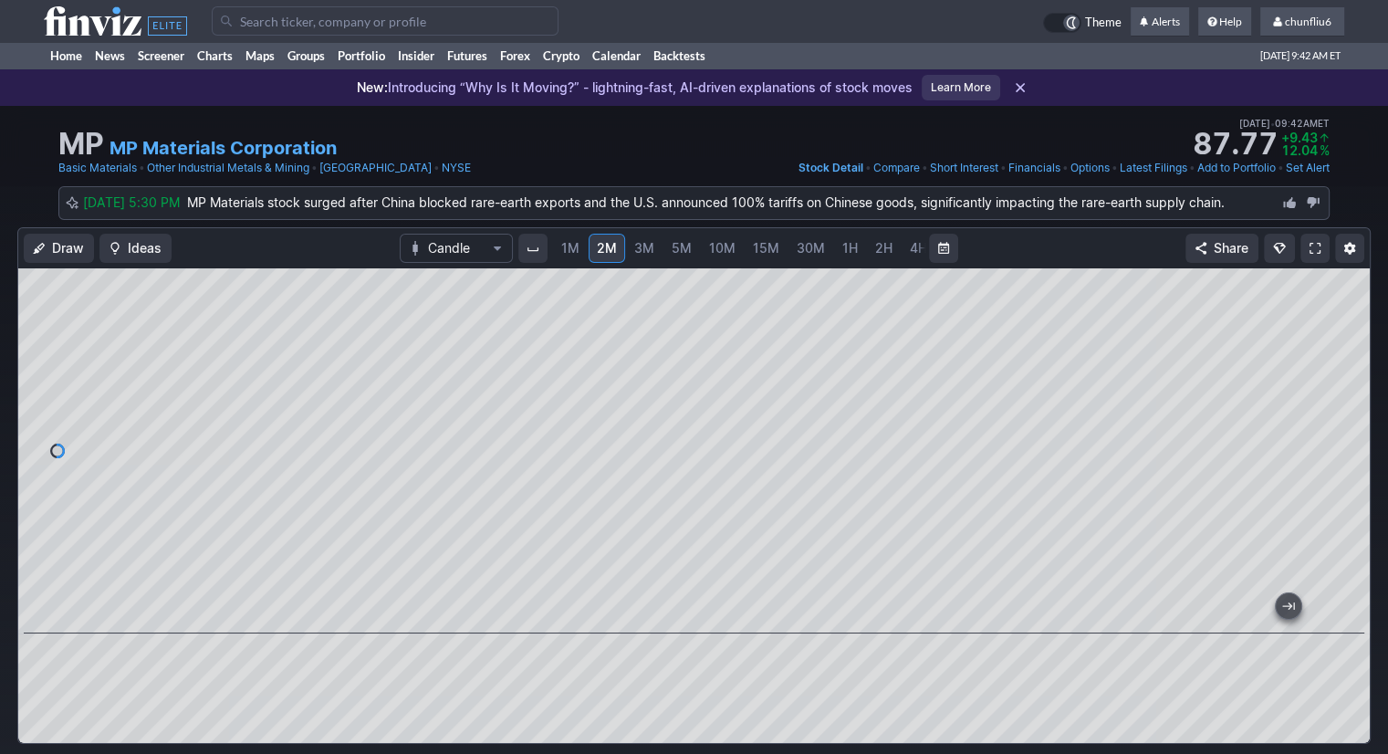
click at [271, 25] on input "Search" at bounding box center [385, 20] width 347 height 29
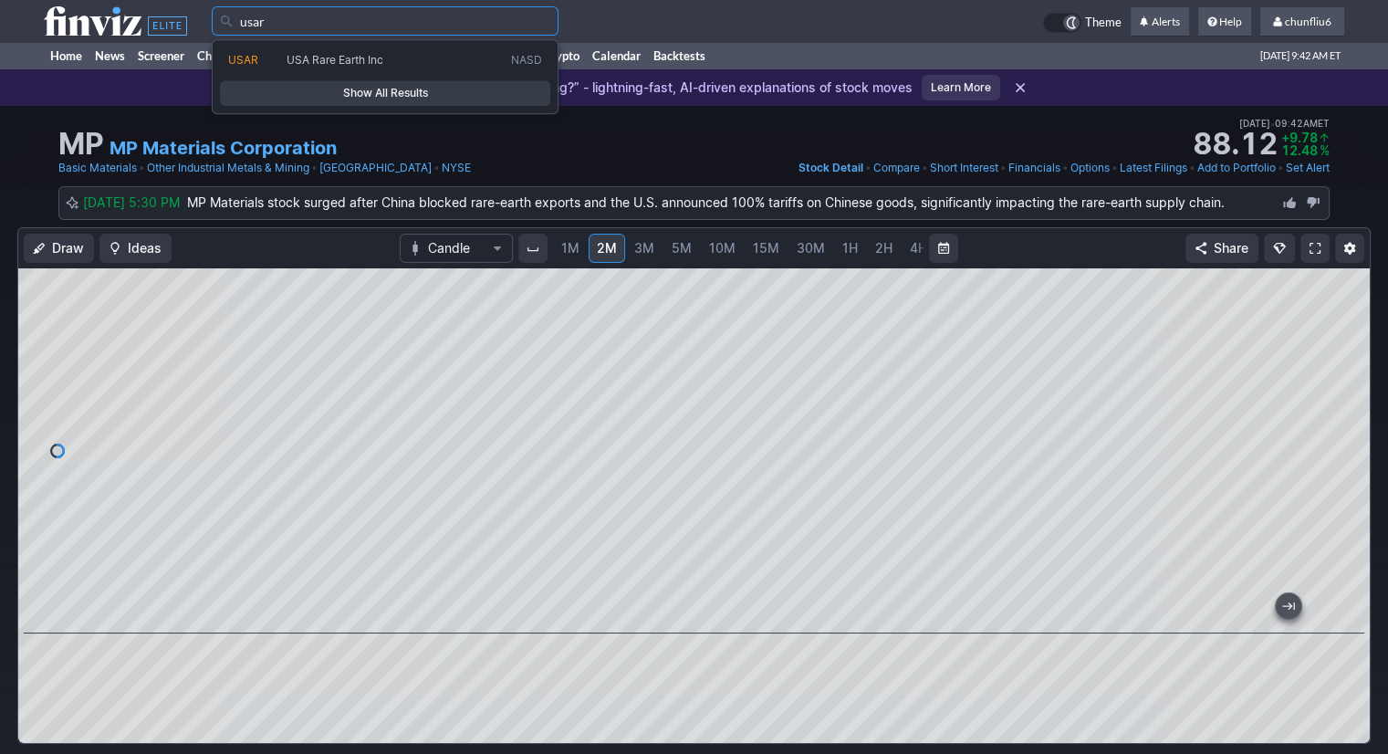
type input "usar"
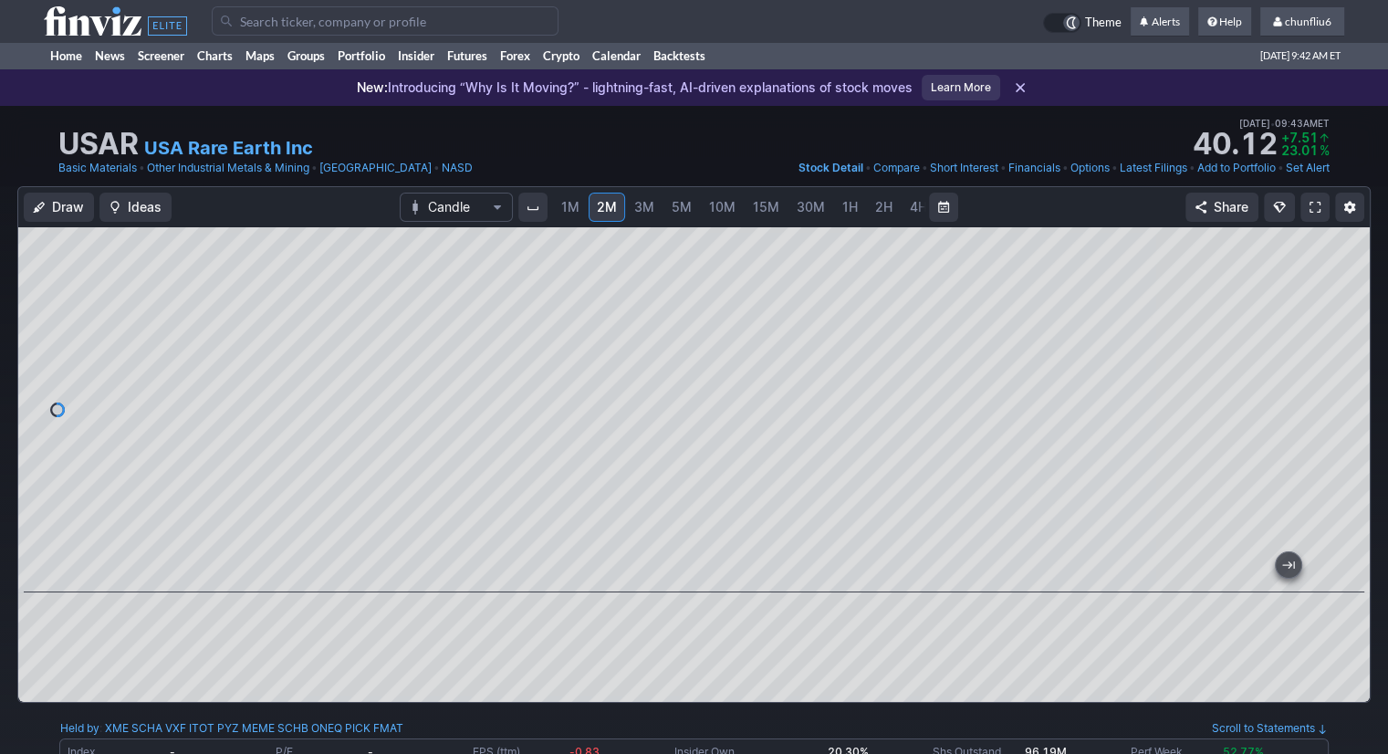
drag, startPoint x: 1337, startPoint y: 271, endPoint x: 1336, endPoint y: 293, distance: 21.9
click at [1337, 289] on div at bounding box center [1351, 405] width 38 height 319
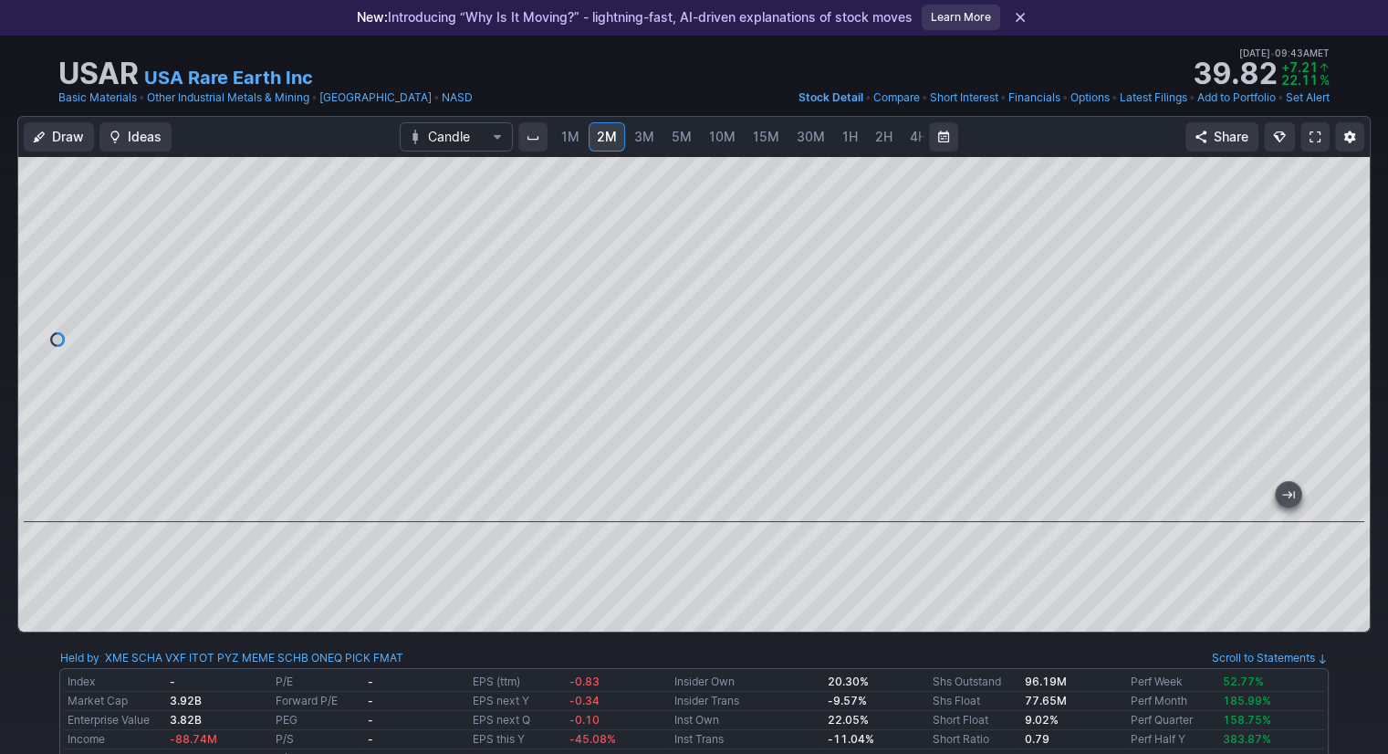
scroll to position [183, 0]
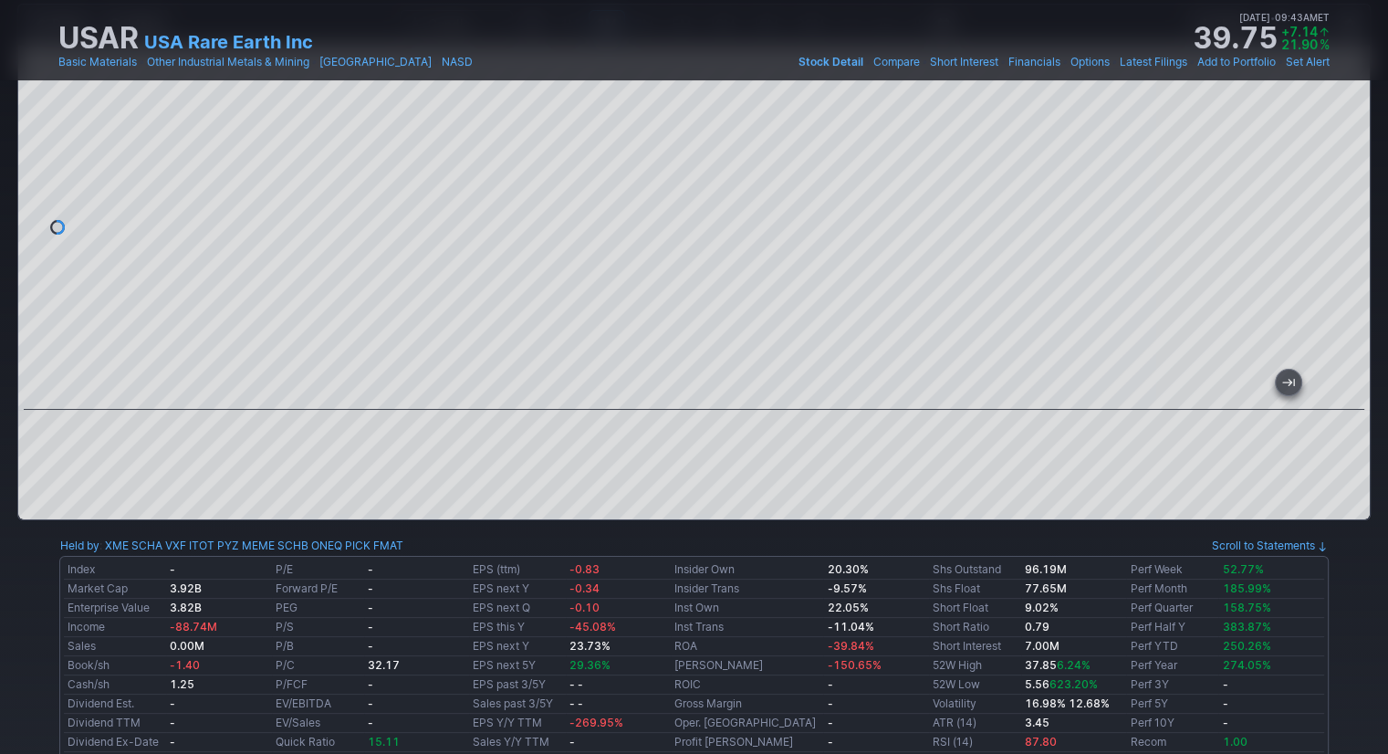
click at [64, 296] on div at bounding box center [694, 227] width 1352 height 365
drag, startPoint x: 1362, startPoint y: 183, endPoint x: 1353, endPoint y: 222, distance: 39.4
click at [1353, 222] on div at bounding box center [1351, 222] width 38 height 319
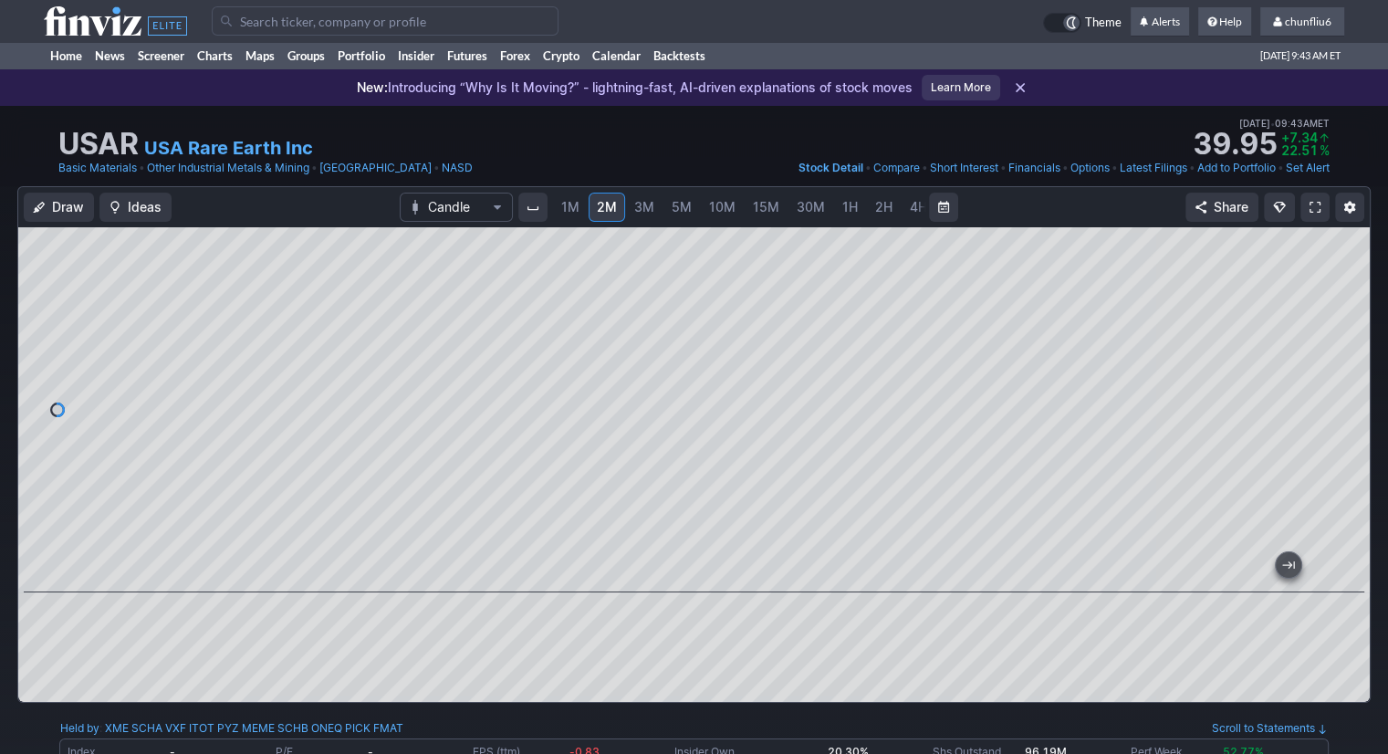
click at [246, 25] on input "Search" at bounding box center [385, 20] width 347 height 29
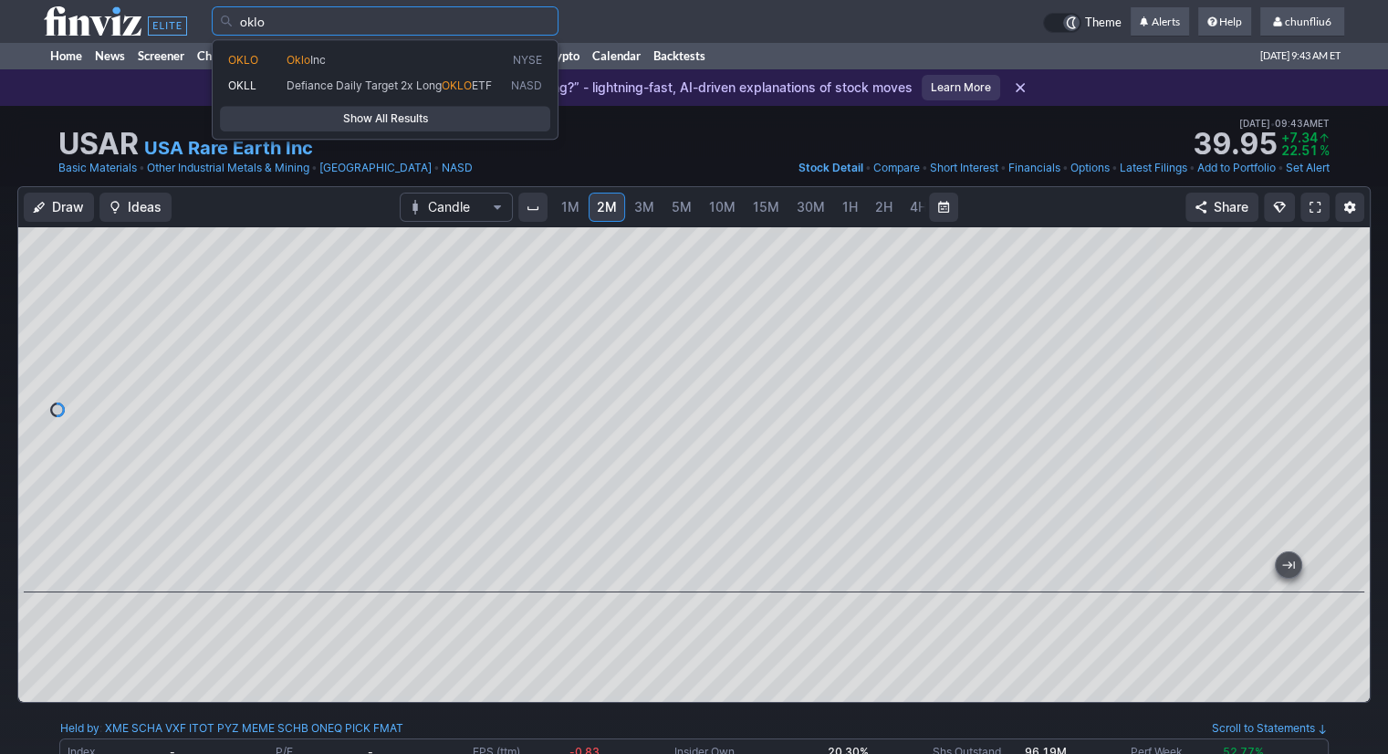
type input "oklo"
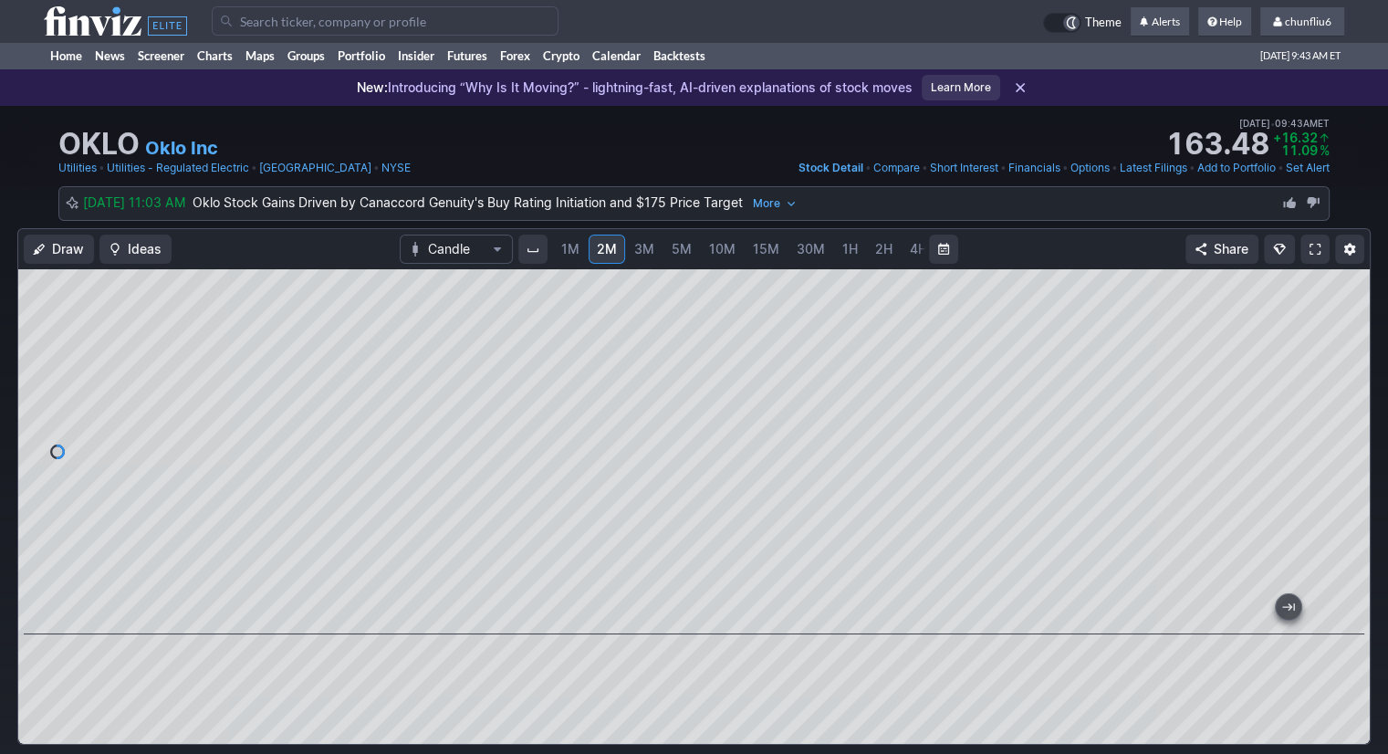
click at [1312, 252] on span at bounding box center [1315, 249] width 11 height 15
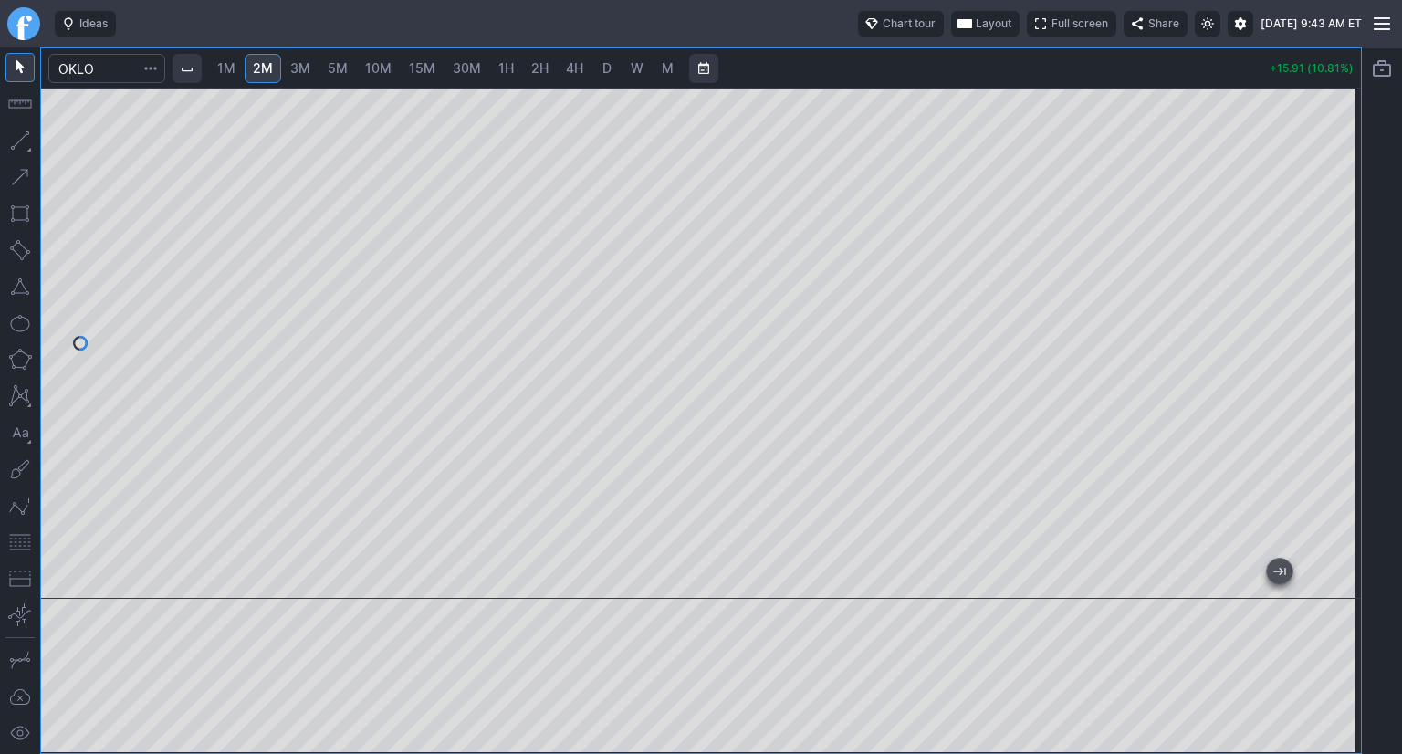
click at [226, 68] on span "1M" at bounding box center [226, 68] width 18 height 16
drag, startPoint x: 1337, startPoint y: 165, endPoint x: 1335, endPoint y: 180, distance: 14.7
click at [1335, 180] on div at bounding box center [1342, 339] width 38 height 466
click at [270, 449] on div at bounding box center [701, 343] width 1320 height 511
drag, startPoint x: 1364, startPoint y: 235, endPoint x: 1326, endPoint y: 275, distance: 54.9
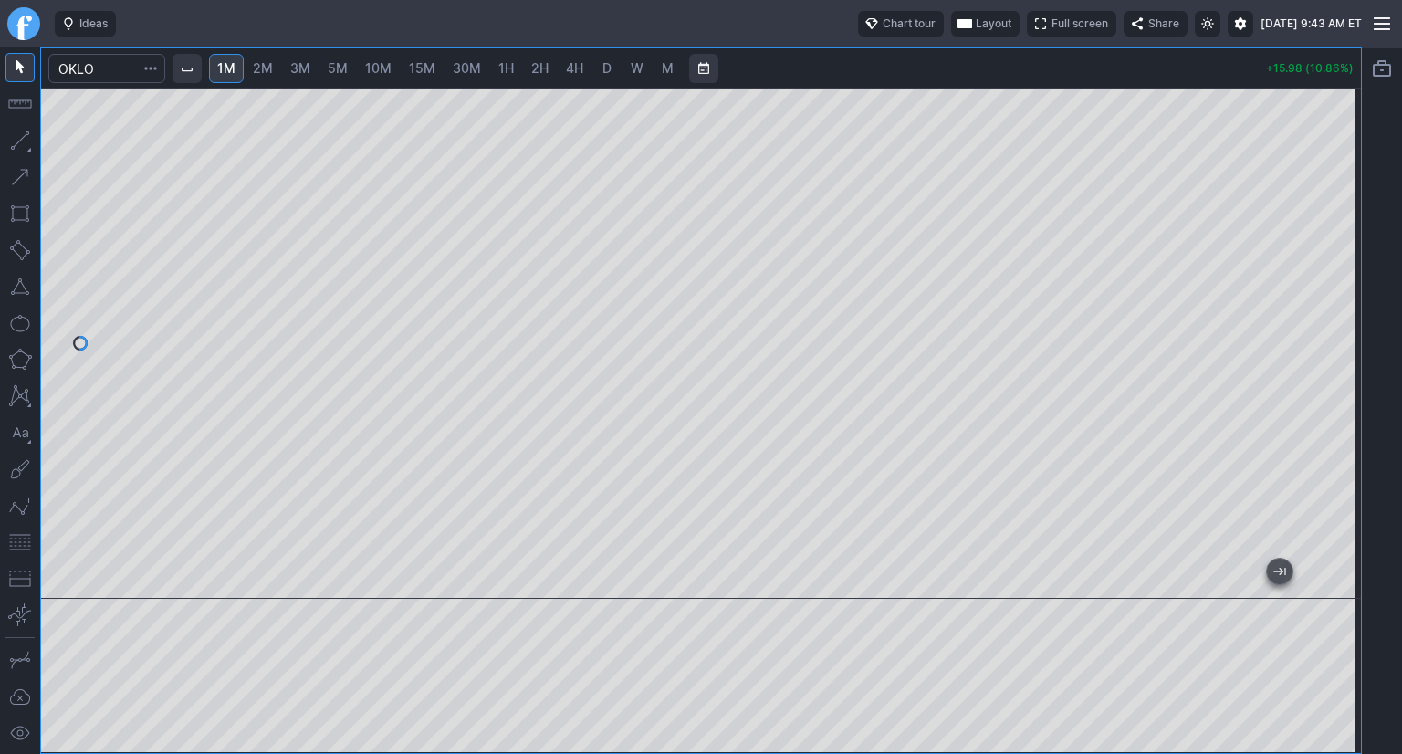
click at [1345, 304] on div "1M 2M 3M 5M 10M 15M 30M 1H 2H 4H D W M +15.98 (10.86%)" at bounding box center [701, 400] width 1402 height 706
click at [1318, 359] on div at bounding box center [701, 343] width 1320 height 511
drag, startPoint x: 17, startPoint y: 545, endPoint x: 35, endPoint y: 523, distance: 27.9
click at [18, 542] on button "button" at bounding box center [19, 542] width 29 height 29
drag, startPoint x: 1347, startPoint y: 288, endPoint x: 1350, endPoint y: 305, distance: 16.7
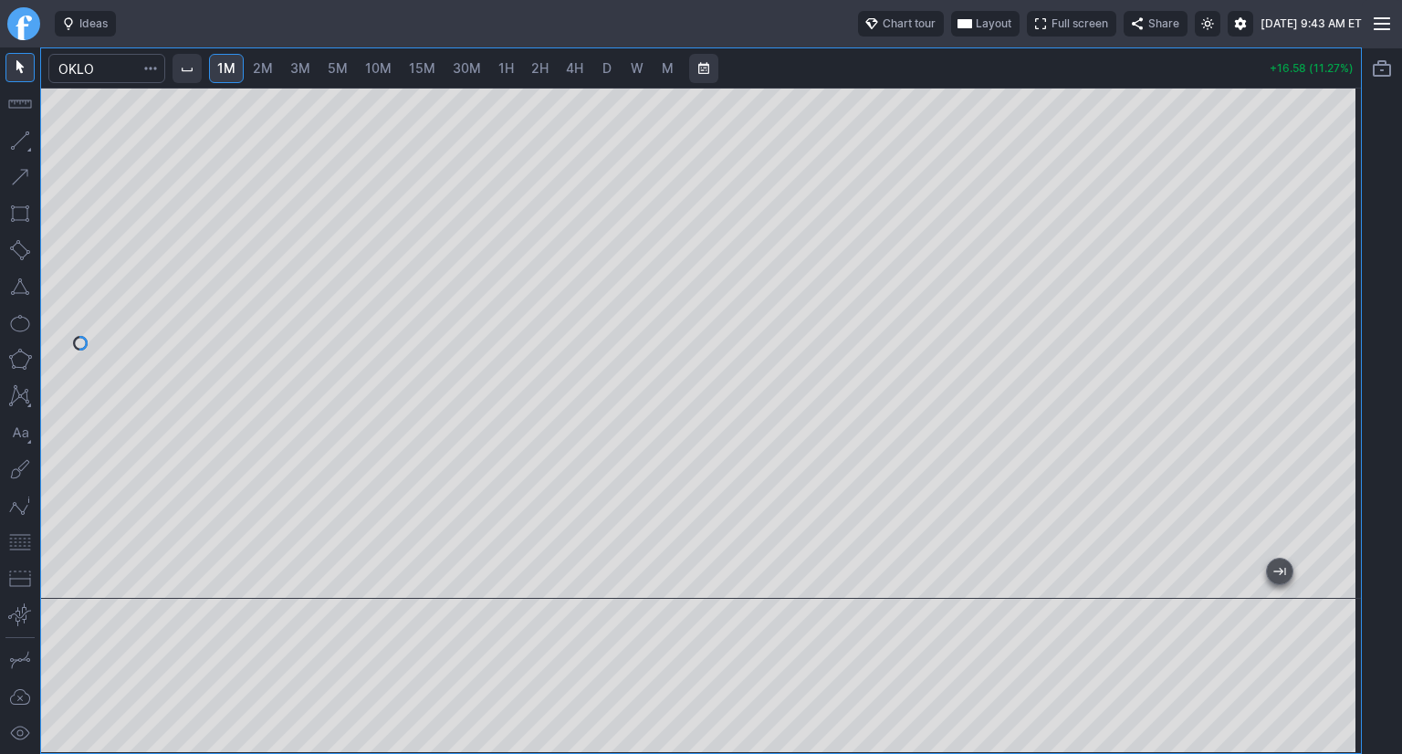
click at [1350, 305] on div at bounding box center [1342, 339] width 38 height 466
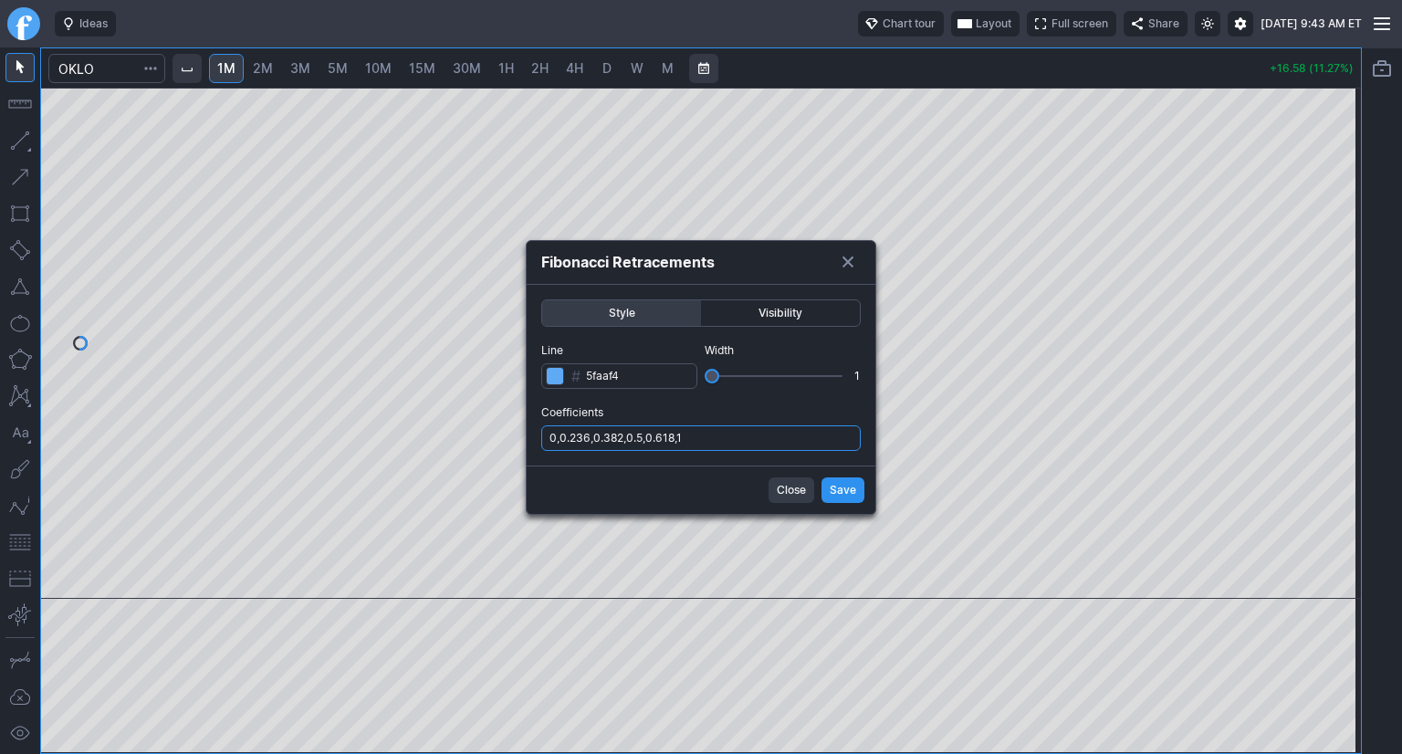
drag, startPoint x: 712, startPoint y: 424, endPoint x: 713, endPoint y: 435, distance: 11.0
click at [712, 428] on input "0,0.236,0.382,0.5,0.618,1" at bounding box center [700, 438] width 319 height 26
type input "0,0.236,0.382,0.5,0.618,1,.786"
click at [835, 488] on span "Save" at bounding box center [843, 490] width 26 height 18
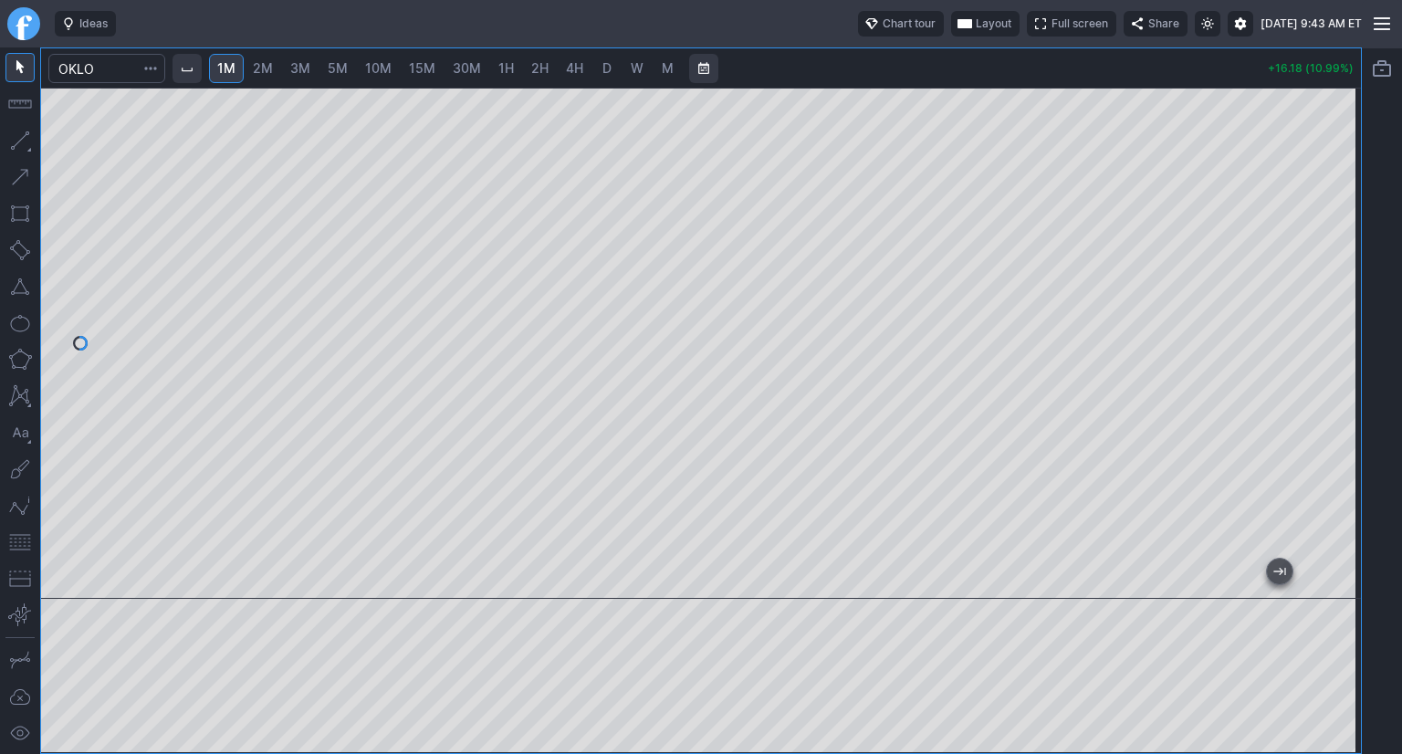
drag, startPoint x: 1329, startPoint y: 208, endPoint x: 1346, endPoint y: 181, distance: 32.4
click at [1346, 181] on div at bounding box center [1342, 339] width 38 height 466
